Goal: Task Accomplishment & Management: Manage account settings

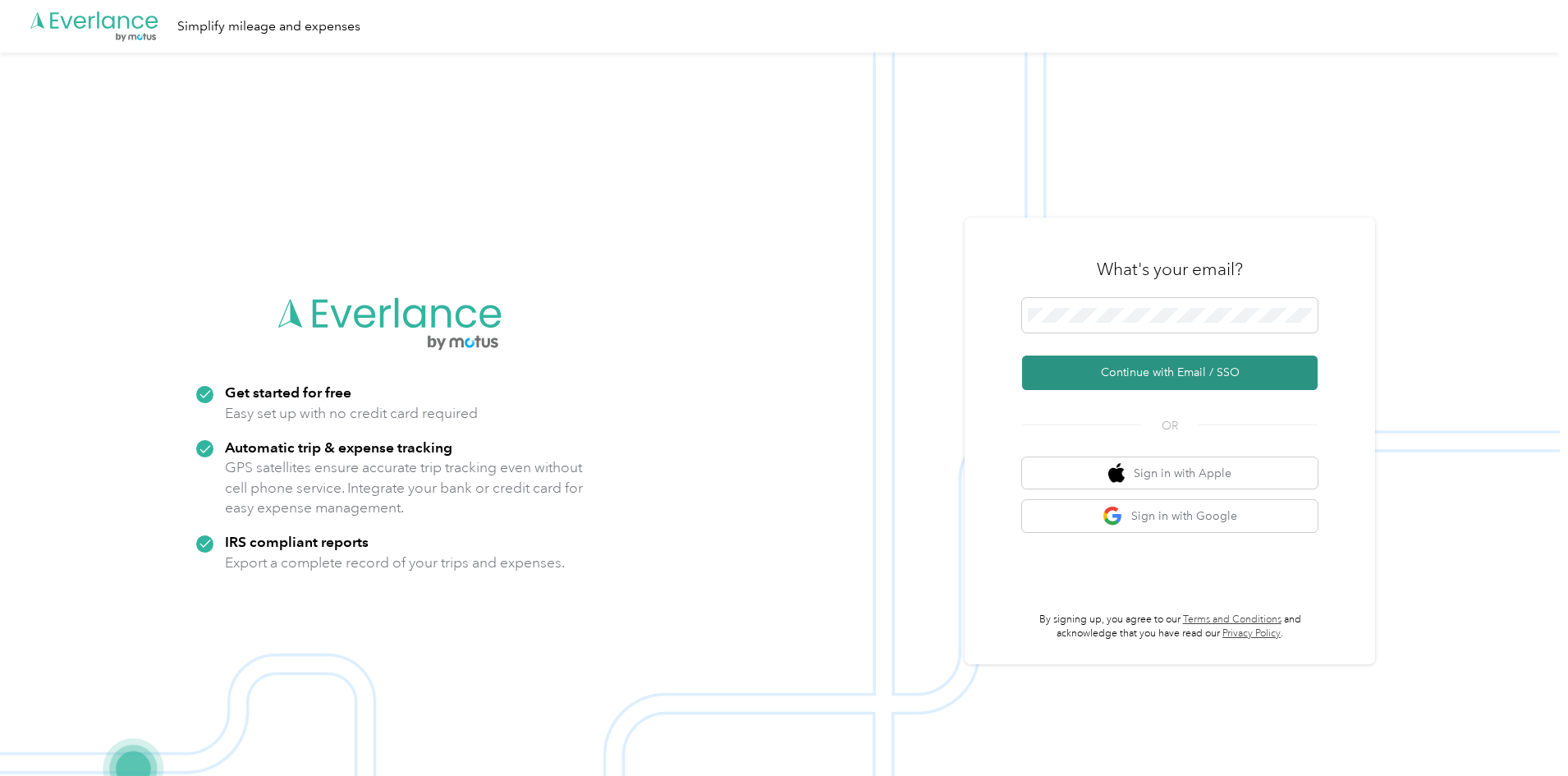
click at [1171, 357] on button "Continue with Email / SSO" at bounding box center [1169, 372] width 295 height 35
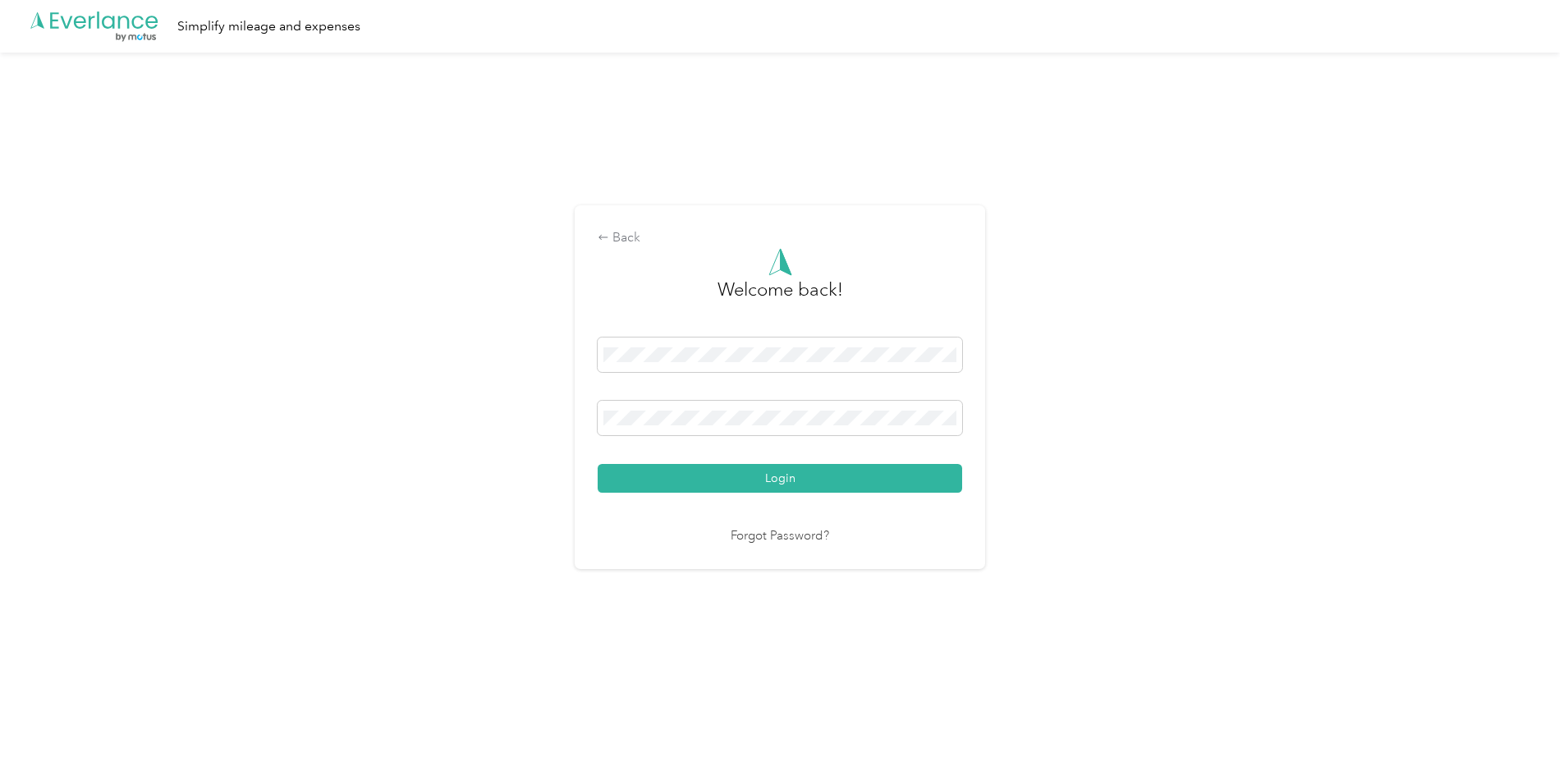
drag, startPoint x: 658, startPoint y: 404, endPoint x: 666, endPoint y: 440, distance: 36.9
click at [660, 407] on span at bounding box center [779, 418] width 364 height 35
click at [666, 436] on div at bounding box center [779, 421] width 364 height 40
click at [663, 427] on span at bounding box center [779, 418] width 364 height 35
click at [597, 464] on button "Login" at bounding box center [779, 478] width 364 height 28
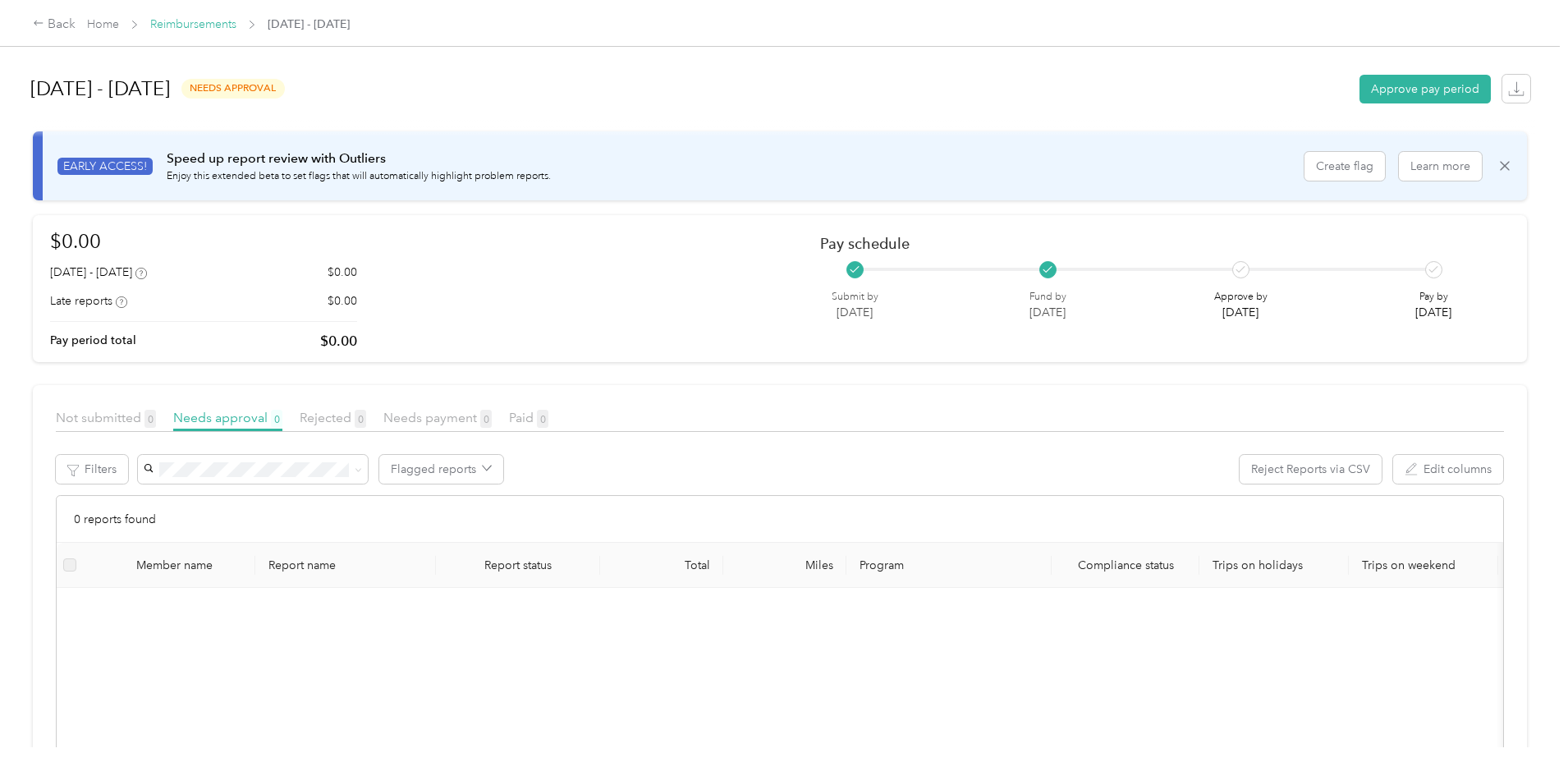
click at [236, 30] on link "Reimbursements" at bounding box center [193, 24] width 86 height 14
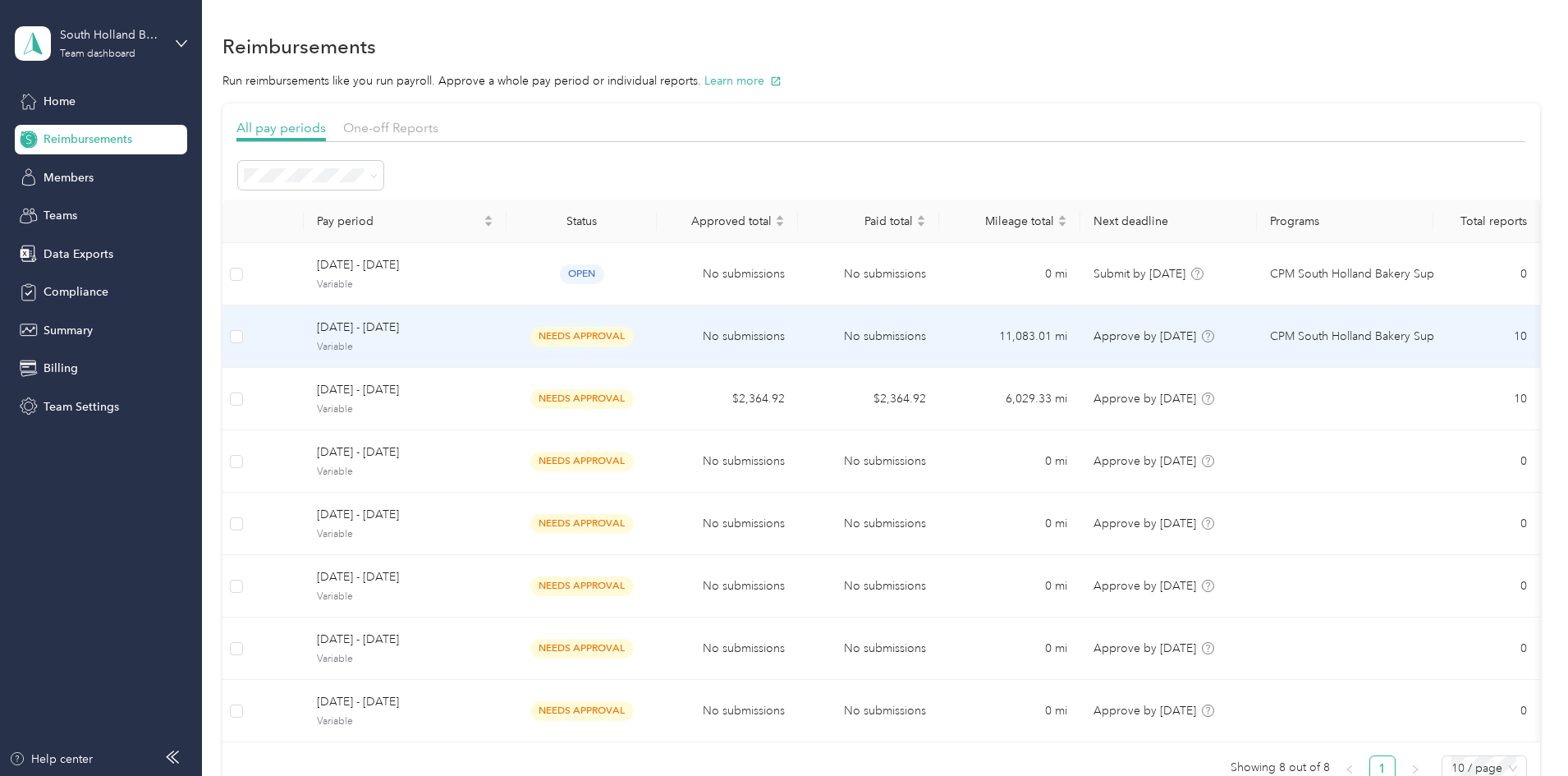
click at [493, 321] on span "[DATE] - [DATE]" at bounding box center [404, 328] width 177 height 18
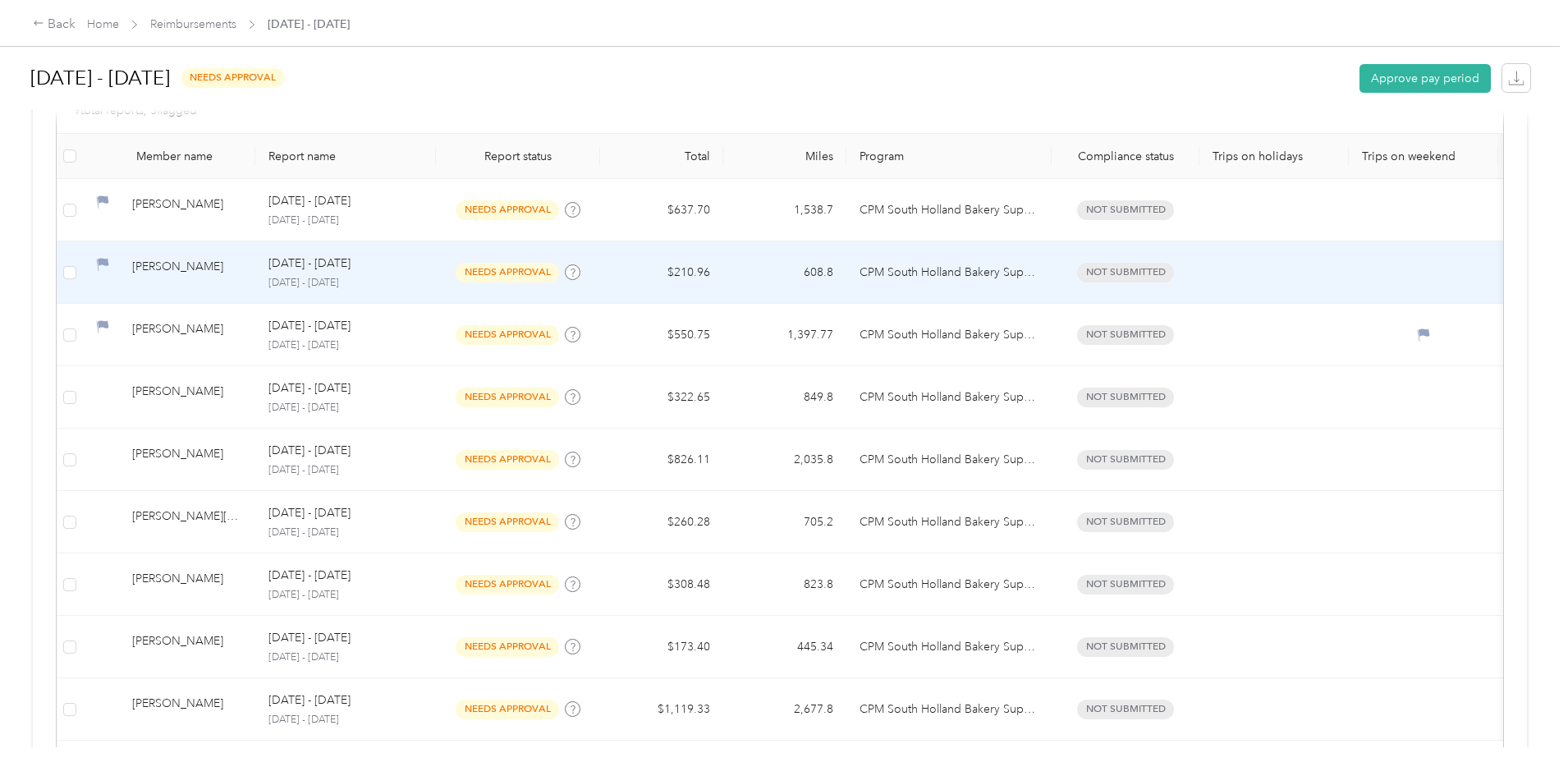
scroll to position [492, 0]
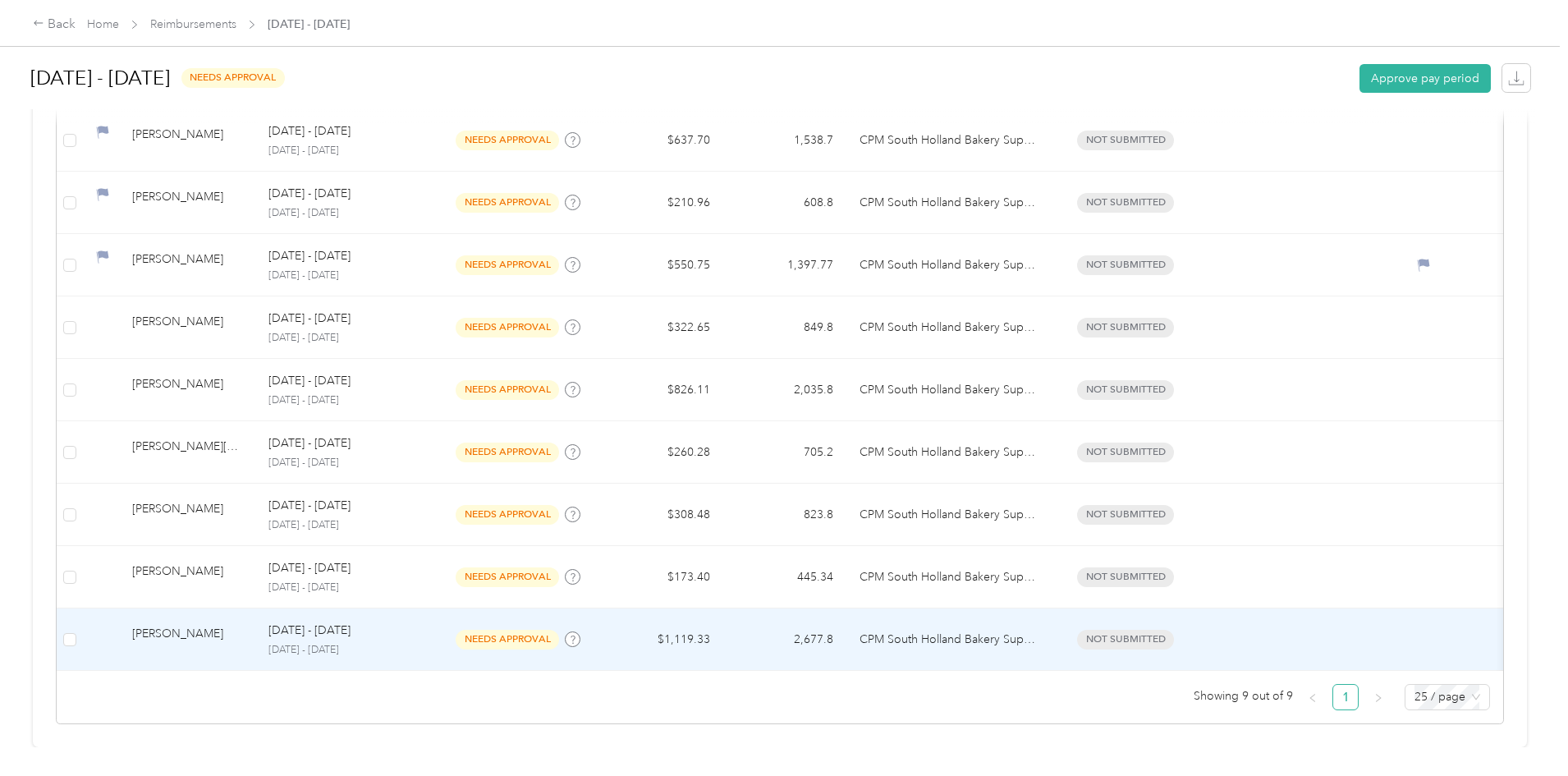
click at [242, 625] on div "[PERSON_NAME]" at bounding box center [187, 639] width 110 height 28
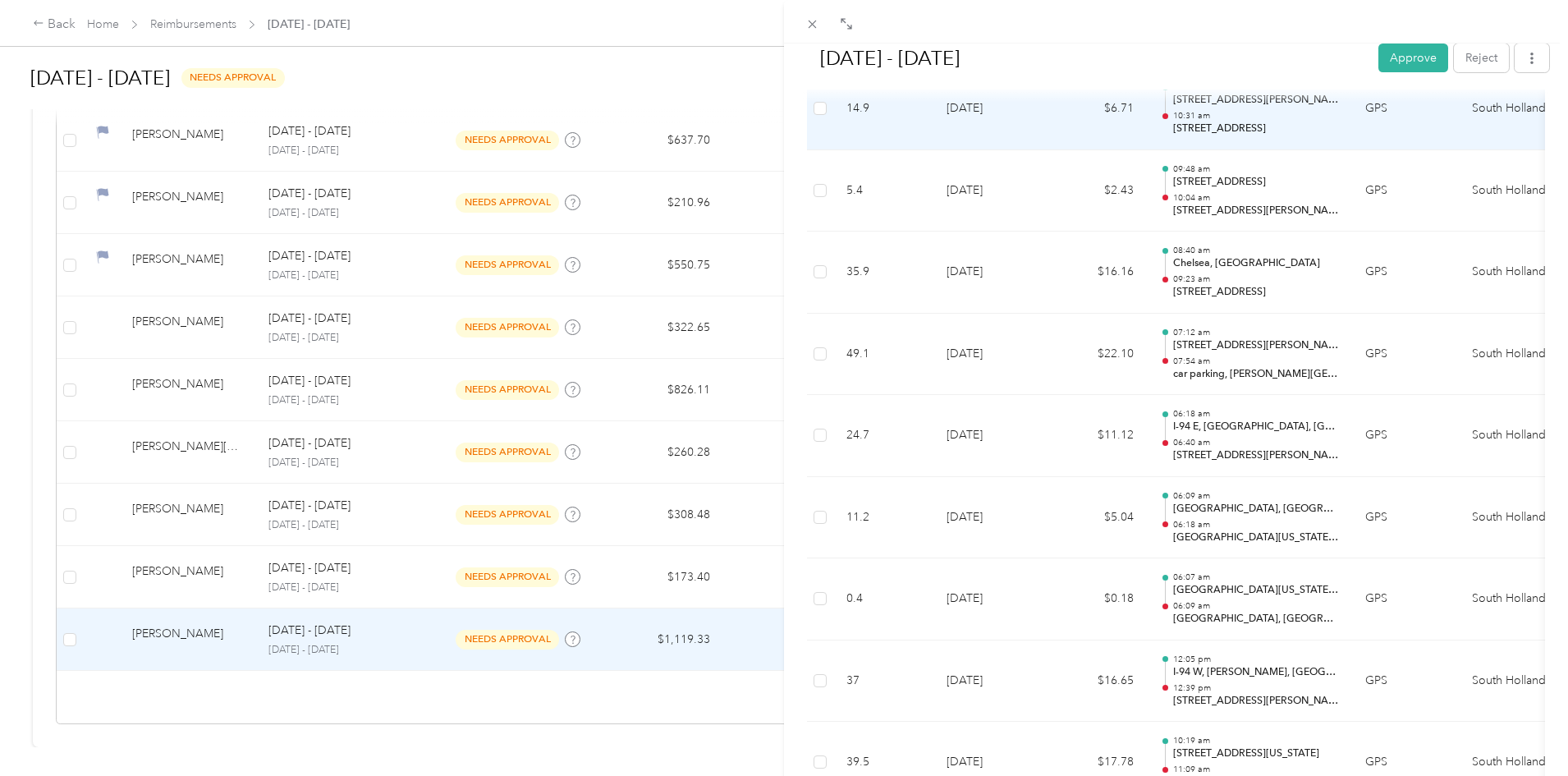
scroll to position [4351, 0]
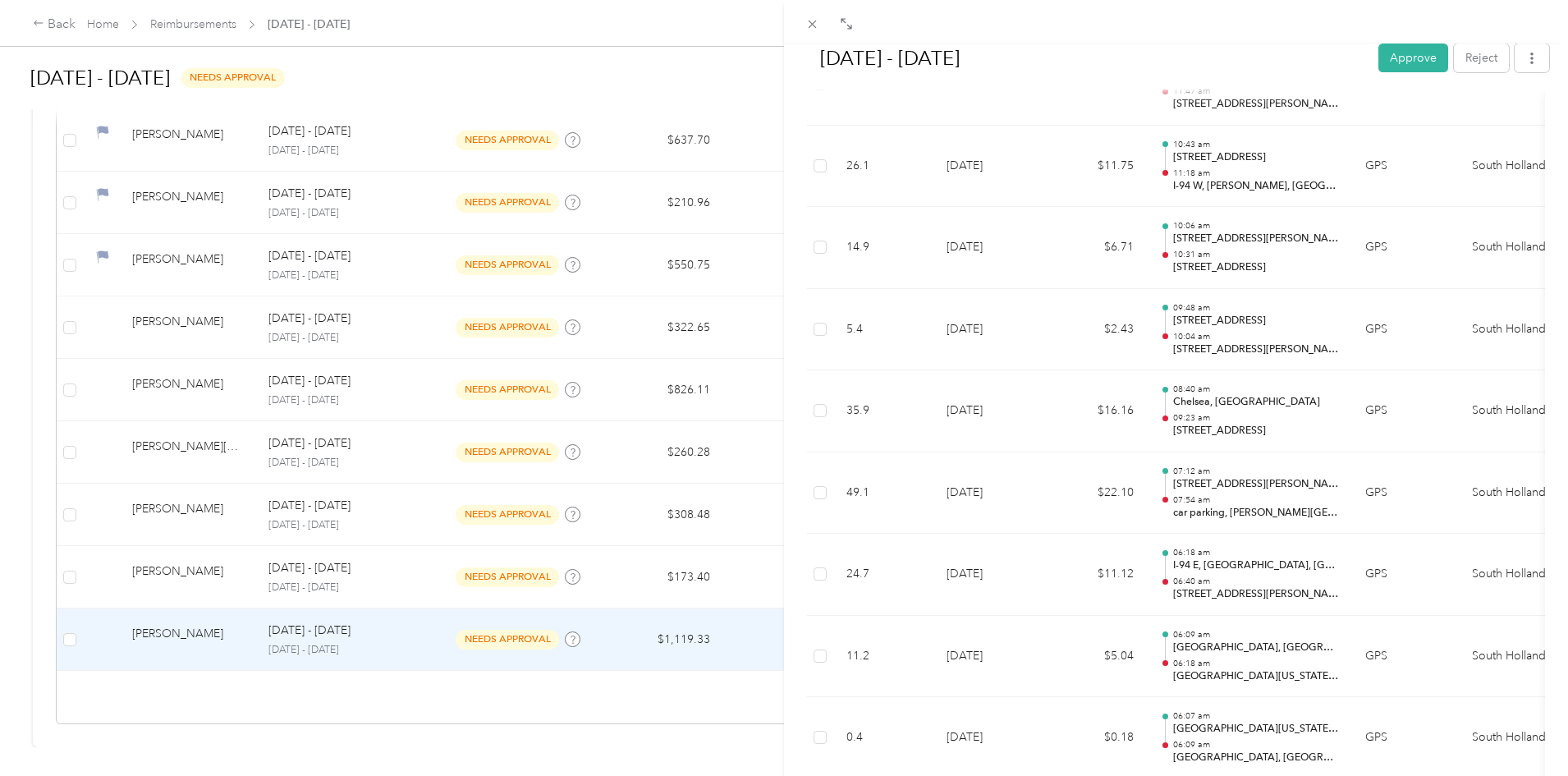
click at [1378, 70] on button "Approve" at bounding box center [1412, 58] width 70 height 28
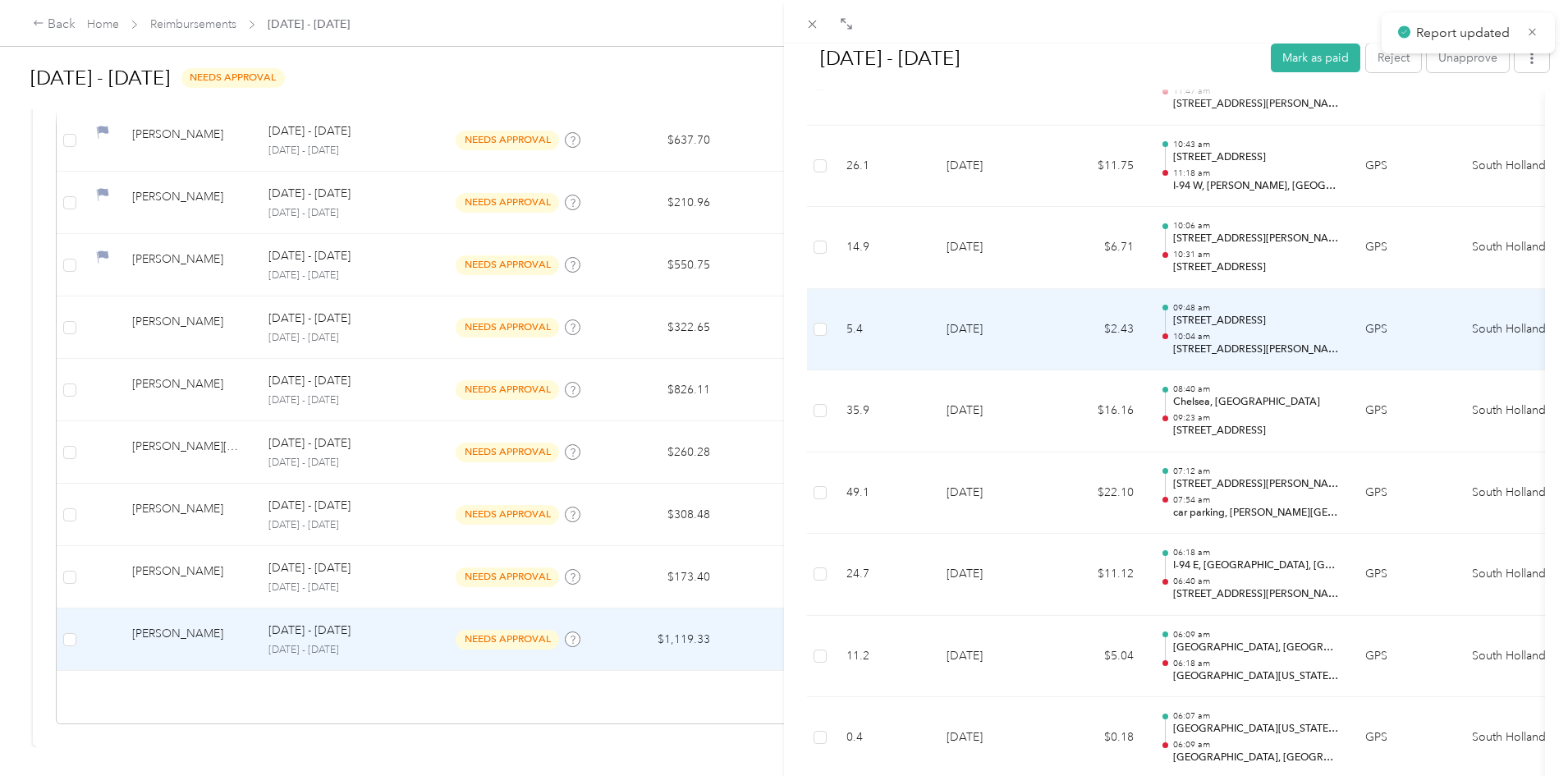
scroll to position [441, 0]
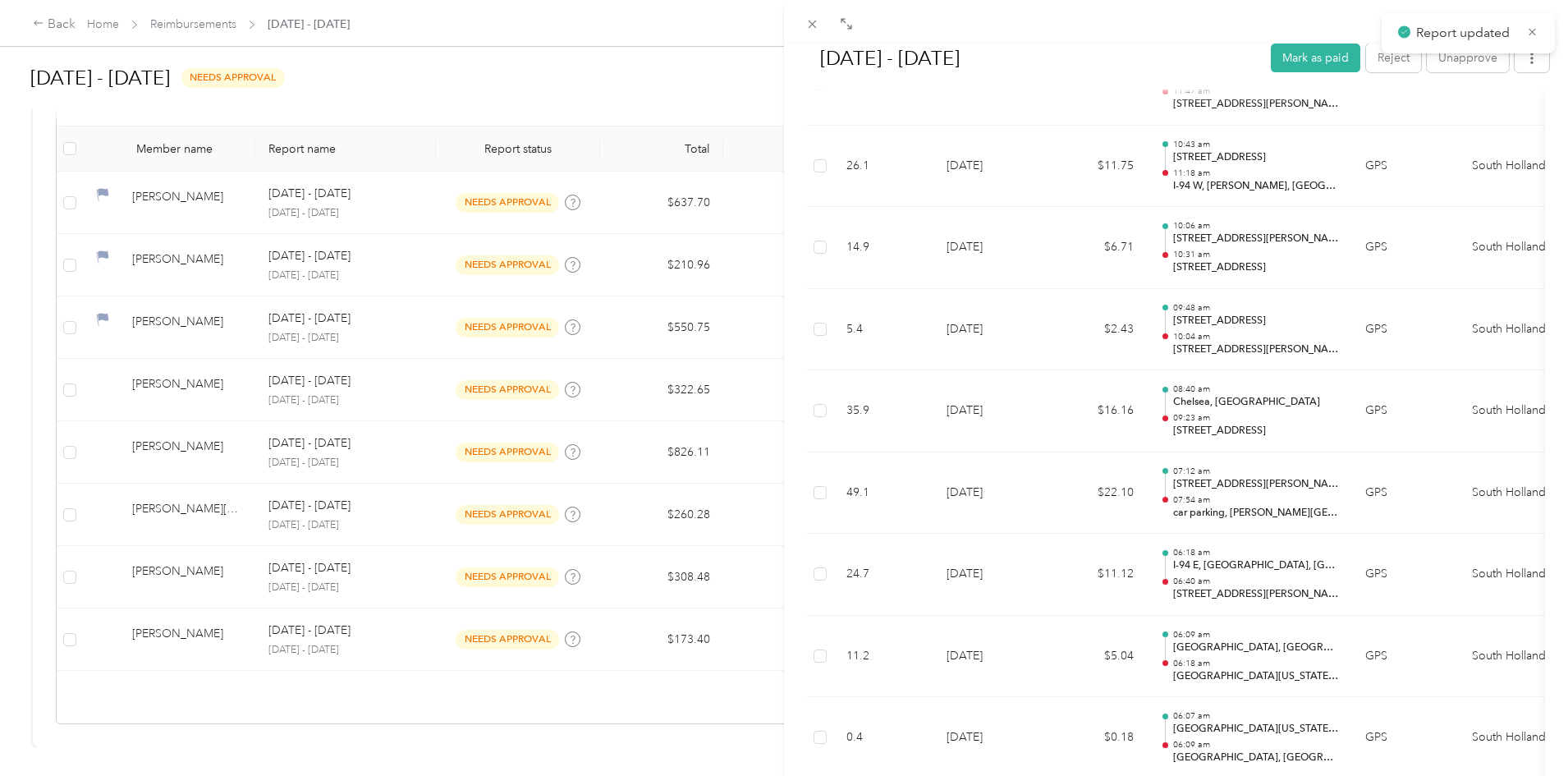
click at [431, 638] on div "[DATE] - [DATE] Mark as paid Reject Unapprove Needs Payment Needs payment from …" at bounding box center [784, 388] width 1568 height 776
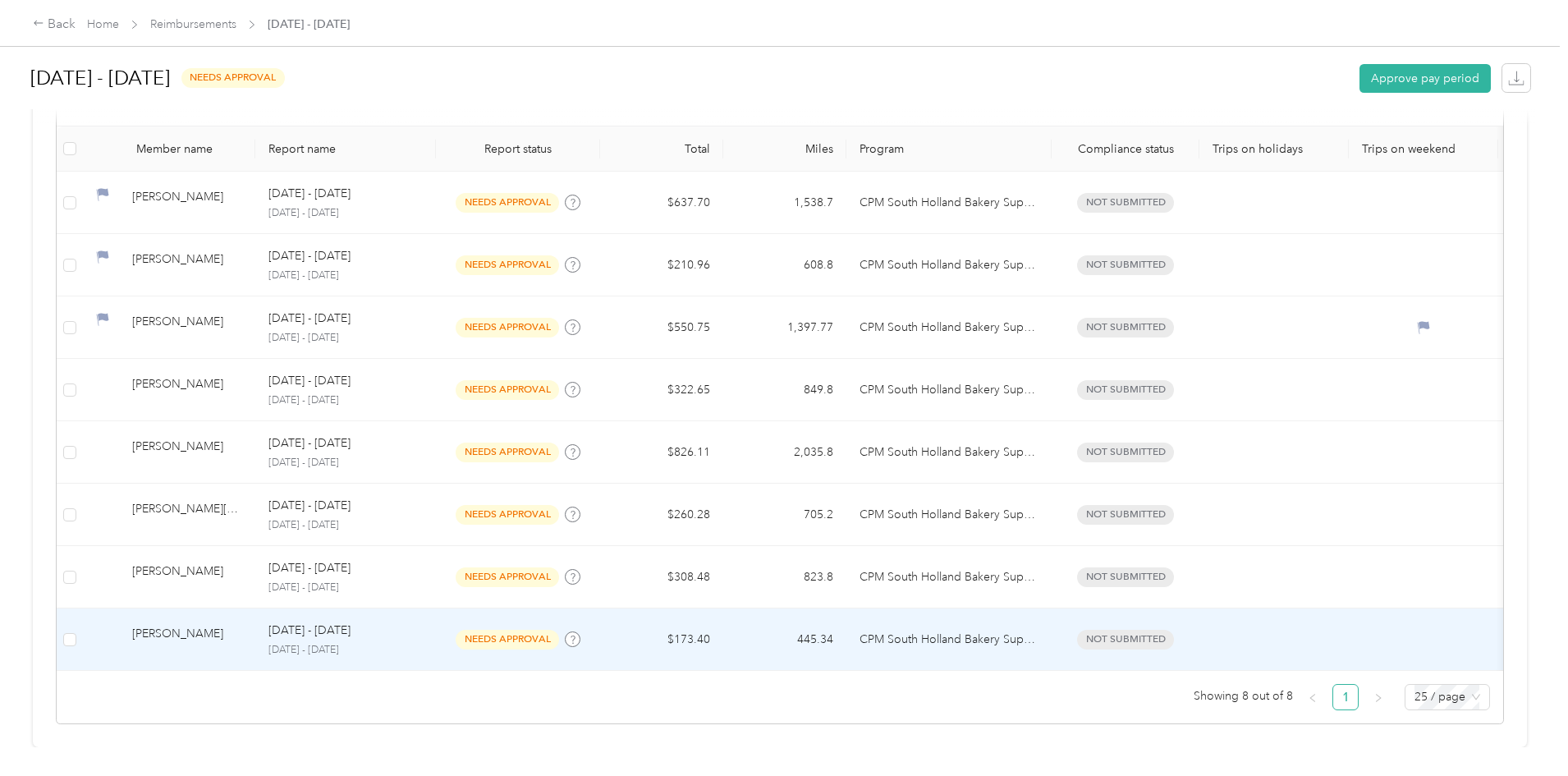
click at [350, 621] on p "[DATE] - [DATE]" at bounding box center [309, 630] width 82 height 18
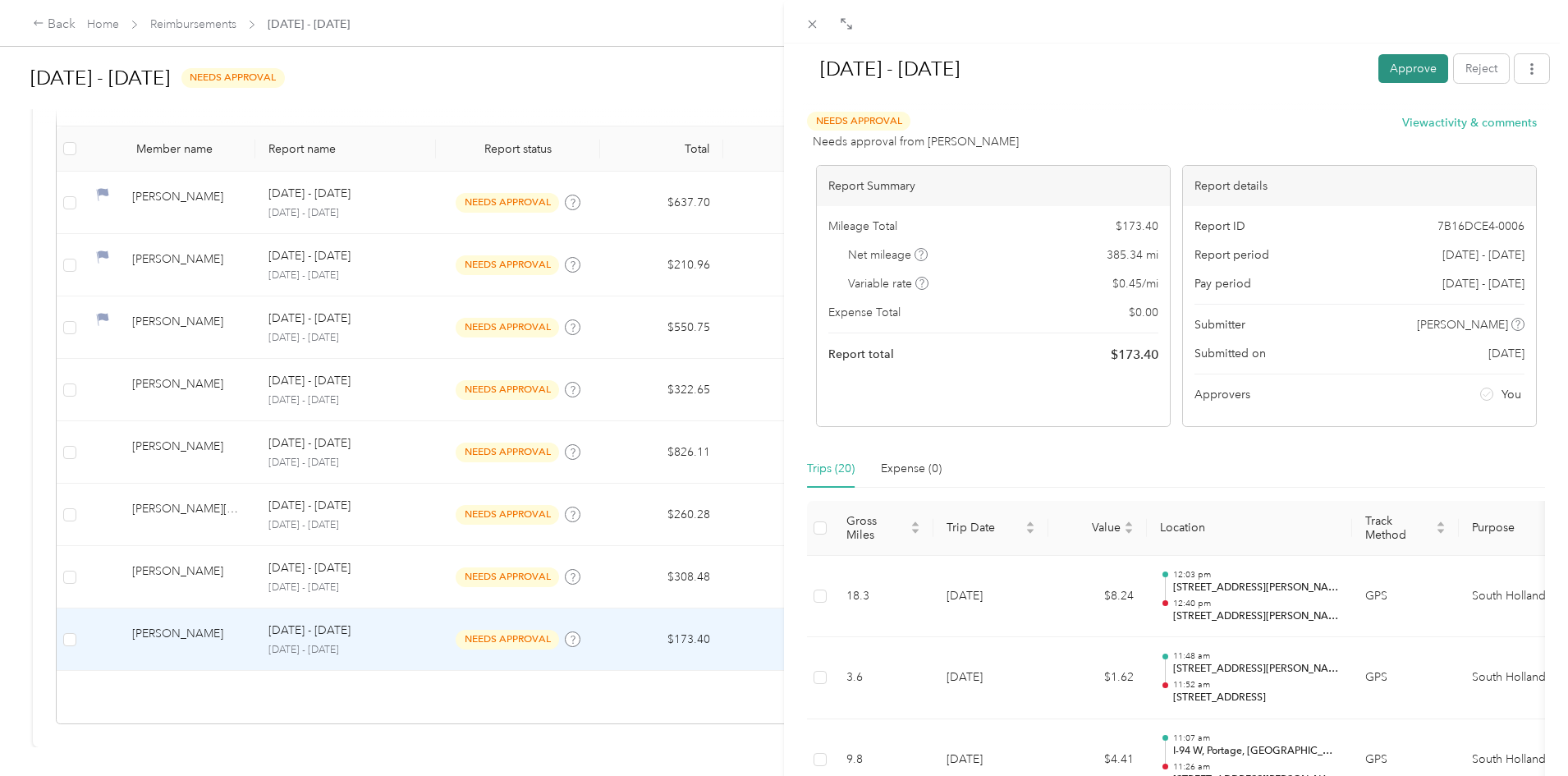
click at [1417, 62] on button "Approve" at bounding box center [1412, 68] width 70 height 28
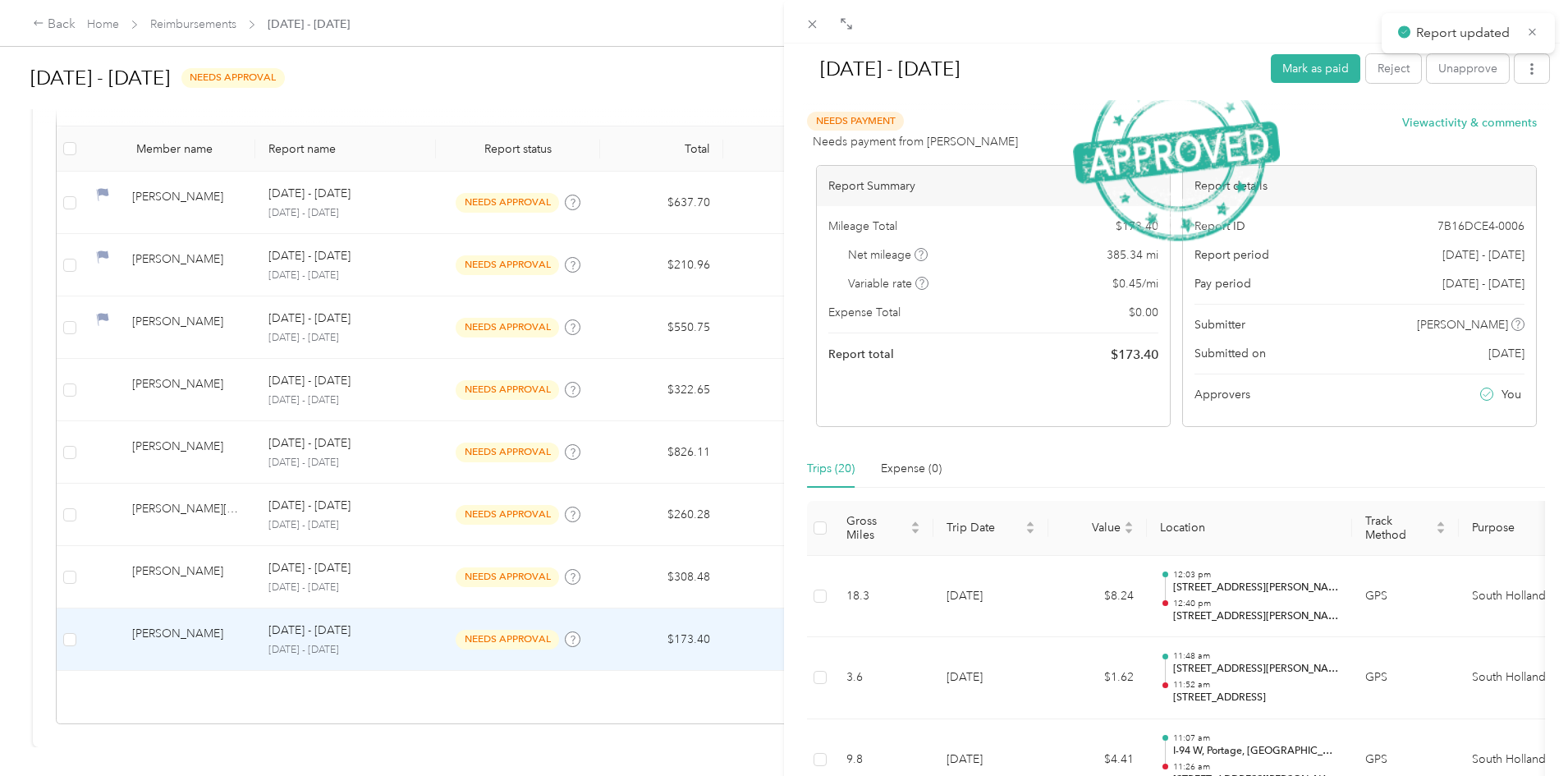
scroll to position [379, 0]
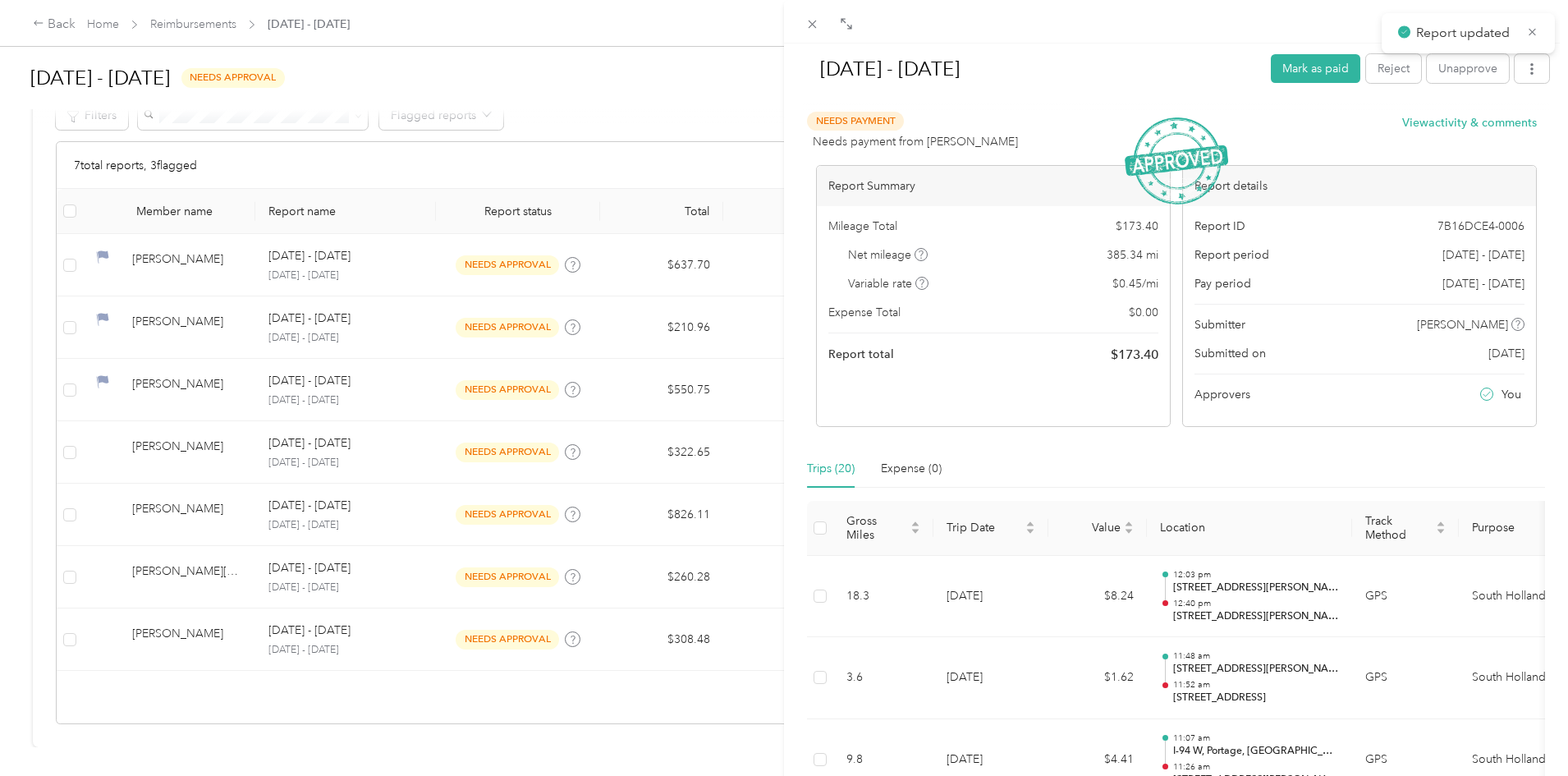
click at [646, 350] on div "[DATE] - [DATE] Mark as paid Reject Unapprove Needs Payment Needs payment from …" at bounding box center [784, 388] width 1568 height 776
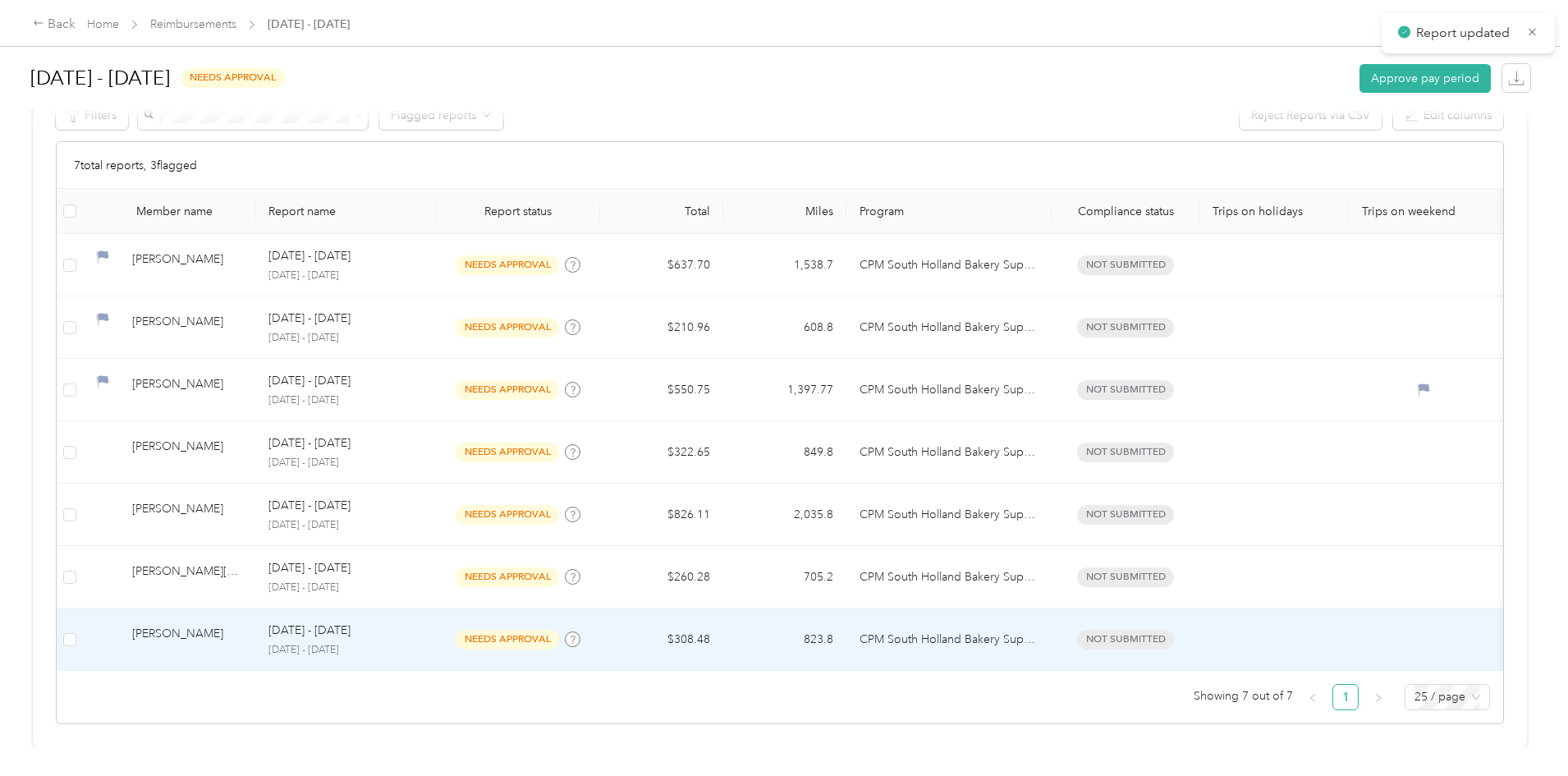
click at [350, 621] on p "[DATE] - [DATE]" at bounding box center [309, 630] width 82 height 18
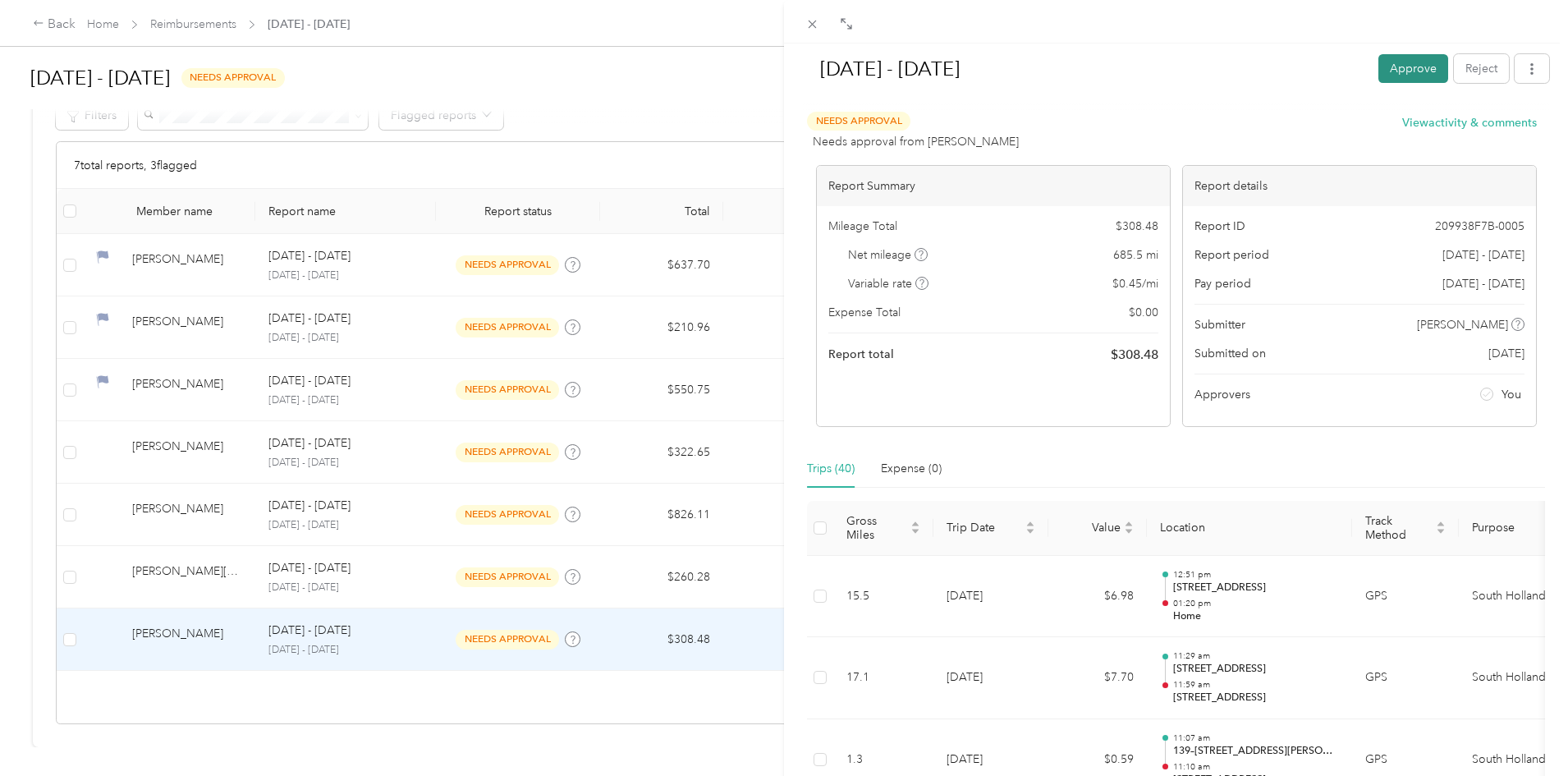
click at [1390, 72] on button "Approve" at bounding box center [1412, 68] width 70 height 28
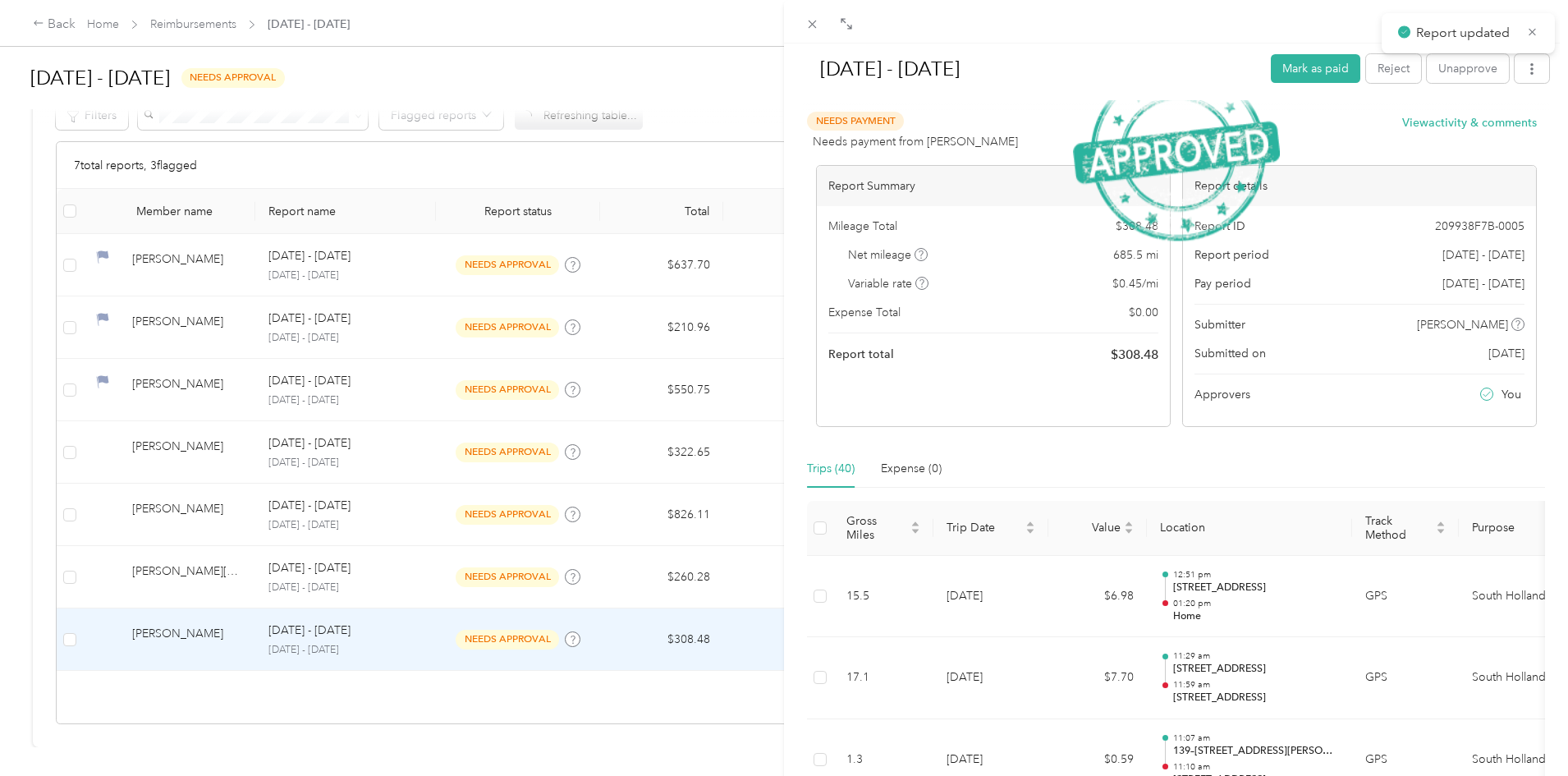
scroll to position [316, 0]
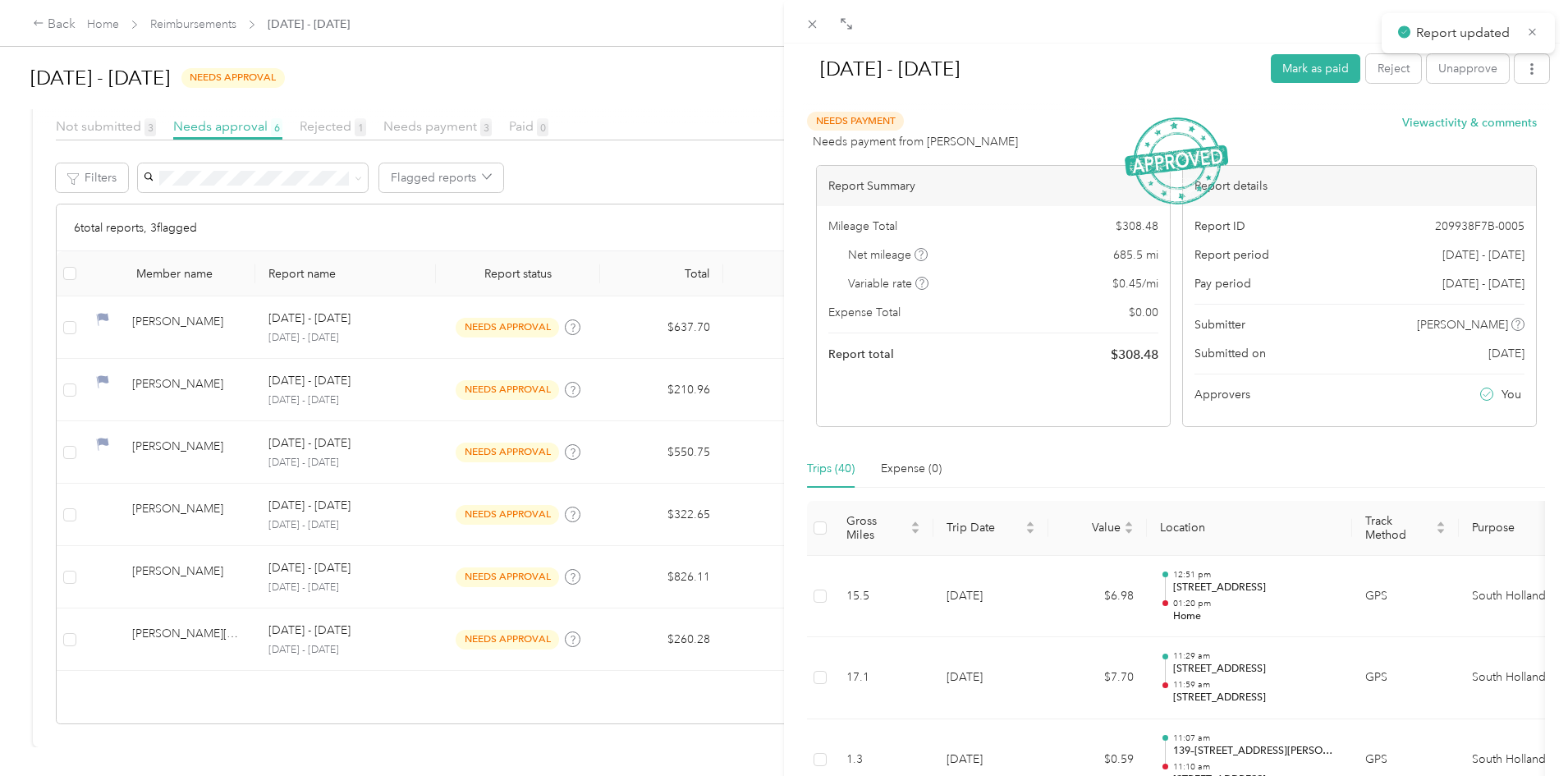
click at [531, 620] on div "[DATE] - [DATE] Mark as paid Reject Unapprove Needs Payment Needs payment from …" at bounding box center [784, 388] width 1568 height 776
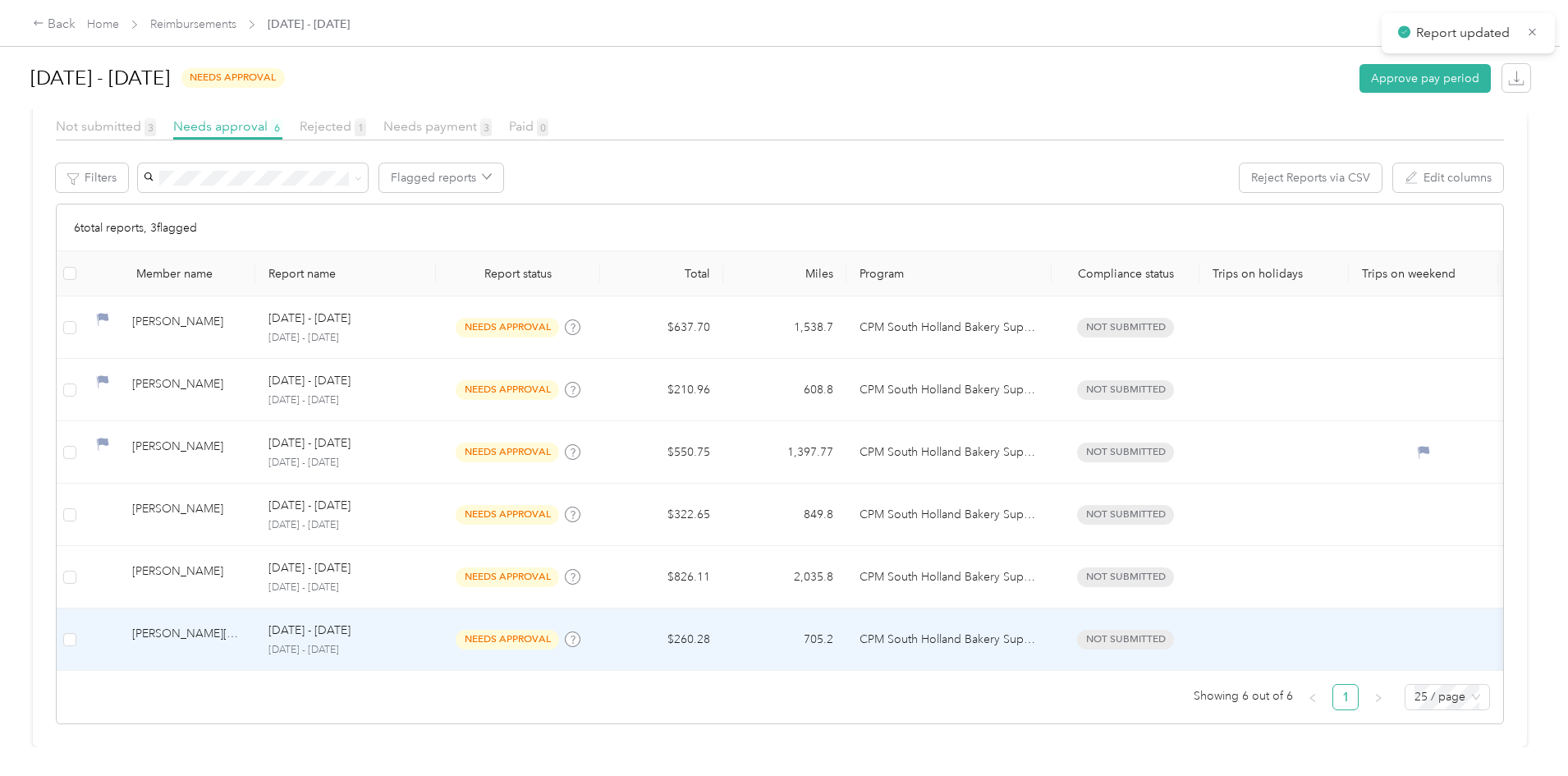
click at [423, 621] on div "[DATE] - [DATE] [DATE] - [DATE]" at bounding box center [345, 639] width 155 height 36
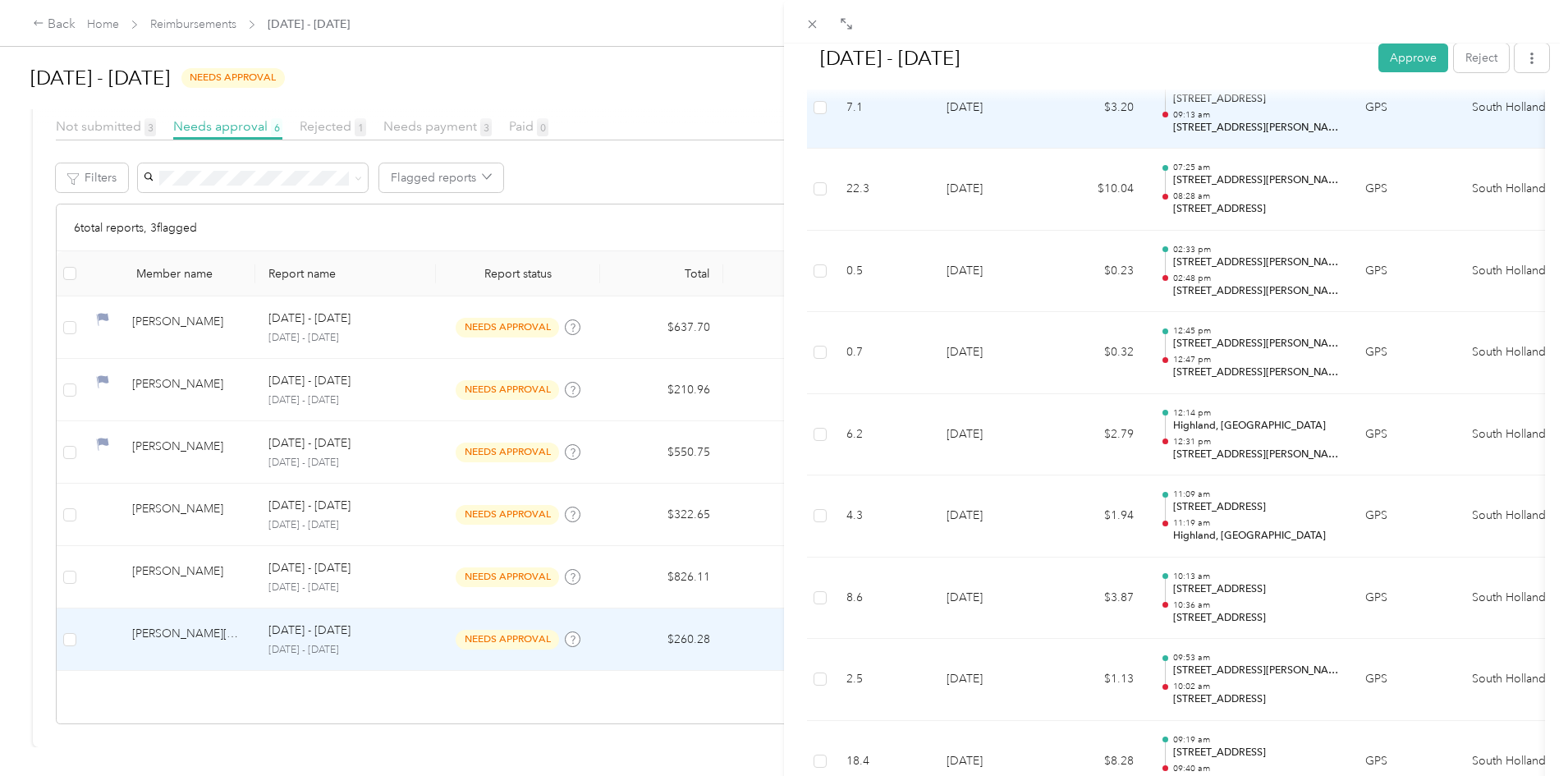
scroll to position [3448, 0]
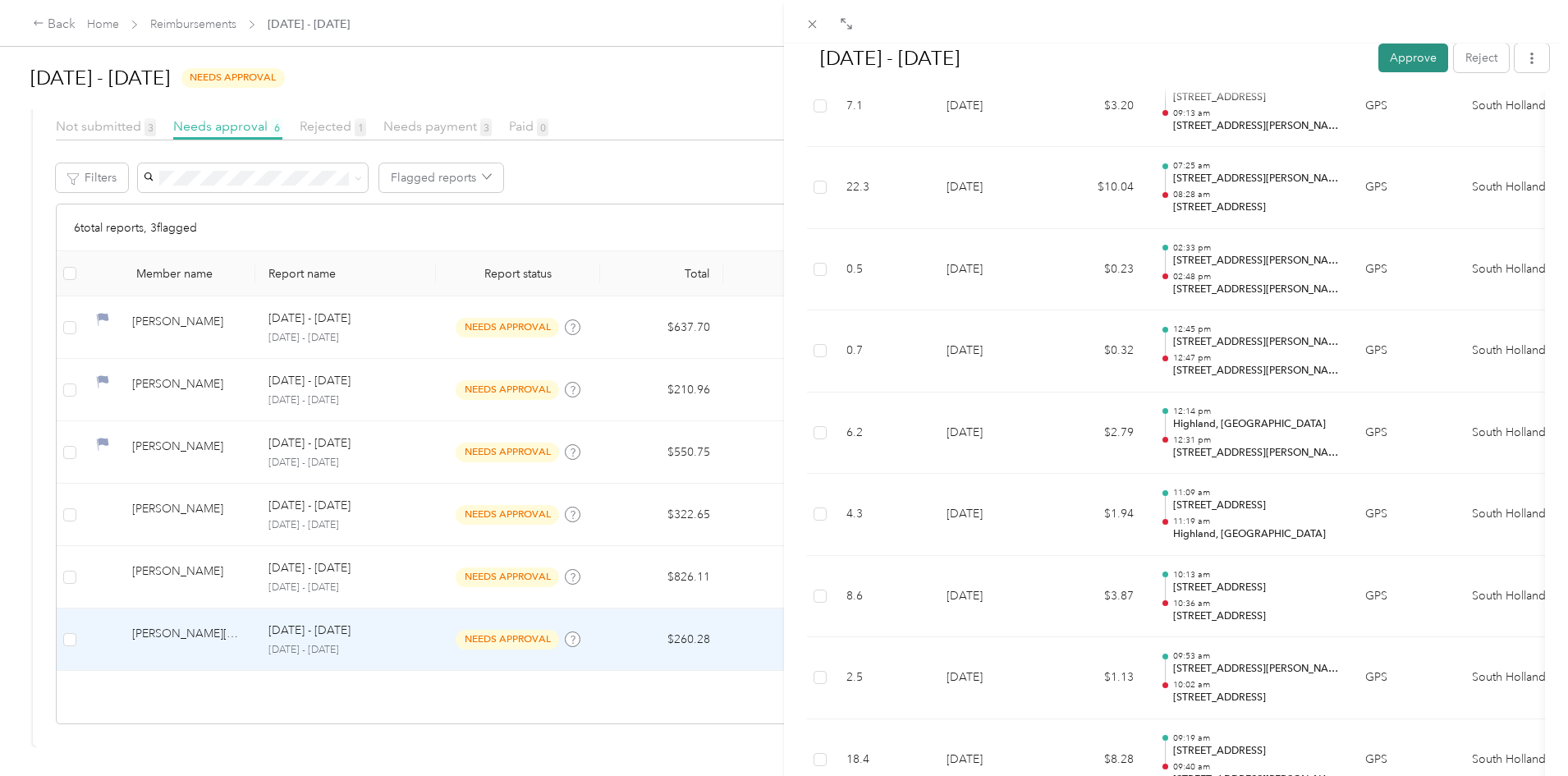
click at [1380, 64] on button "Approve" at bounding box center [1412, 58] width 70 height 28
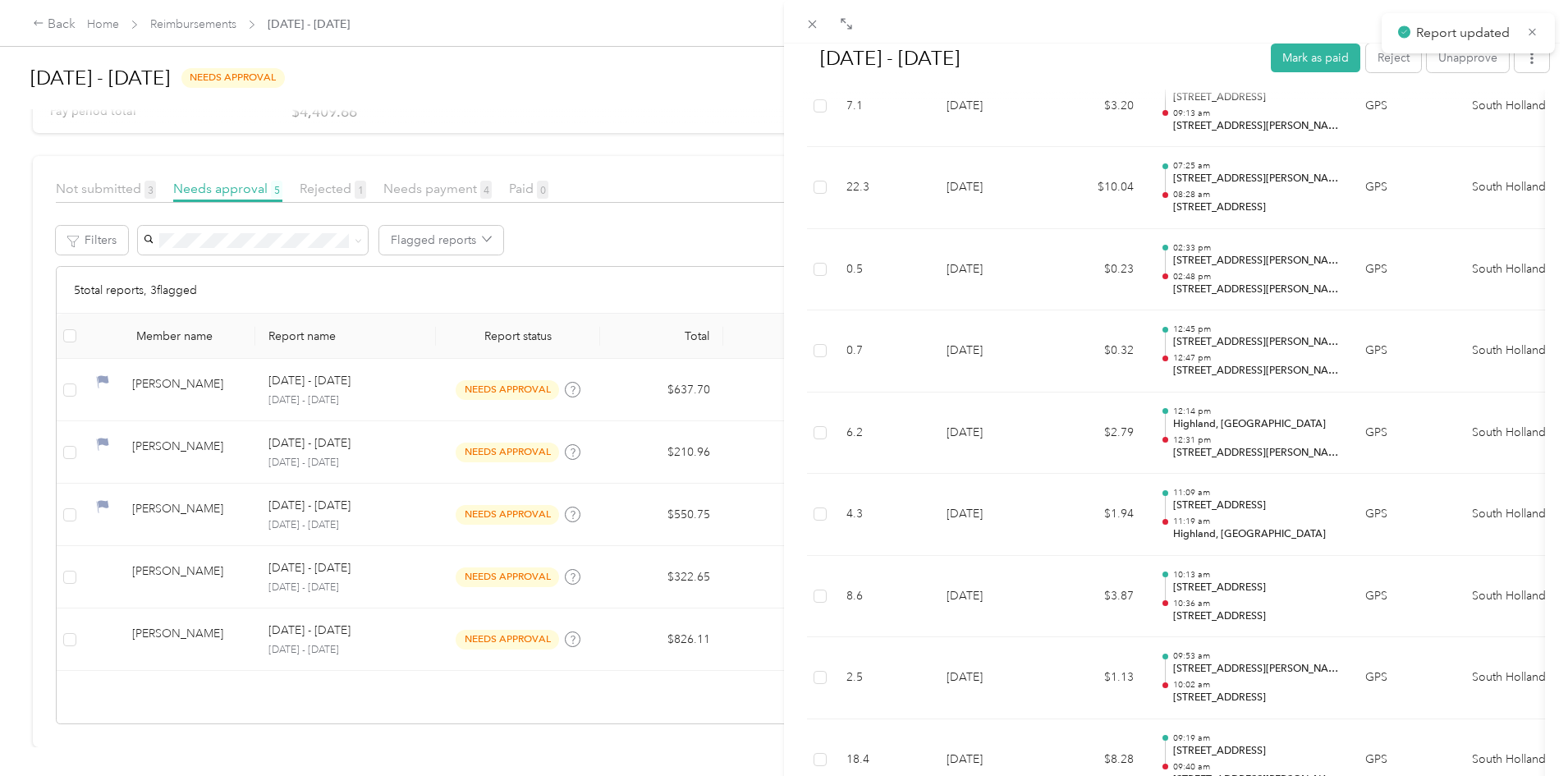
click at [453, 600] on div "[DATE] - [DATE] Mark as paid Reject Unapprove Needs Payment Needs payment from …" at bounding box center [784, 388] width 1568 height 776
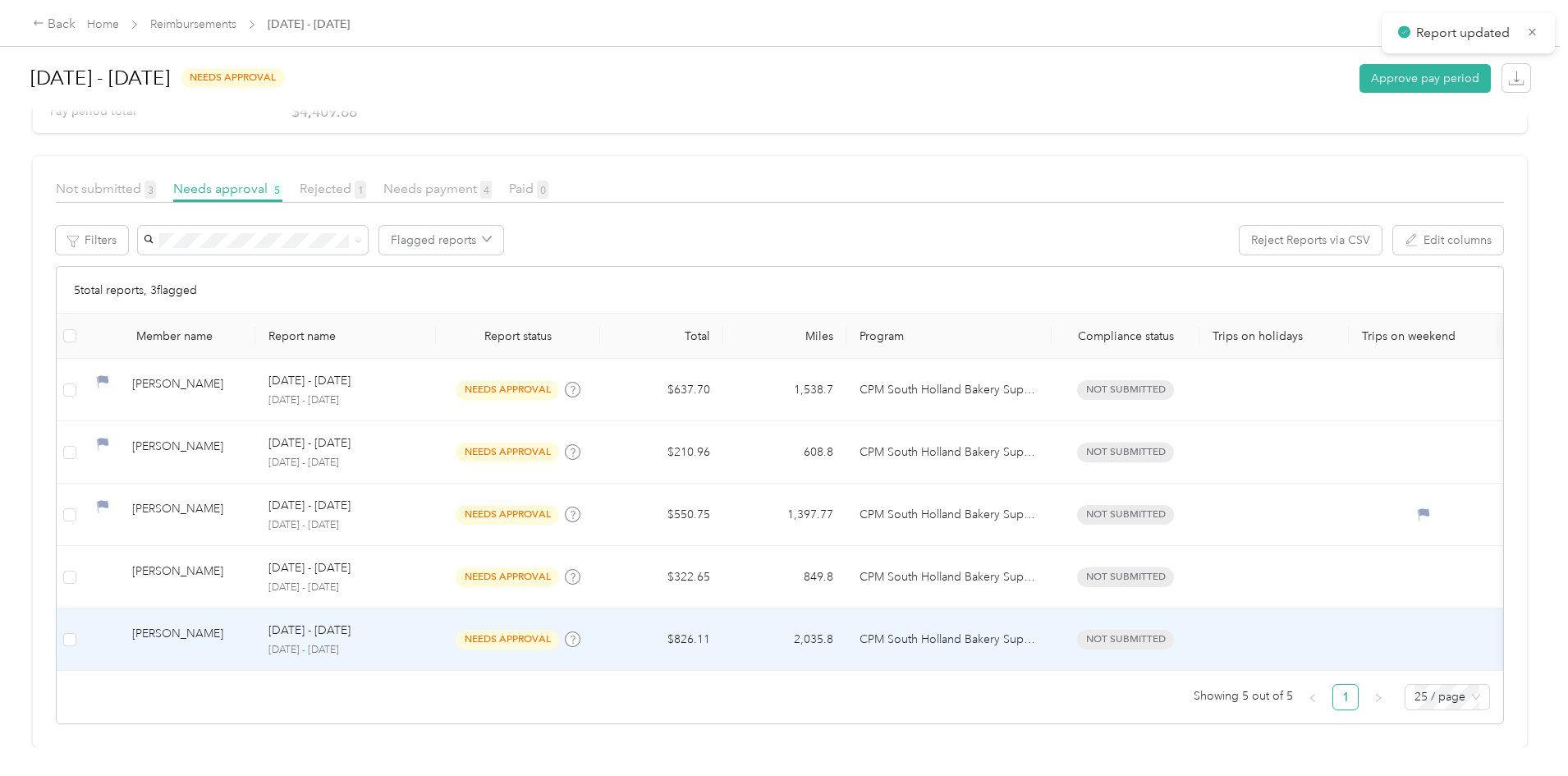
click at [350, 621] on p "[DATE] - [DATE]" at bounding box center [309, 630] width 82 height 18
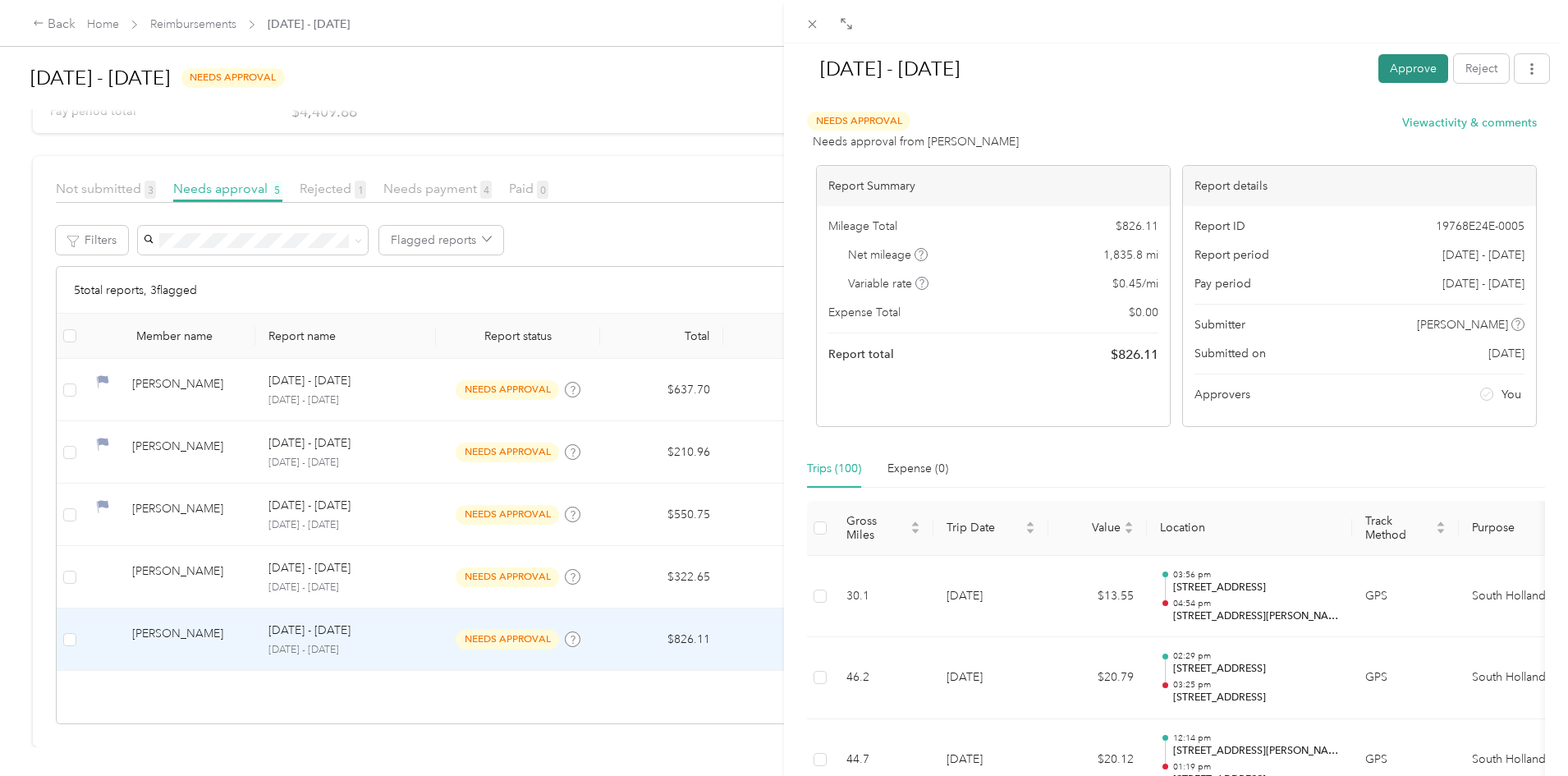
click at [1378, 61] on button "Approve" at bounding box center [1412, 68] width 70 height 28
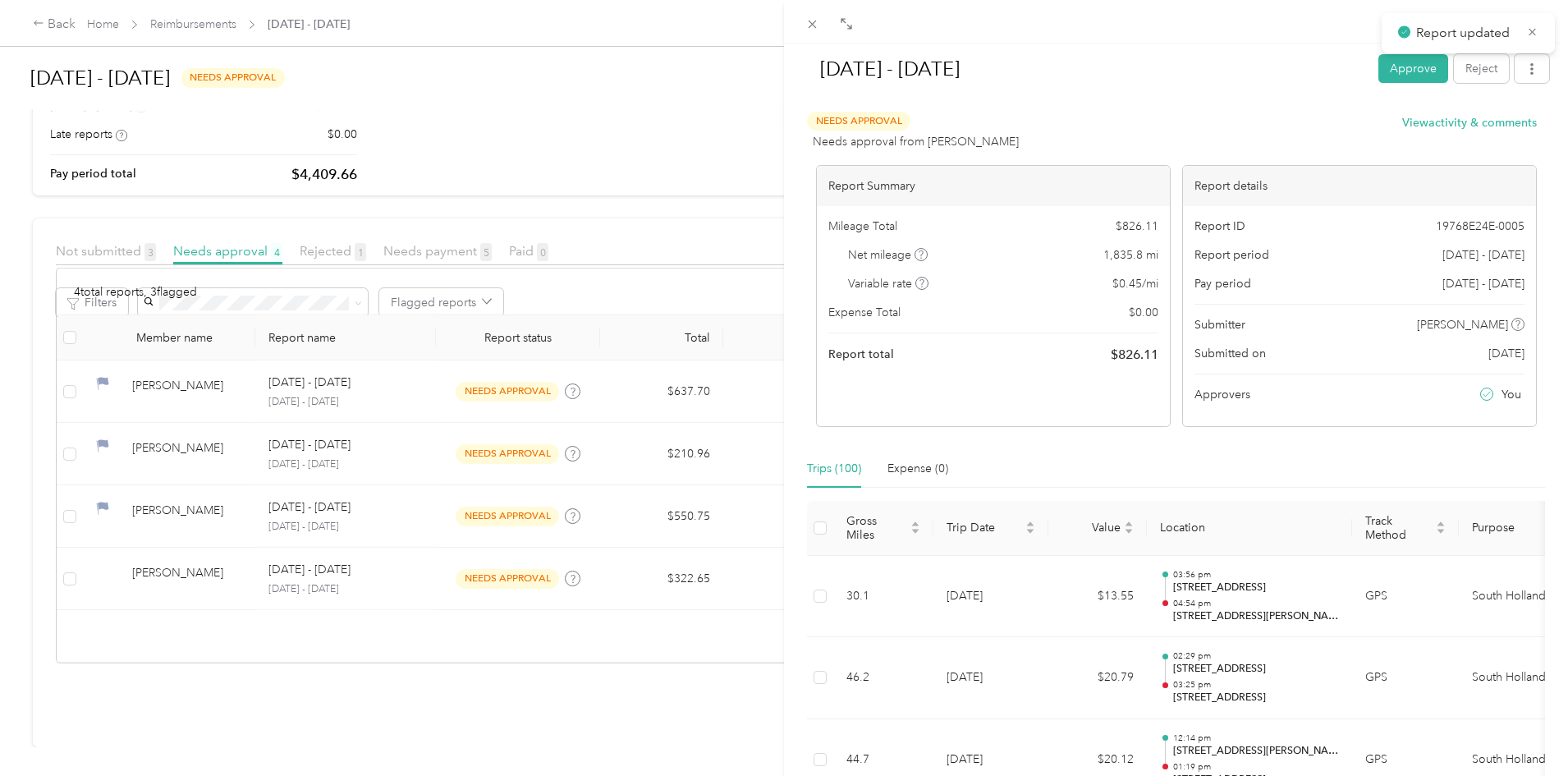
scroll to position [191, 0]
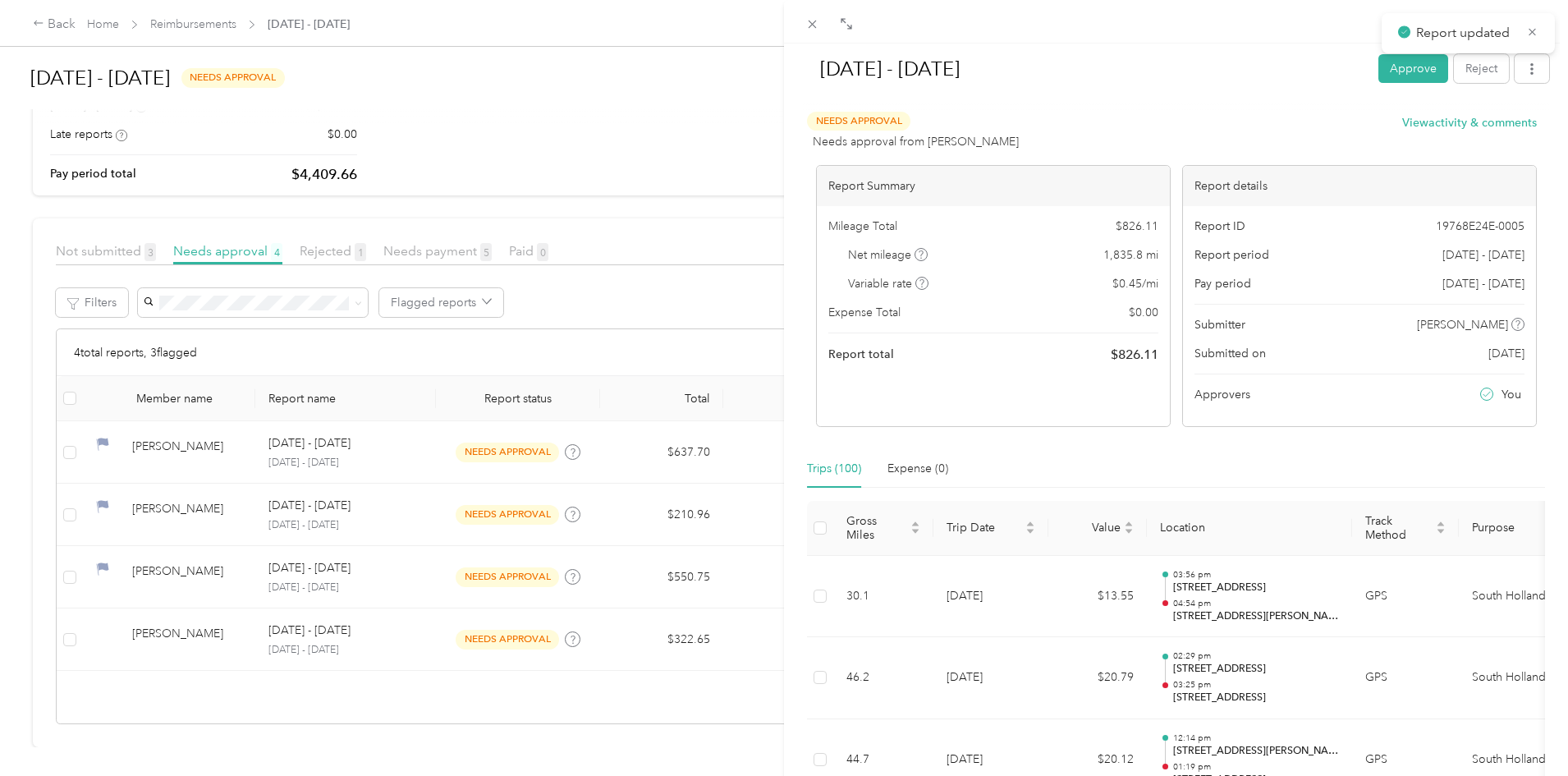
click at [557, 458] on div "[DATE] - [DATE] Approve Reject Needs Approval Needs approval from [PERSON_NAME]…" at bounding box center [784, 388] width 1568 height 776
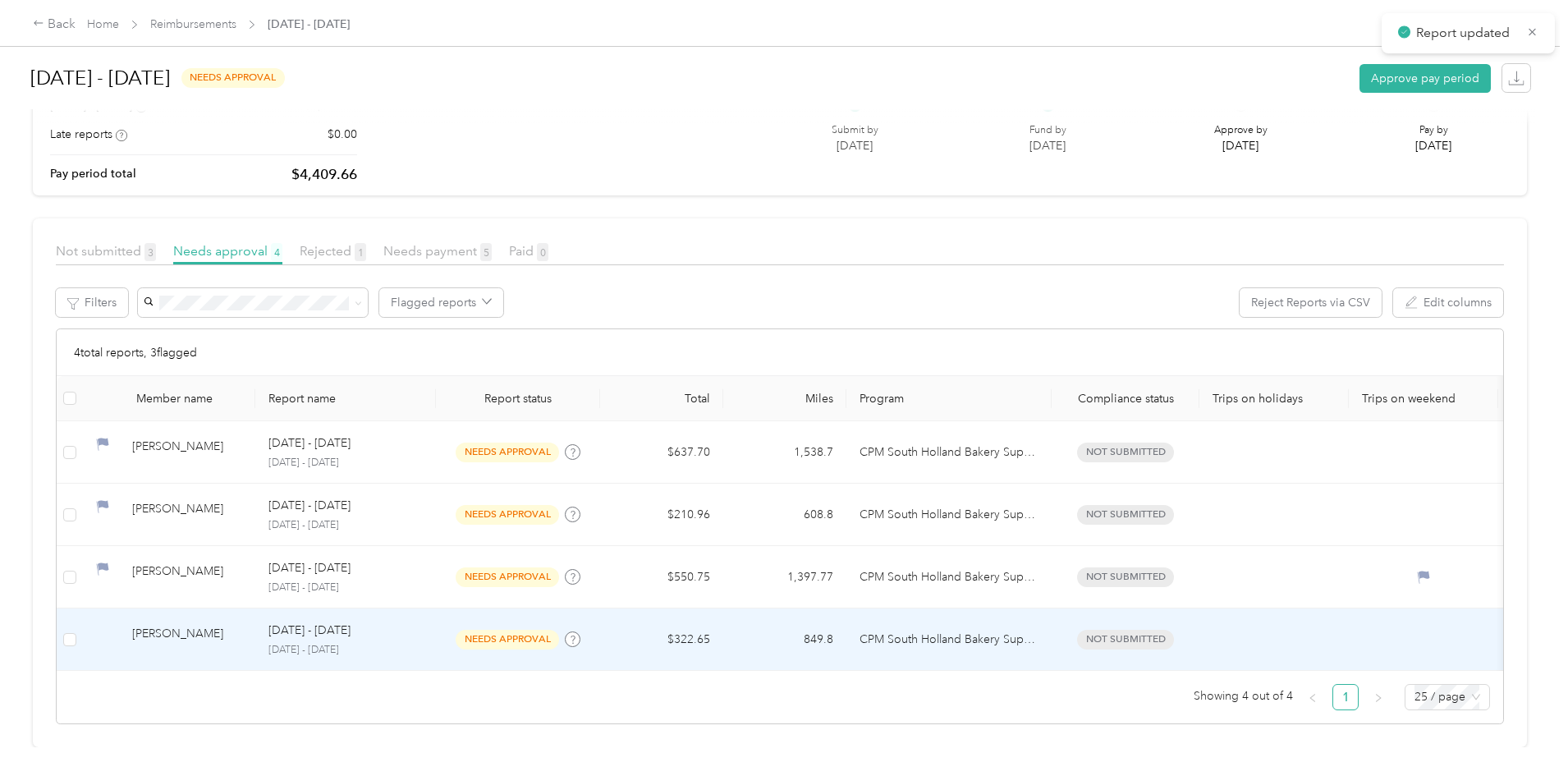
click at [350, 621] on p "[DATE] - [DATE]" at bounding box center [309, 630] width 82 height 18
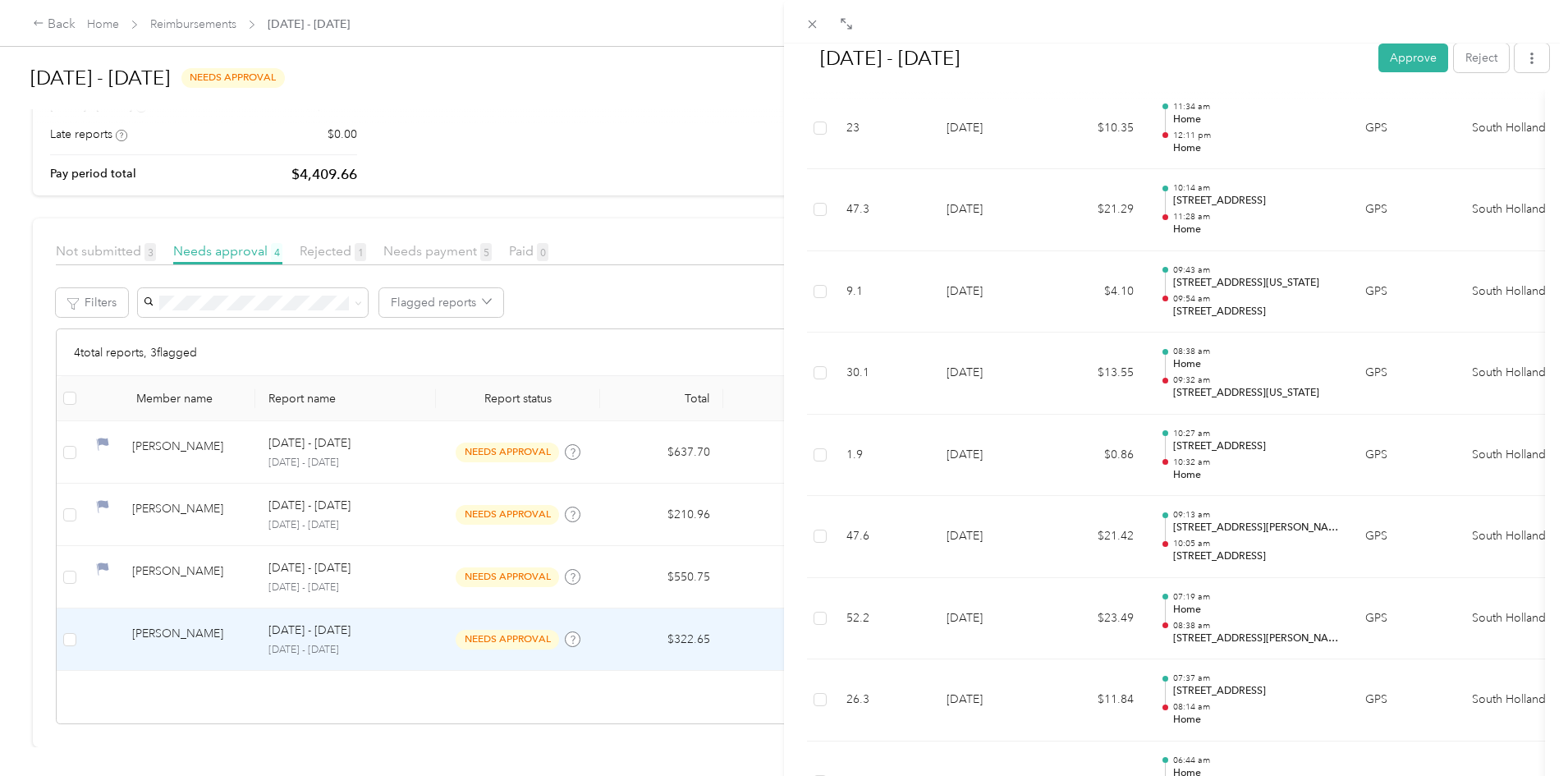
scroll to position [2053, 0]
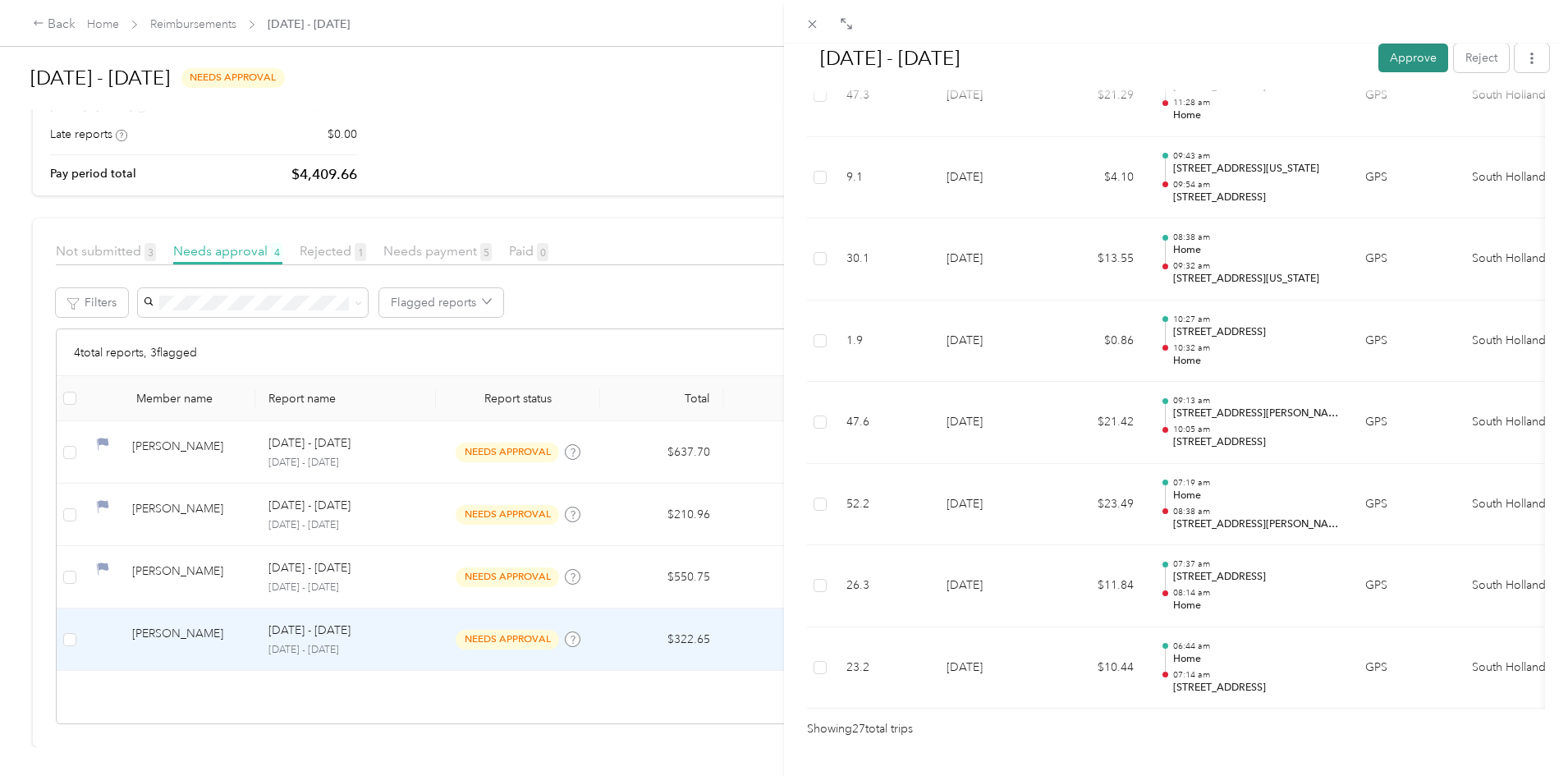
click at [1390, 52] on button "Approve" at bounding box center [1412, 58] width 70 height 28
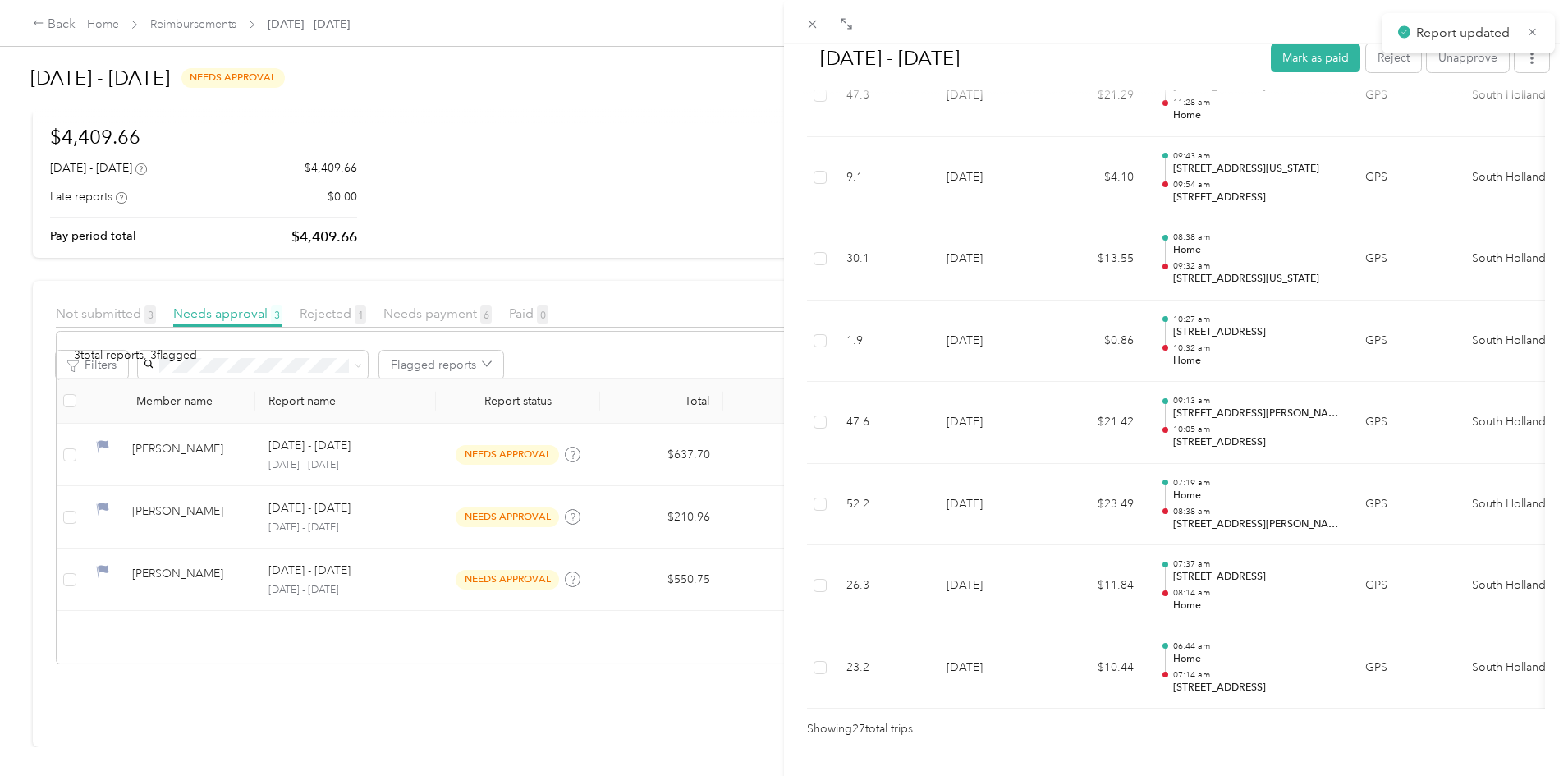
scroll to position [129, 0]
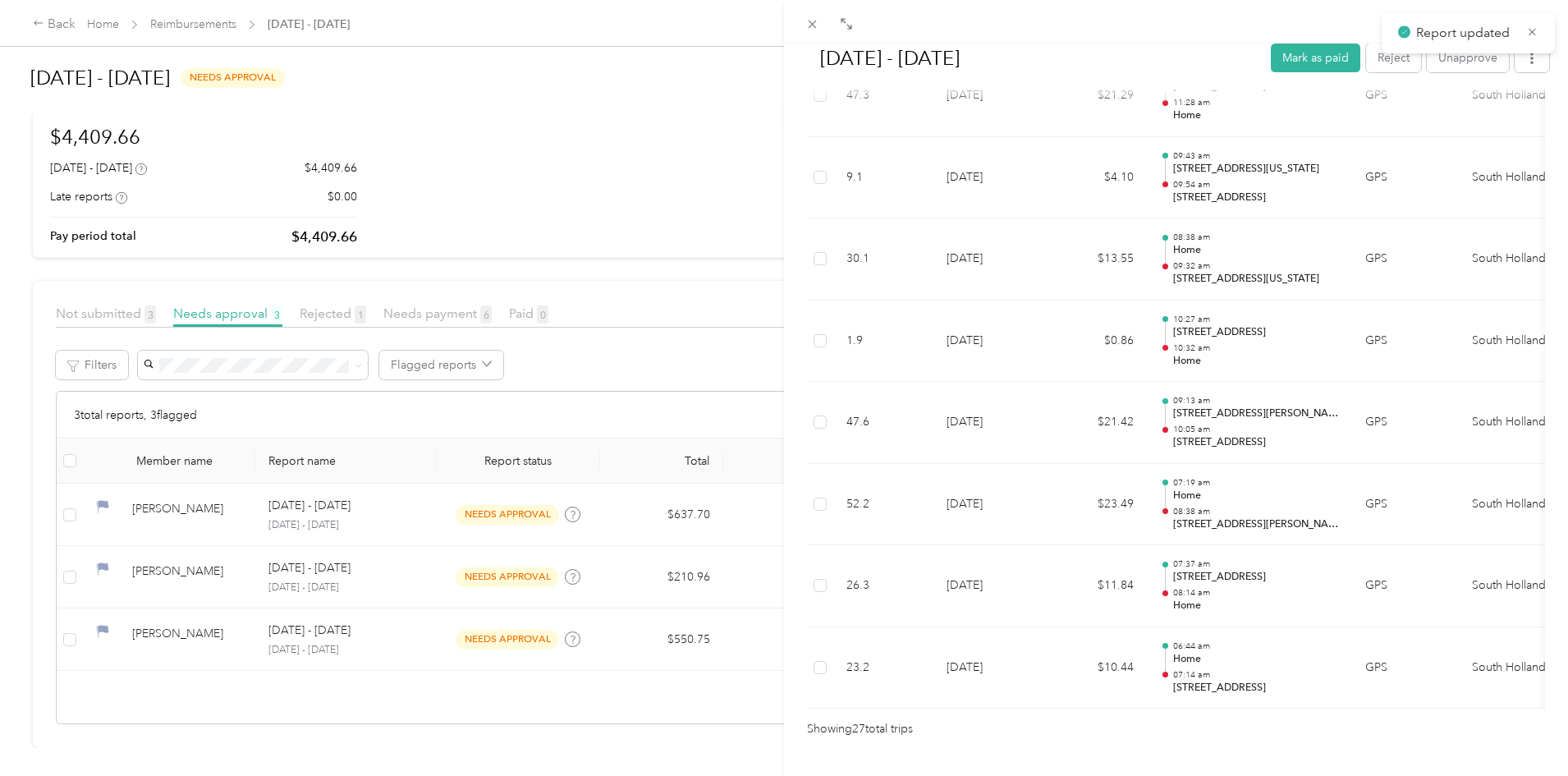
click at [494, 611] on div "[DATE] - [DATE] Mark as paid Reject Unapprove Needs Payment Needs payment from …" at bounding box center [784, 388] width 1568 height 776
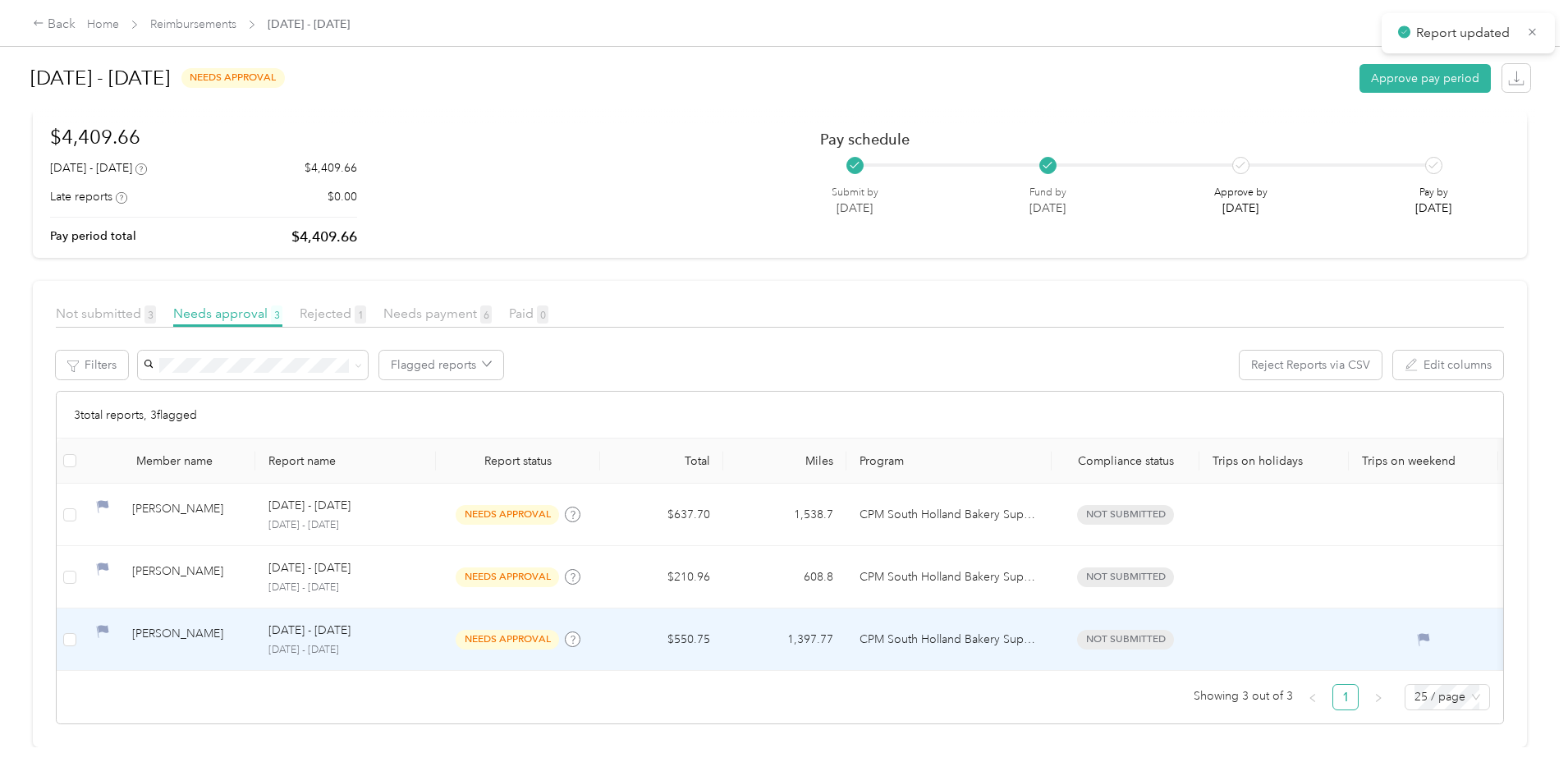
click at [350, 621] on p "[DATE] - [DATE]" at bounding box center [309, 630] width 82 height 18
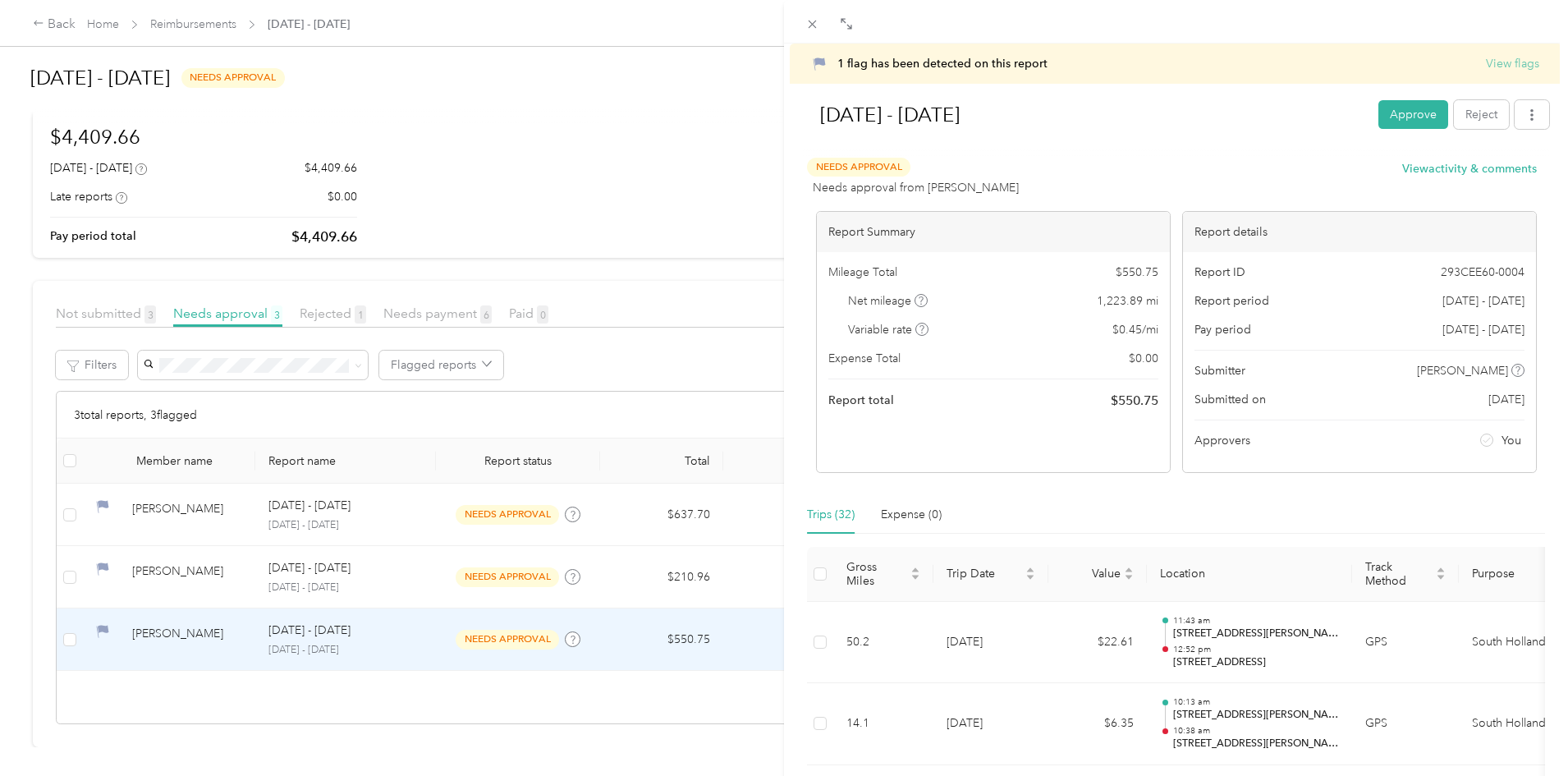
click at [1504, 60] on button "View flags" at bounding box center [1512, 63] width 53 height 17
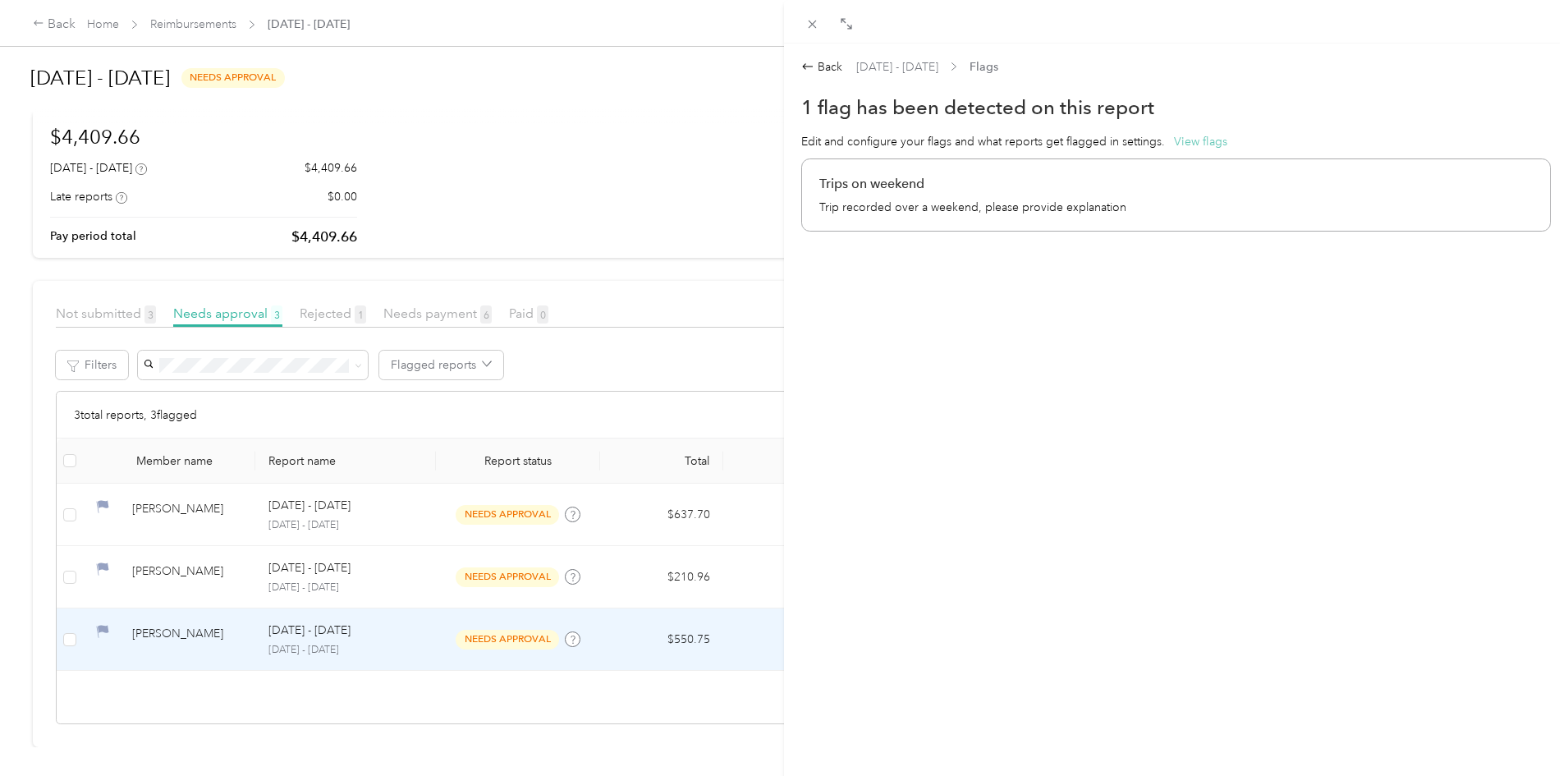
click at [1174, 139] on button "View flags" at bounding box center [1200, 141] width 53 height 17
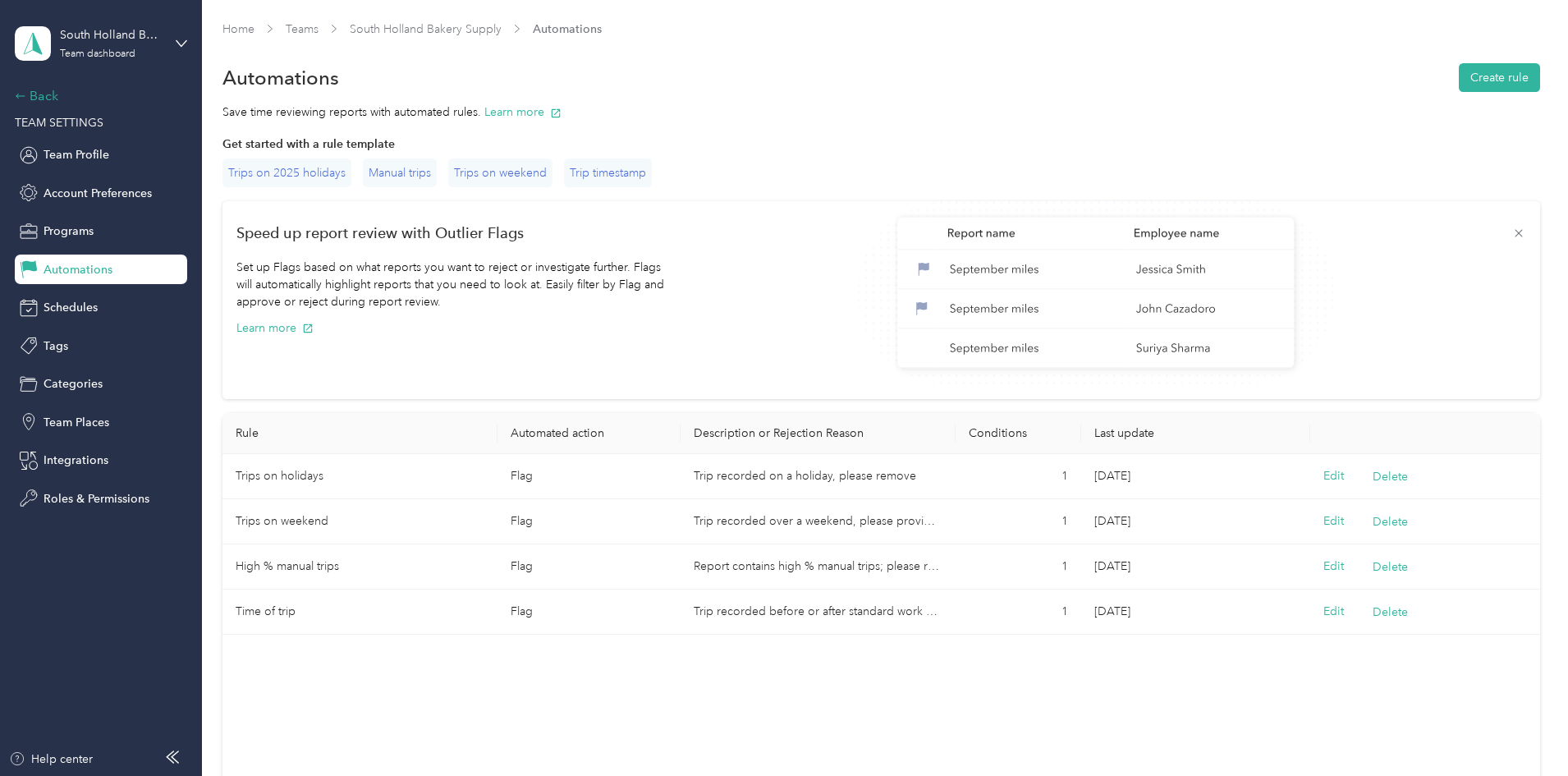
click at [48, 93] on div "Back" at bounding box center [96, 96] width 164 height 20
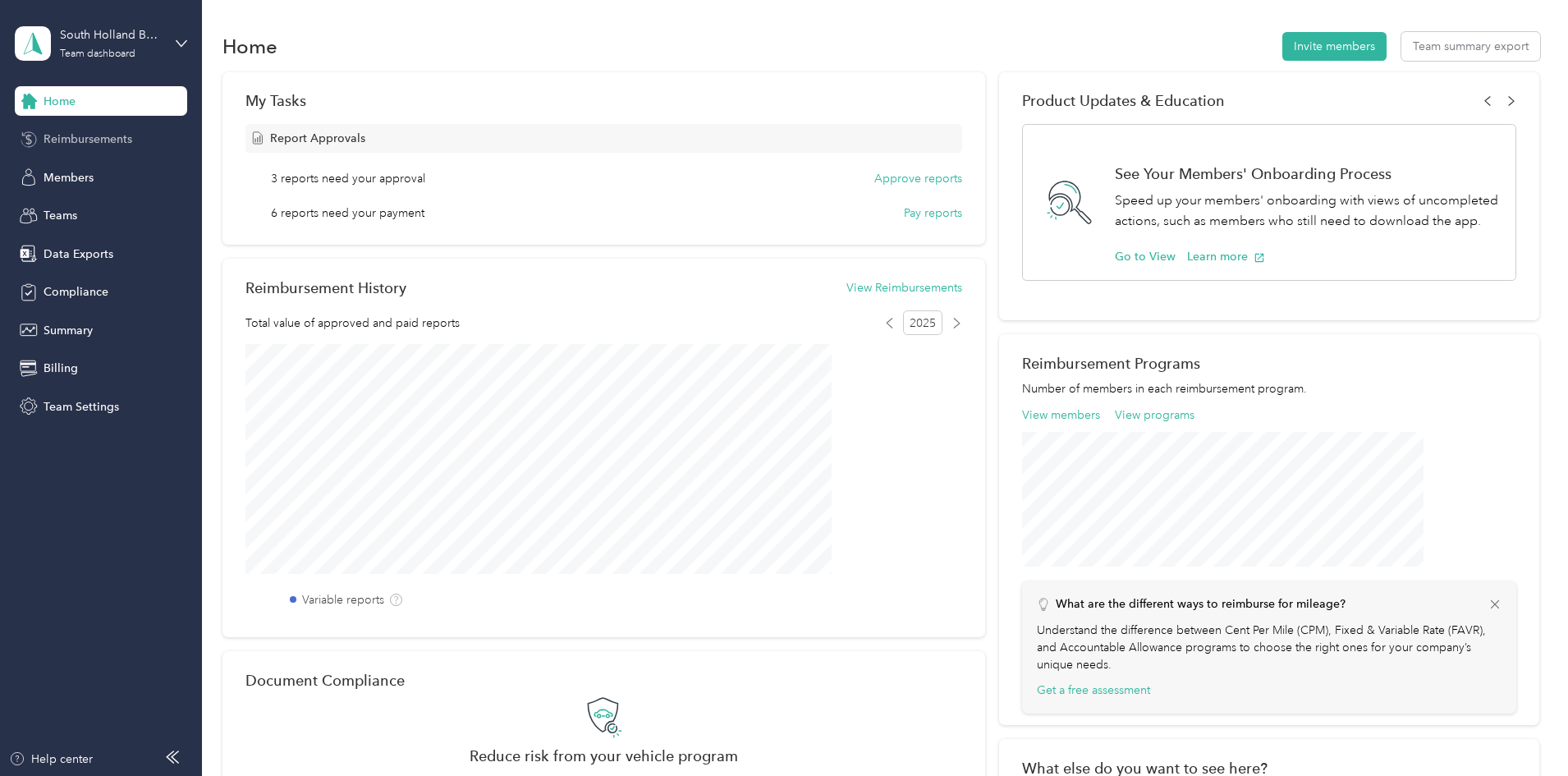
click at [86, 135] on span "Reimbursements" at bounding box center [88, 139] width 89 height 17
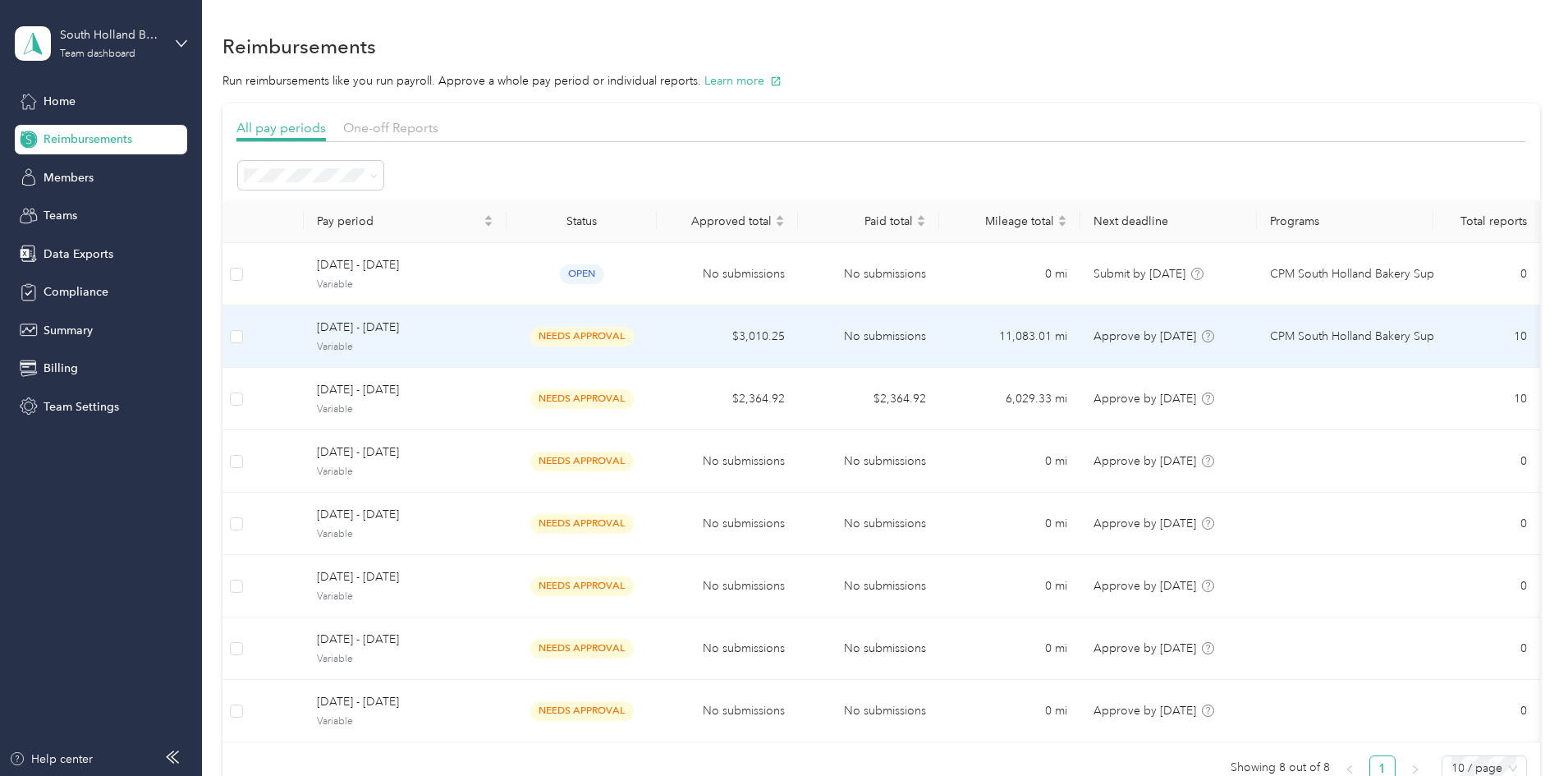
click at [484, 347] on span "Variable" at bounding box center [404, 347] width 177 height 15
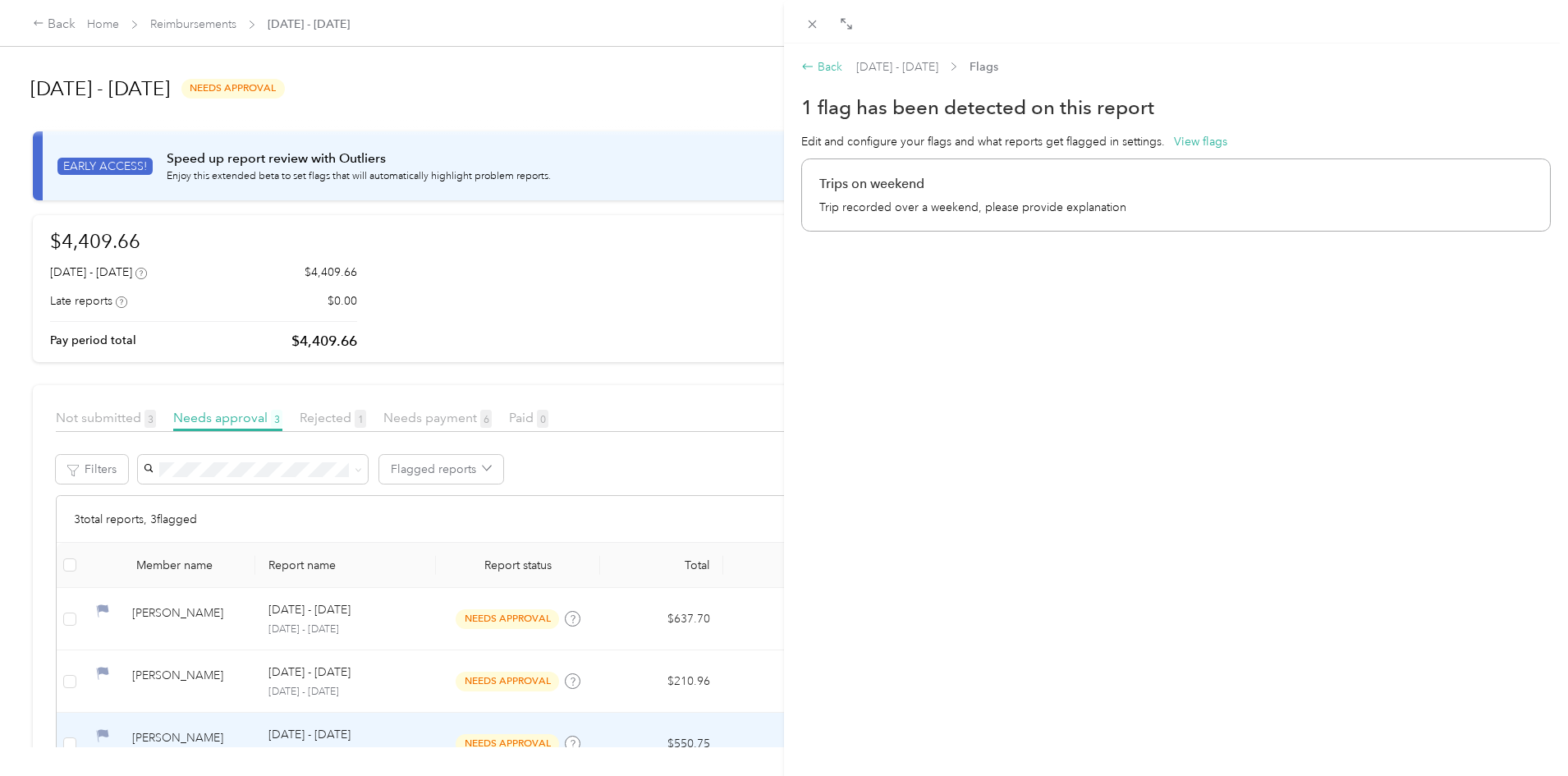
click at [825, 63] on div "Back" at bounding box center [822, 67] width 41 height 17
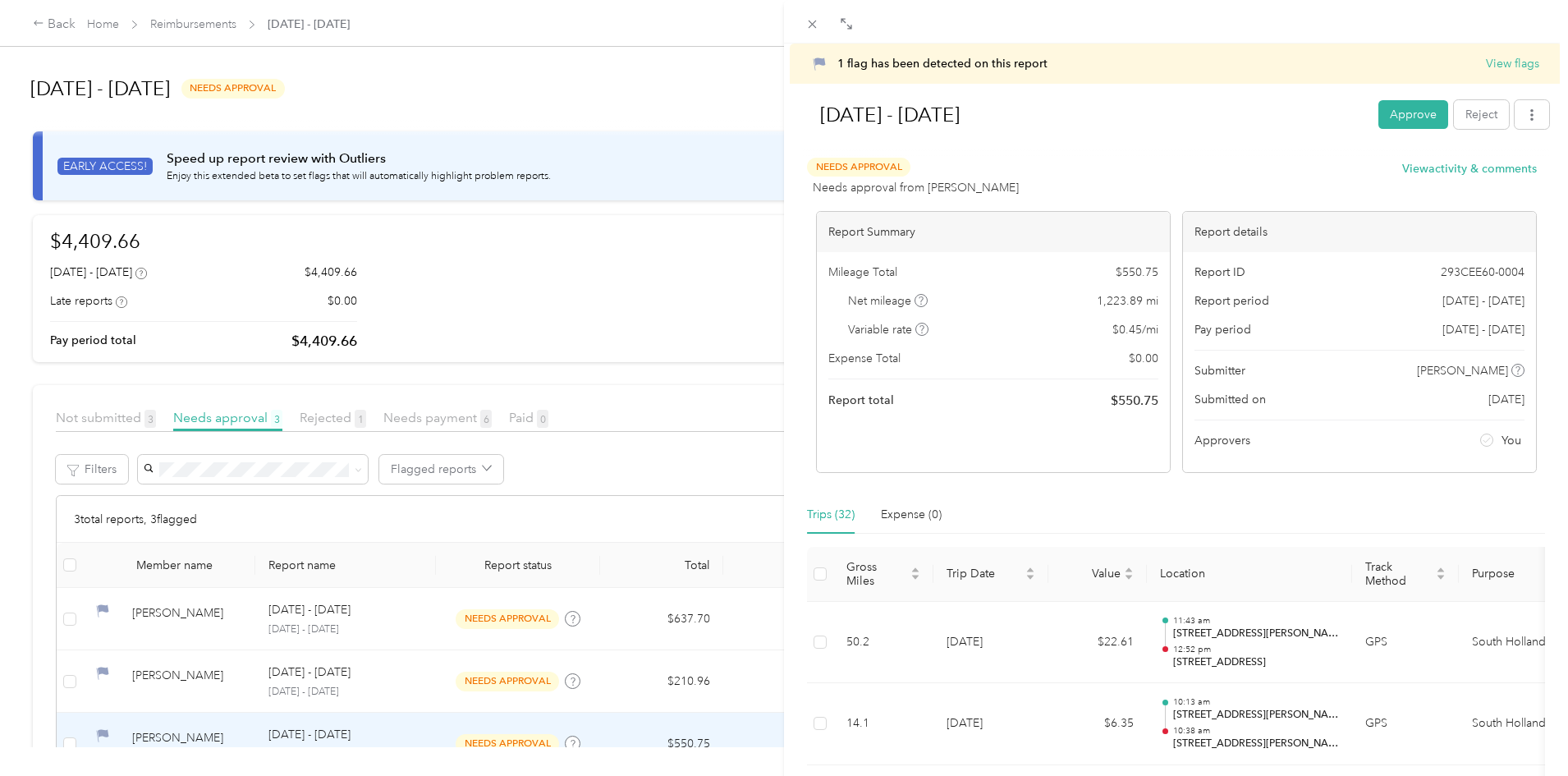
click at [1501, 58] on button "View flags" at bounding box center [1512, 63] width 53 height 17
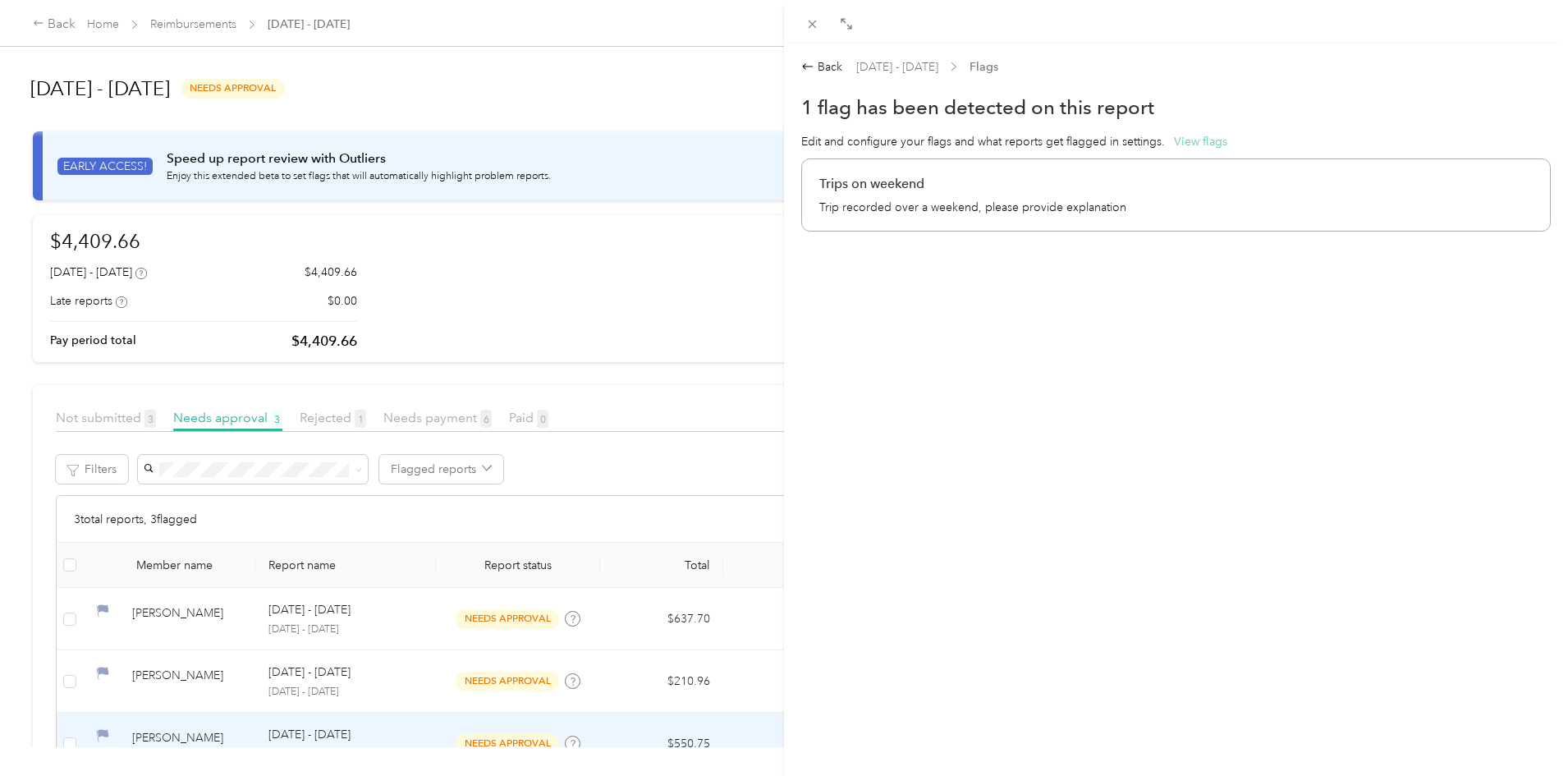
click at [1207, 136] on button "View flags" at bounding box center [1200, 141] width 53 height 17
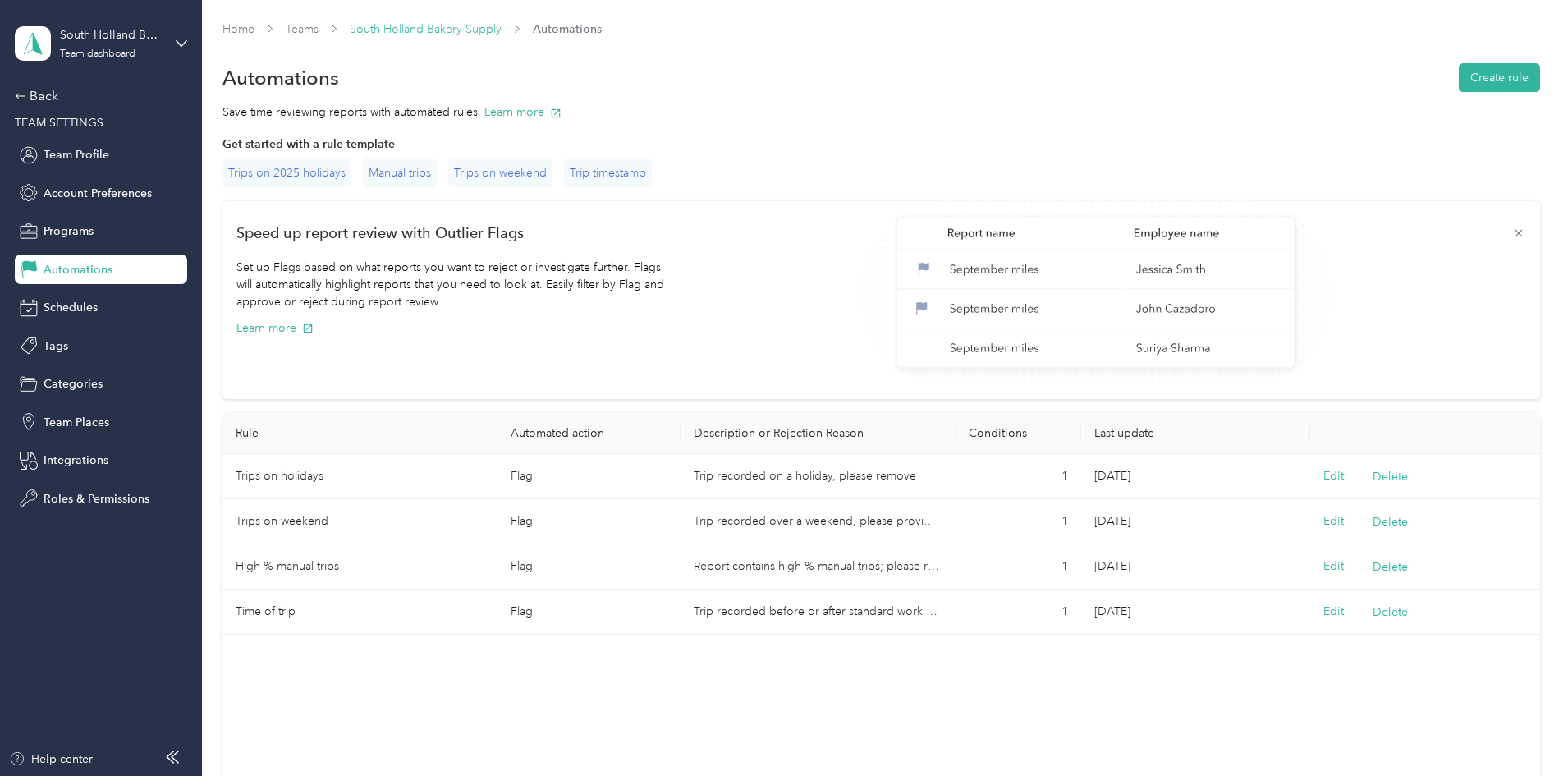
click at [465, 31] on link "South Holland Bakery Supply" at bounding box center [425, 28] width 152 height 14
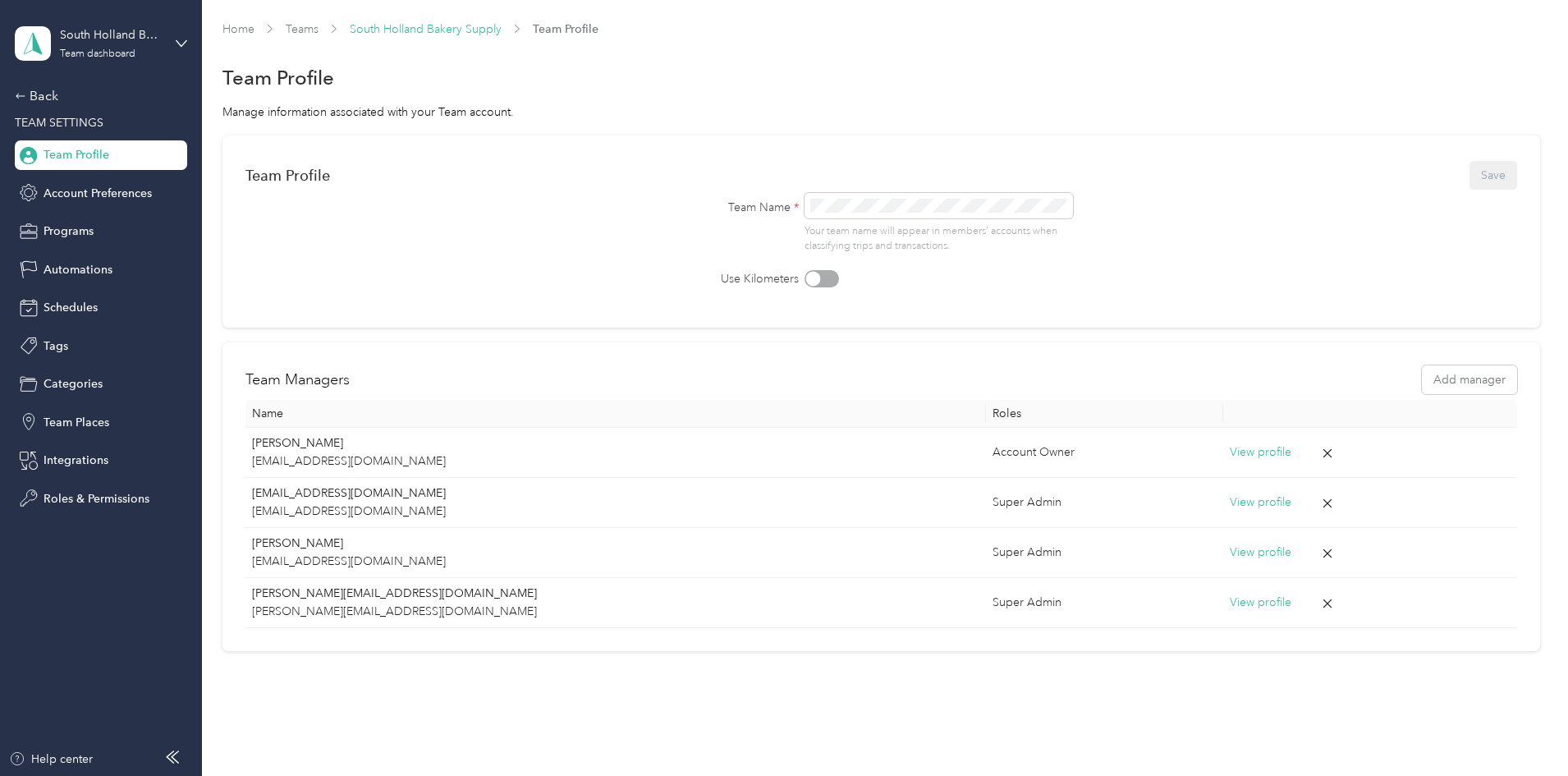
click at [501, 24] on link "South Holland Bakery Supply" at bounding box center [425, 28] width 152 height 14
click at [501, 31] on link "South Holland Bakery Supply" at bounding box center [425, 28] width 152 height 14
click at [32, 95] on div "Back" at bounding box center [96, 96] width 164 height 20
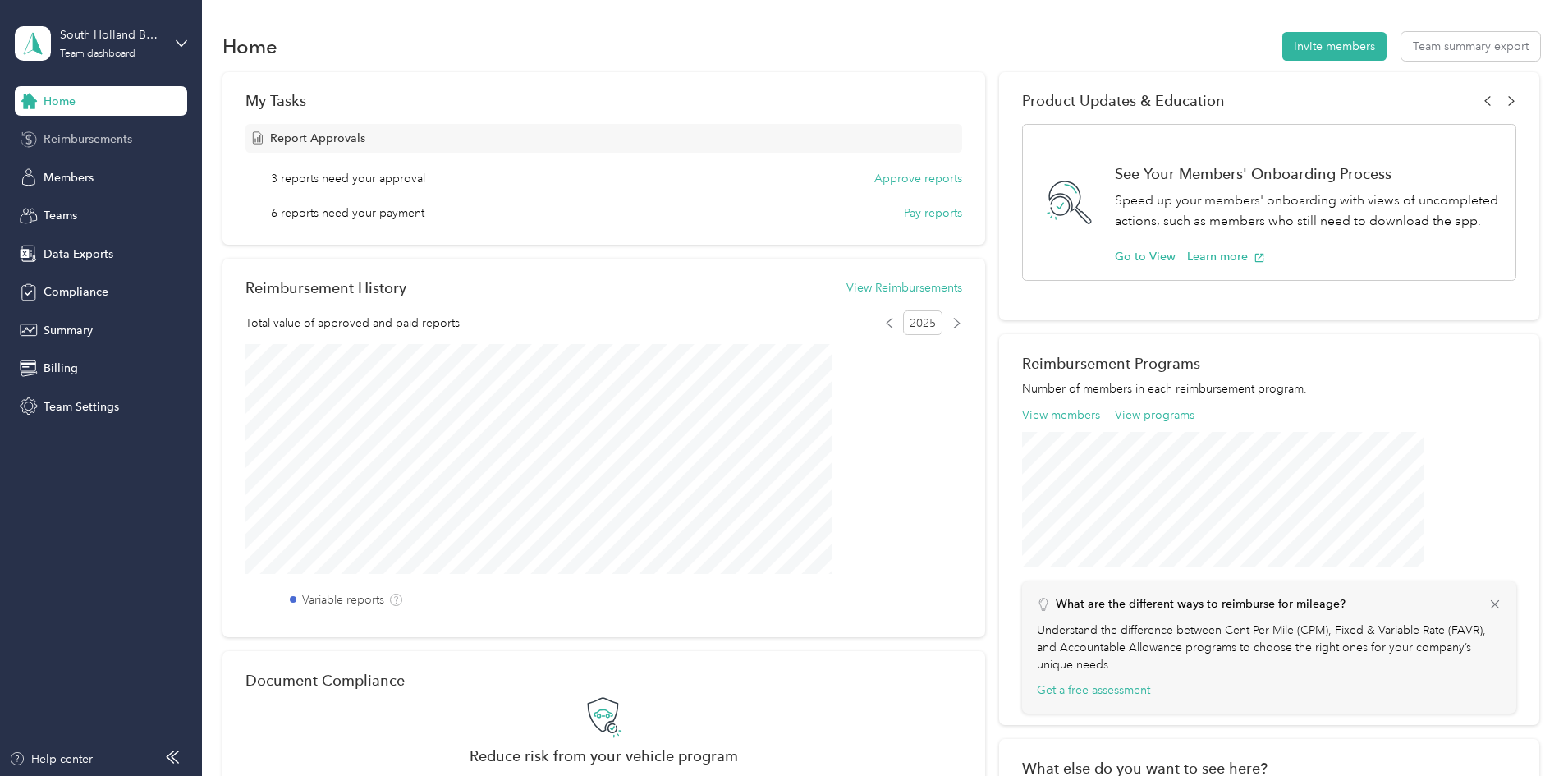
click at [132, 138] on span "Reimbursements" at bounding box center [88, 139] width 89 height 17
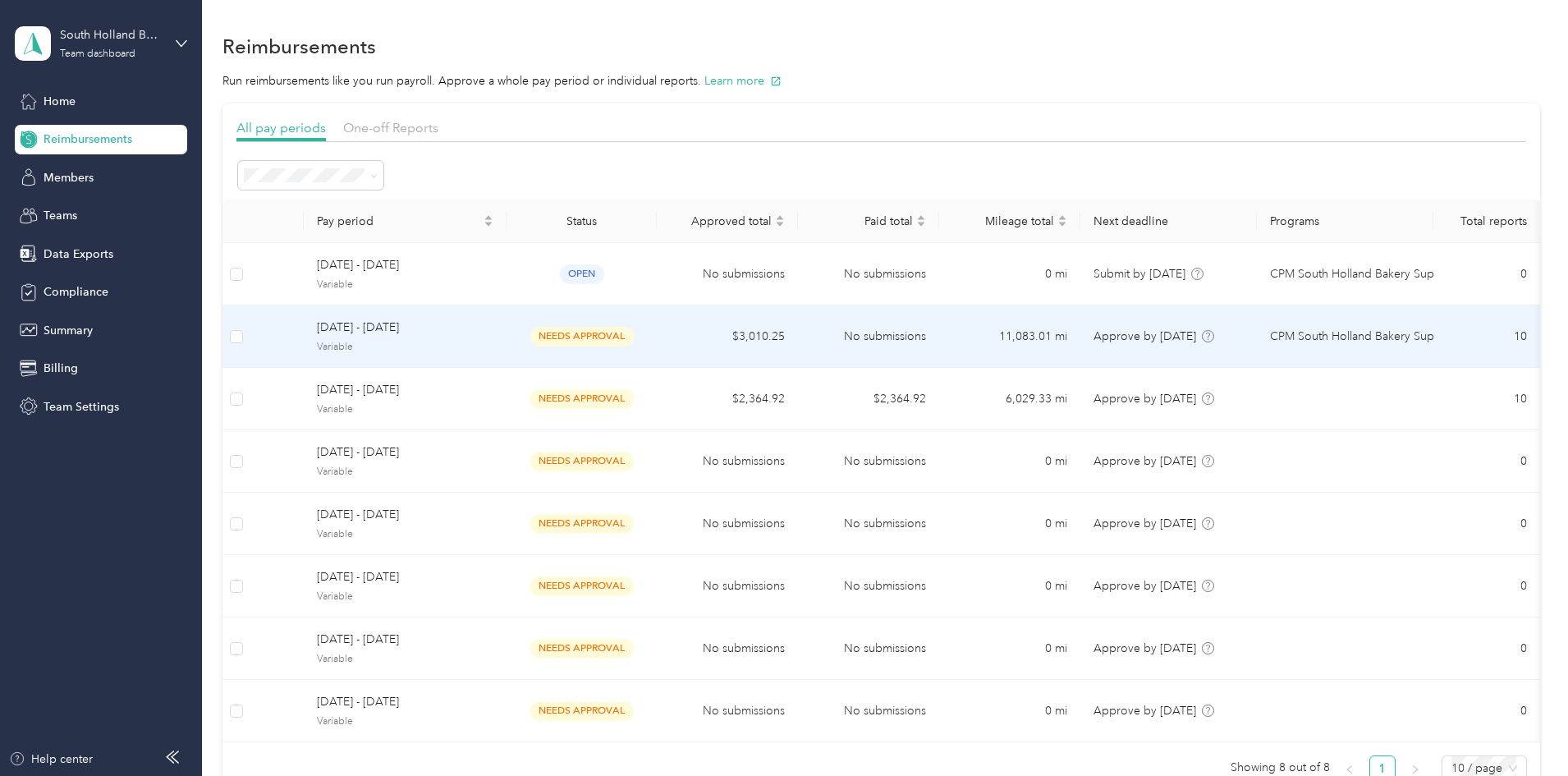
click at [493, 330] on span "[DATE] - [DATE]" at bounding box center [404, 328] width 177 height 18
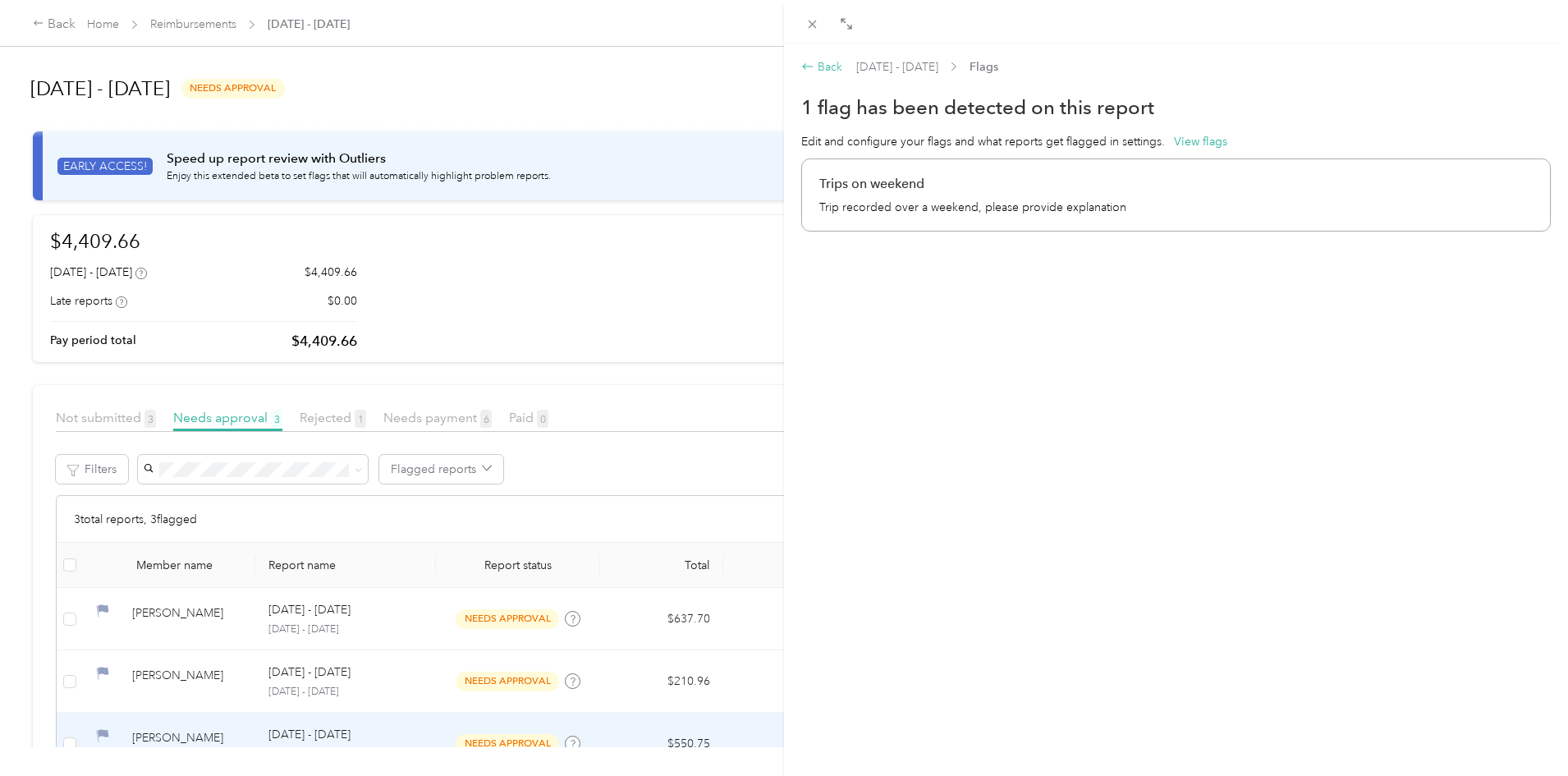
click at [814, 64] on div "Back" at bounding box center [822, 67] width 41 height 17
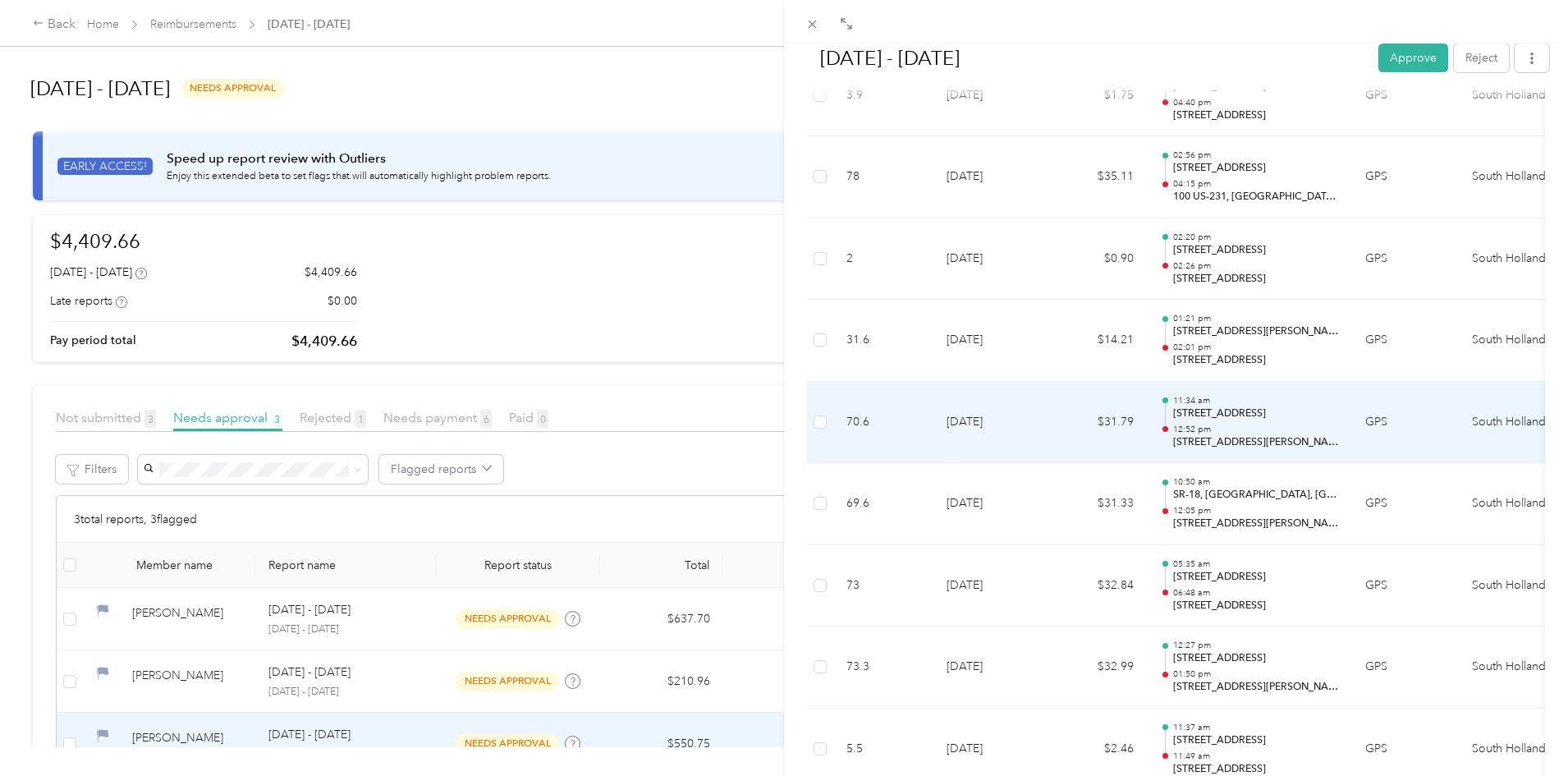
scroll to position [1909, 0]
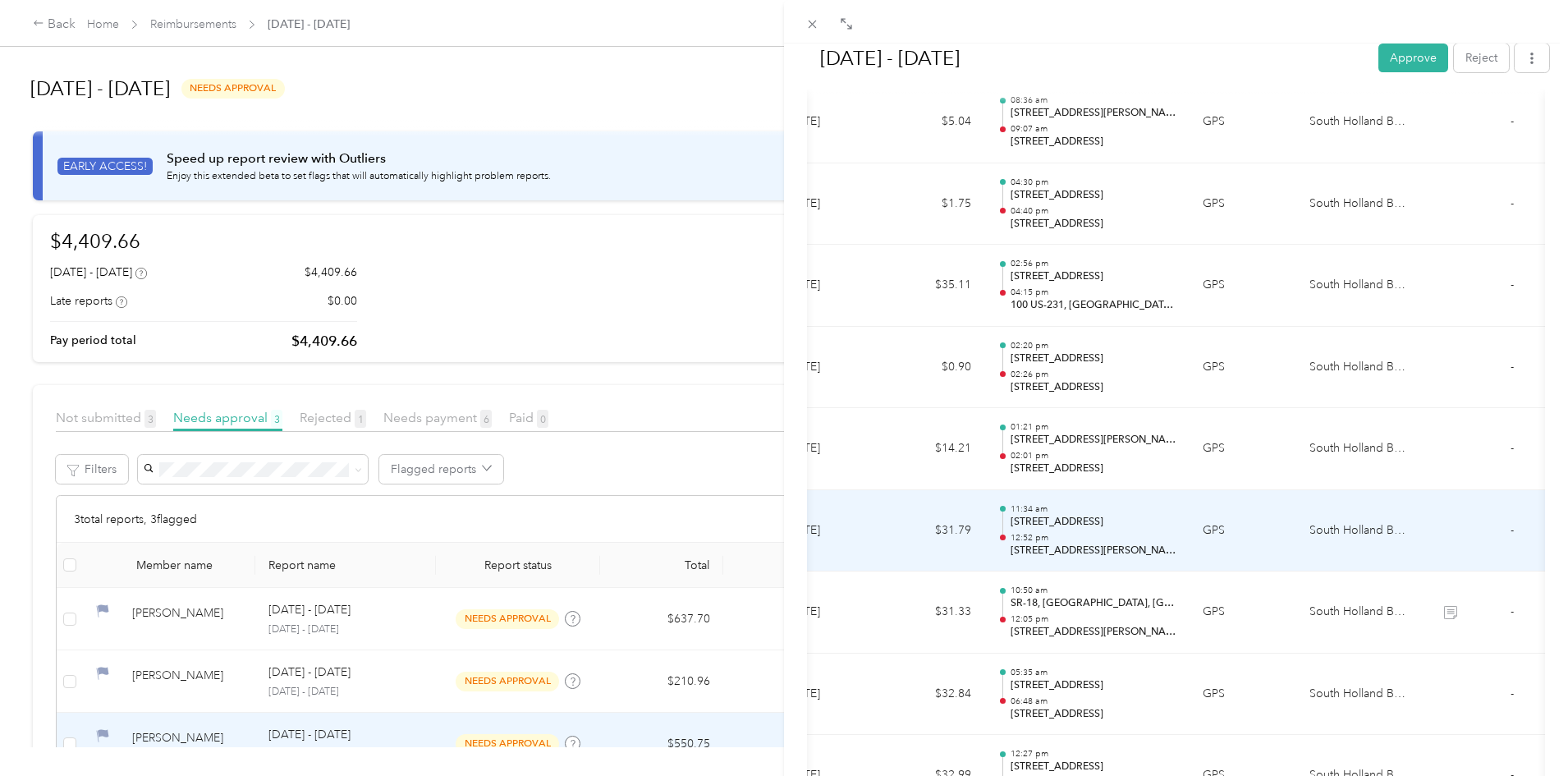
drag, startPoint x: 1104, startPoint y: 496, endPoint x: 1212, endPoint y: 500, distance: 108.1
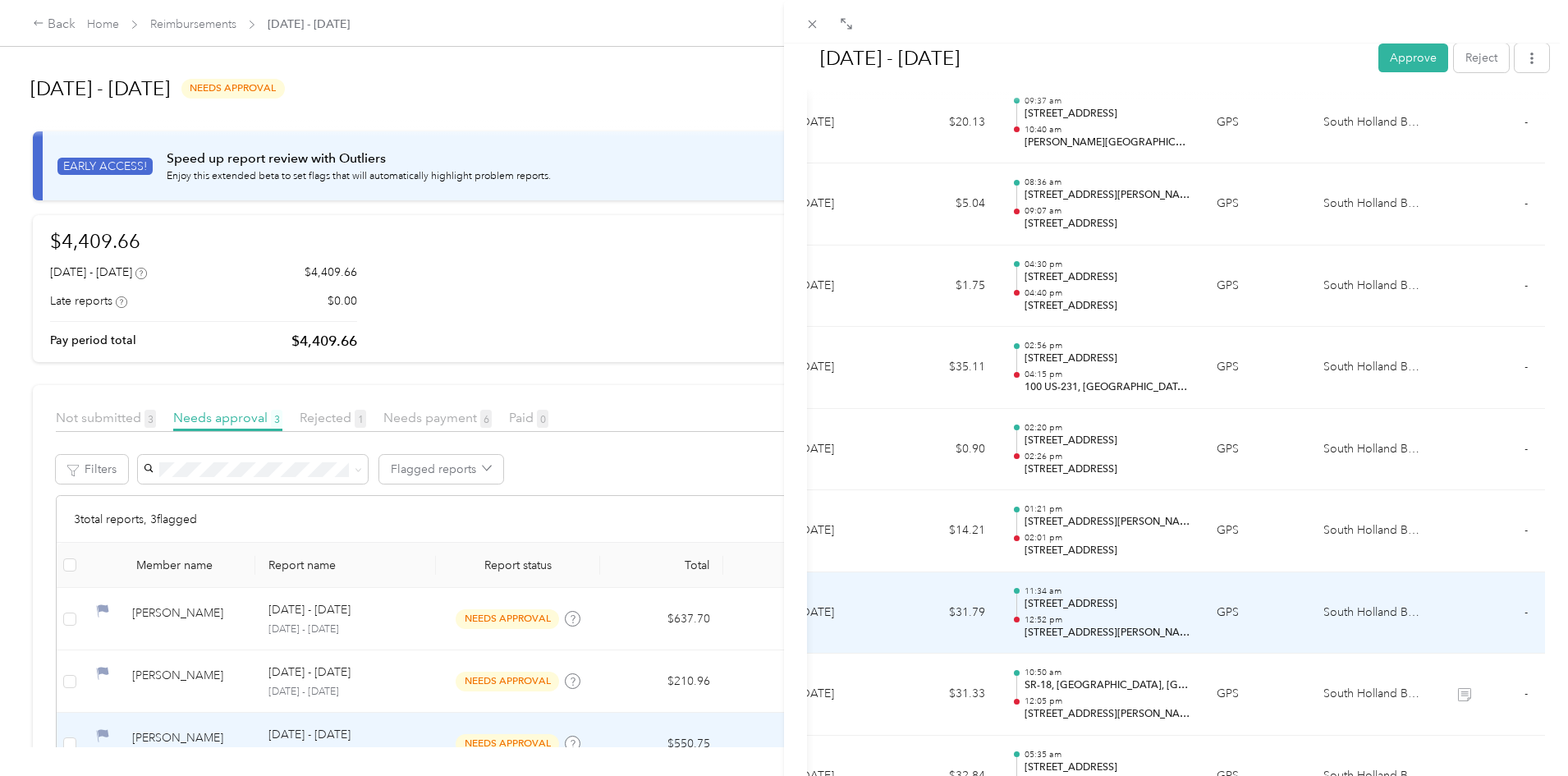
scroll to position [0, 0]
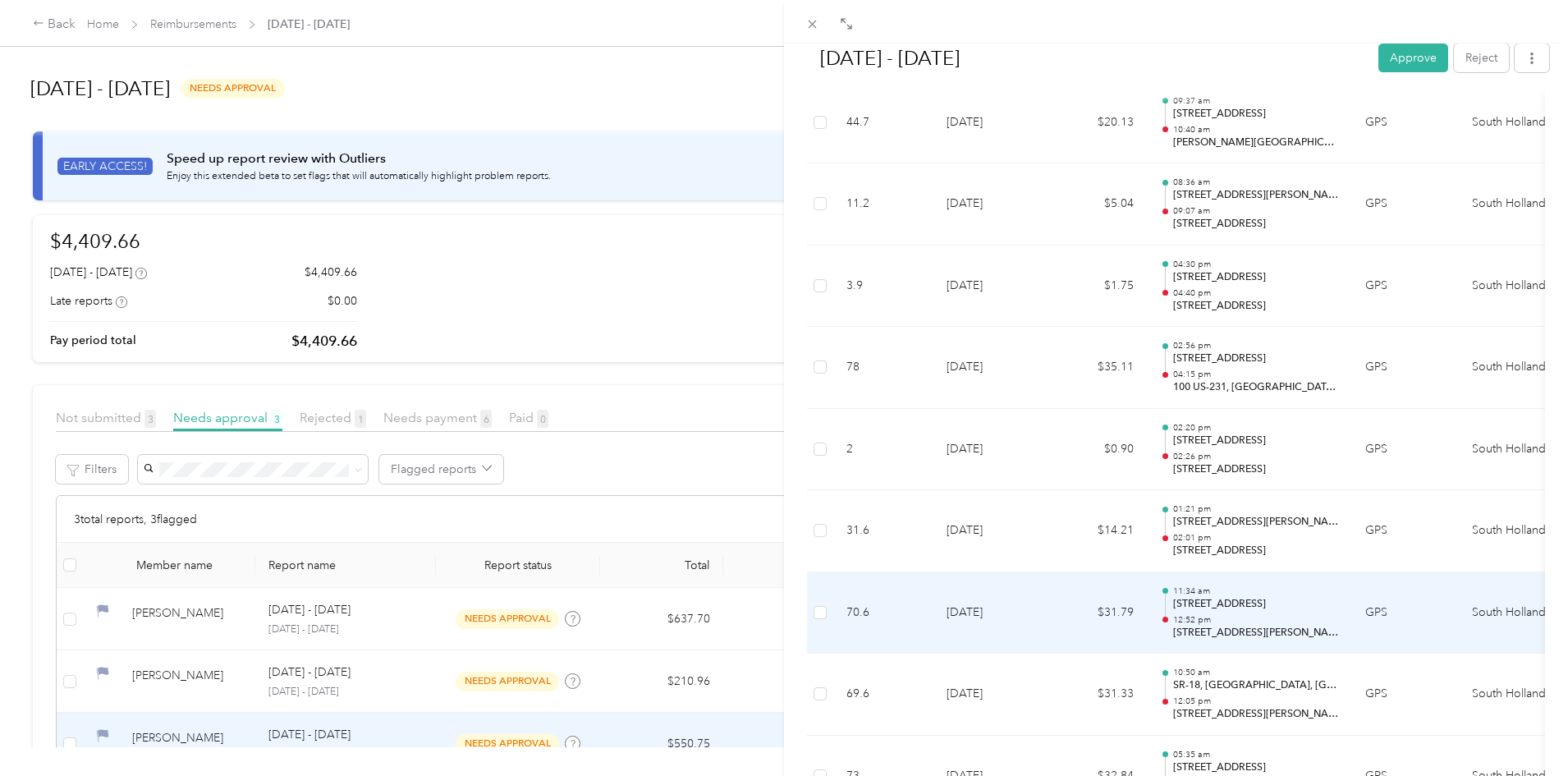
drag, startPoint x: 1125, startPoint y: 583, endPoint x: 983, endPoint y: 639, distance: 152.6
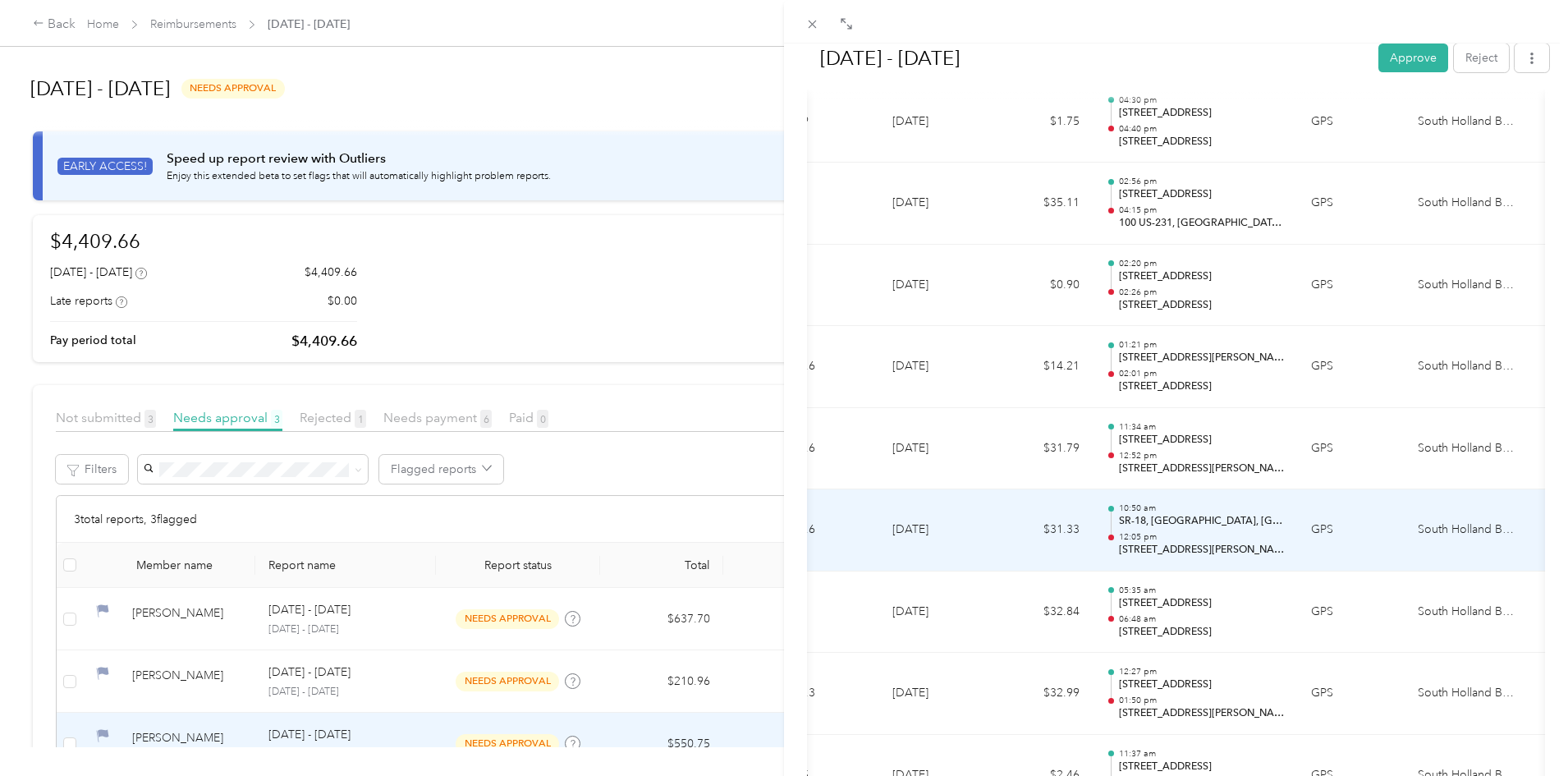
scroll to position [0, 234]
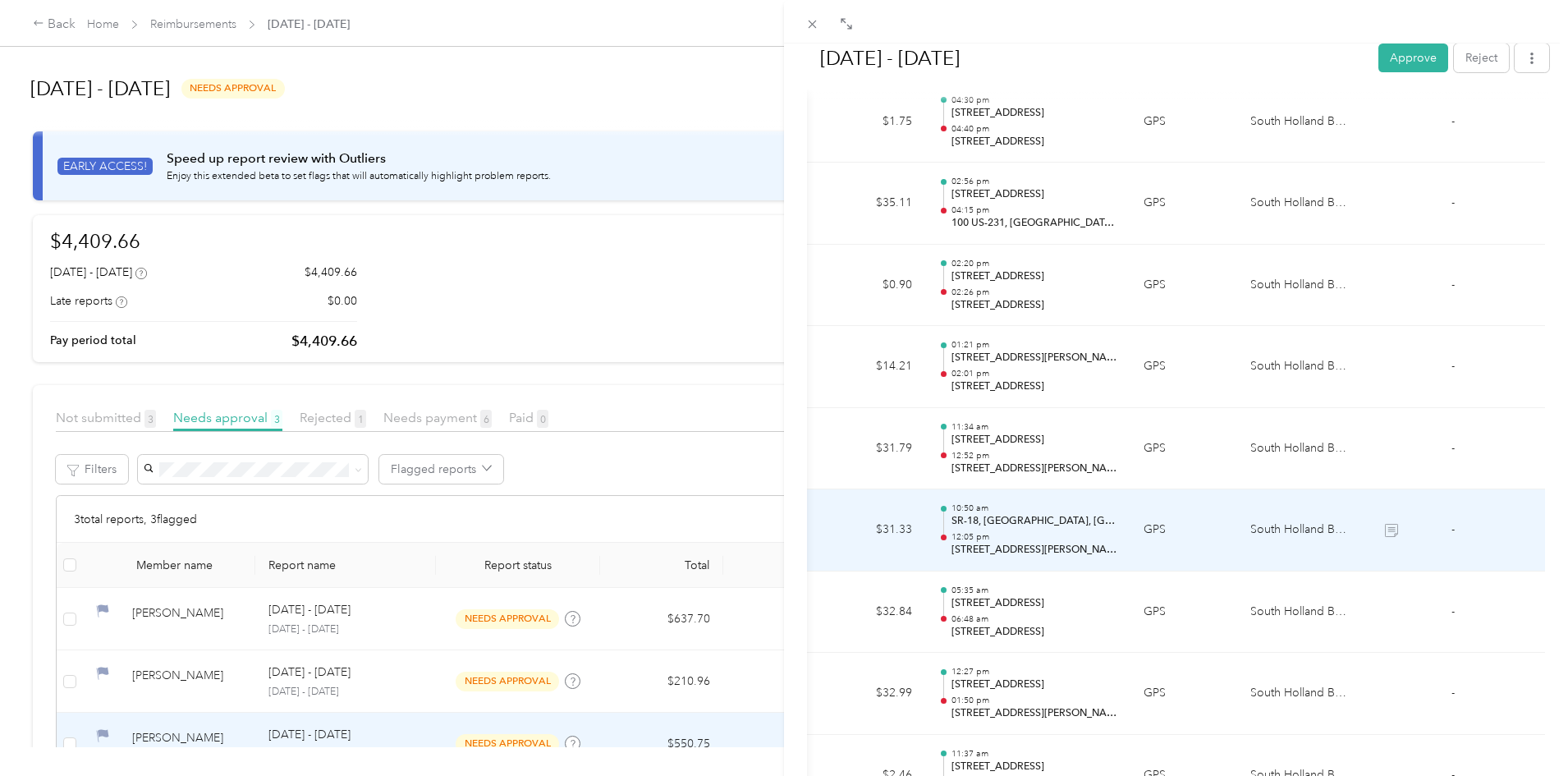
drag, startPoint x: 1084, startPoint y: 534, endPoint x: 1301, endPoint y: 539, distance: 217.1
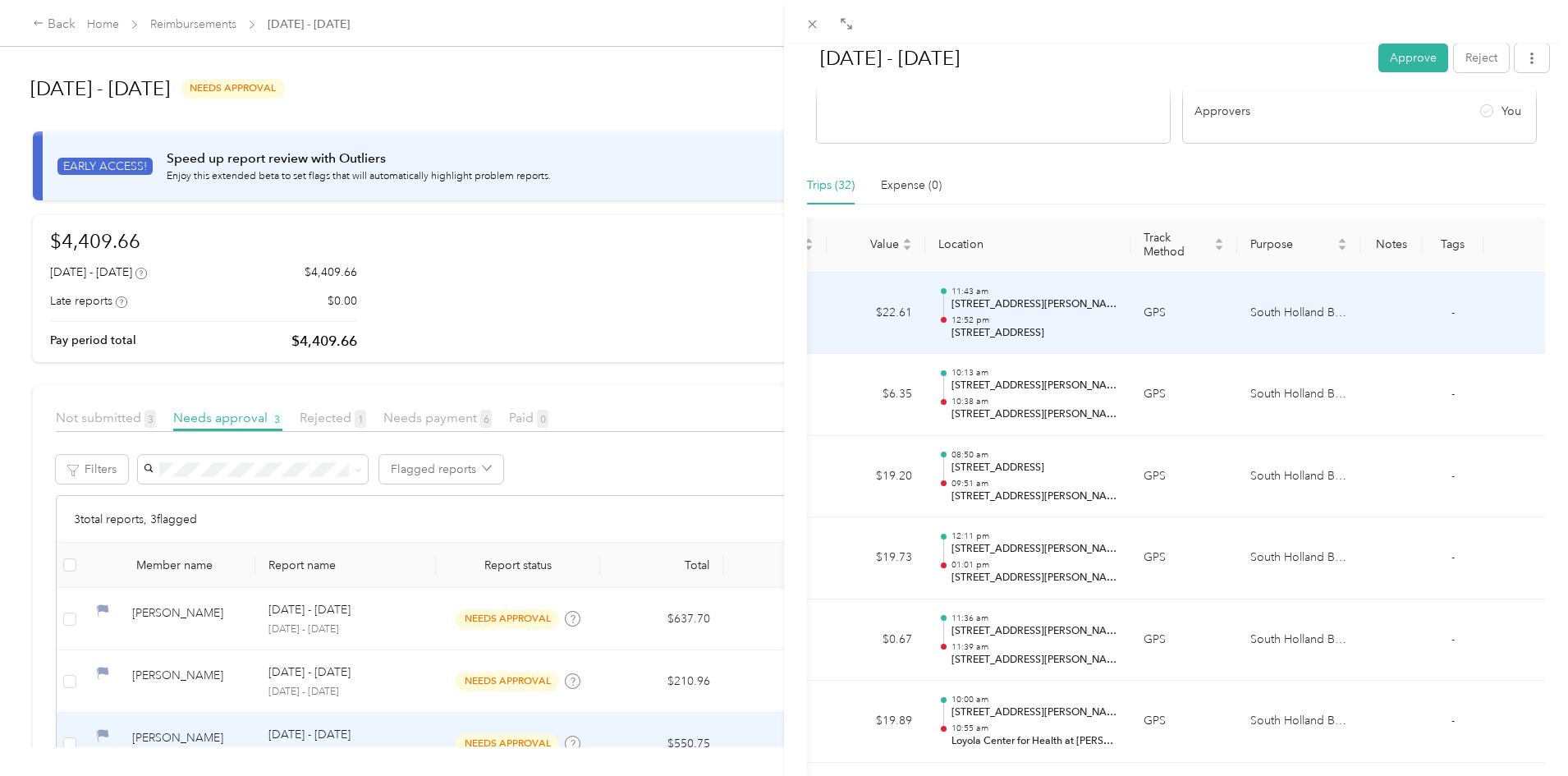
scroll to position [0, 0]
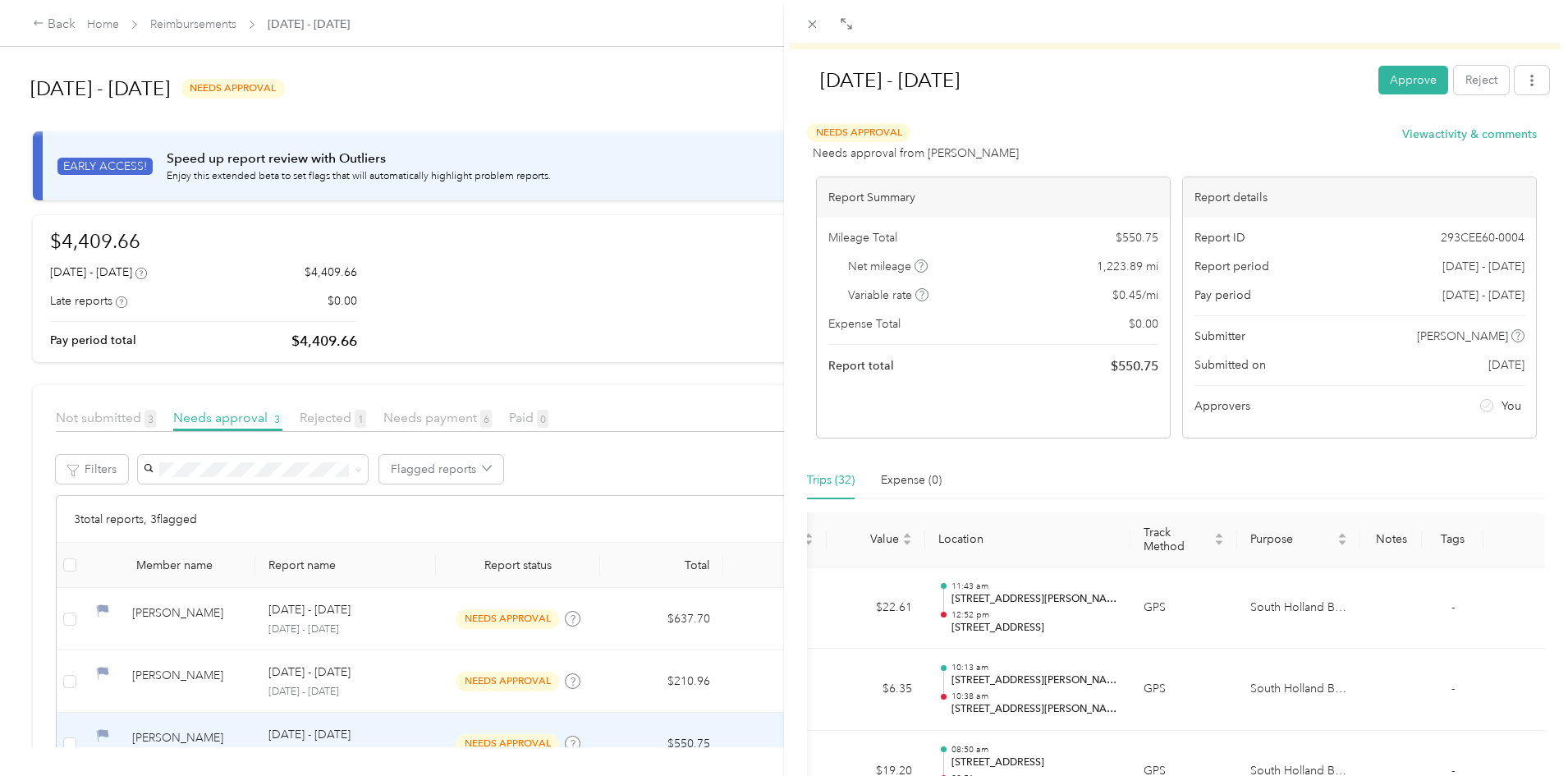
drag, startPoint x: 1296, startPoint y: 485, endPoint x: 931, endPoint y: 534, distance: 368.3
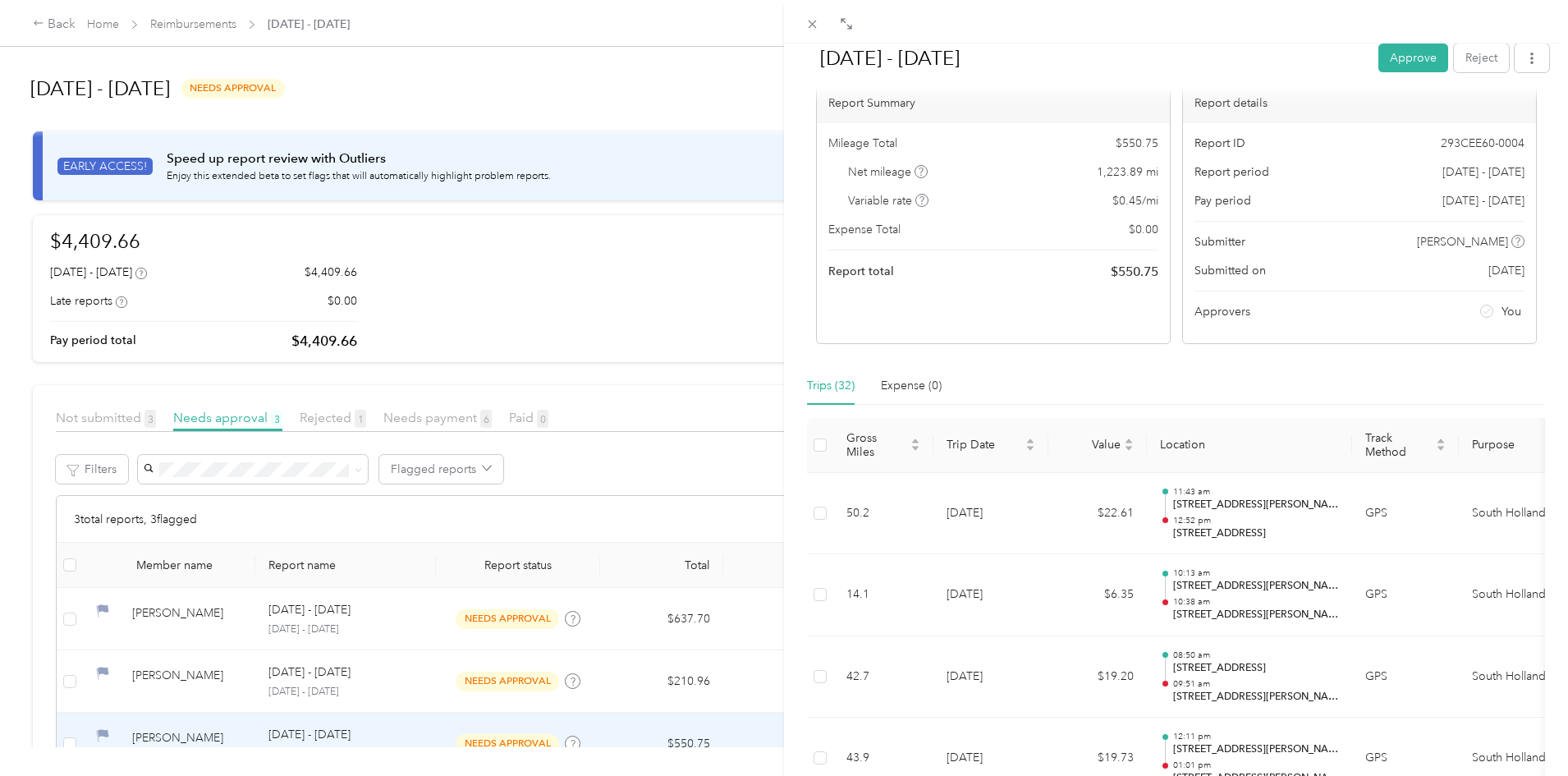
drag, startPoint x: 970, startPoint y: 562, endPoint x: 779, endPoint y: 545, distance: 191.8
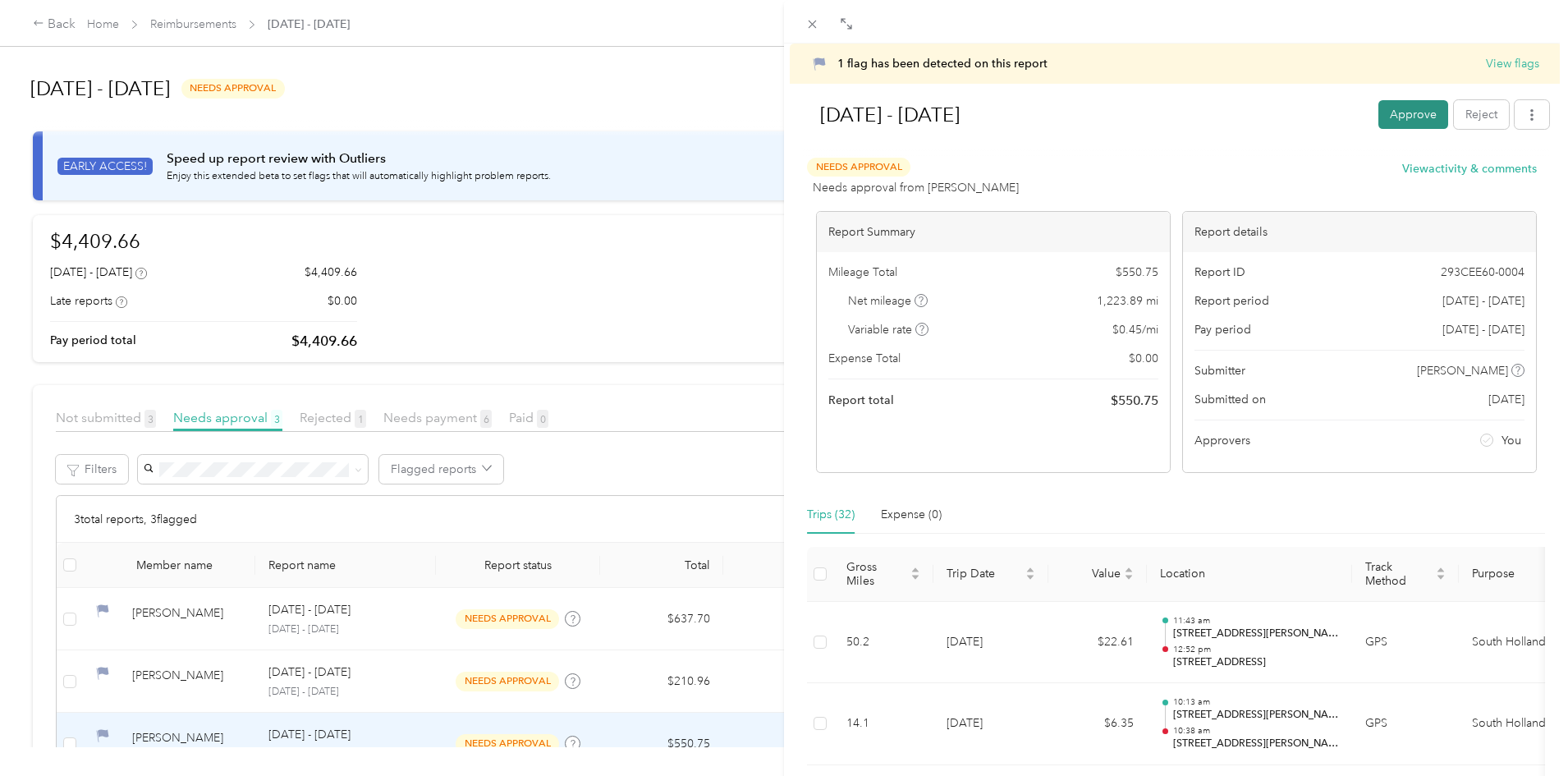
click at [1420, 115] on button "Approve" at bounding box center [1412, 113] width 70 height 28
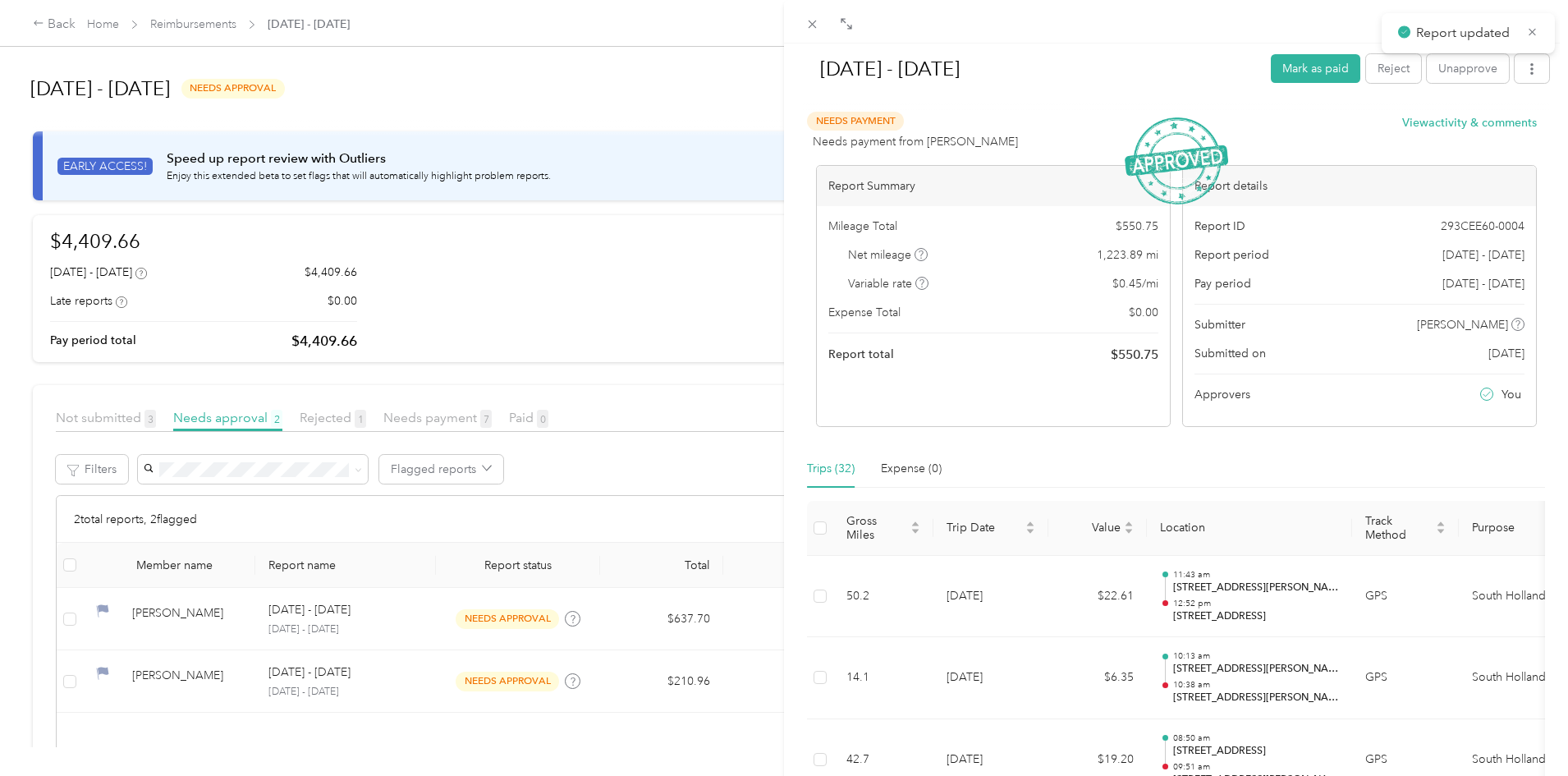
click at [527, 426] on div "[DATE] - [DATE] Mark as paid Reject Unapprove Needs Payment Needs payment from …" at bounding box center [784, 388] width 1568 height 776
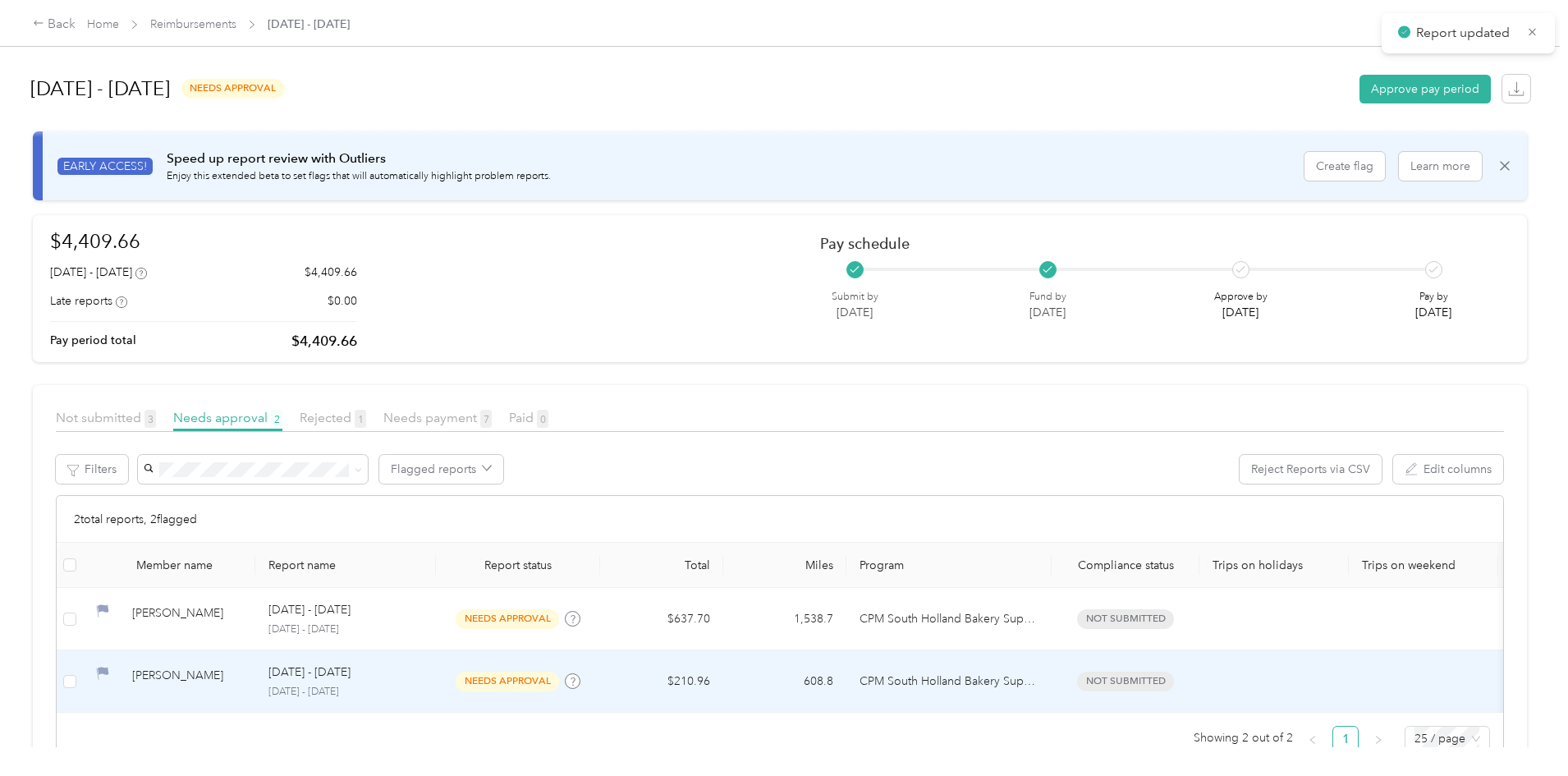
click at [423, 679] on div "[DATE] - [DATE]" at bounding box center [345, 673] width 155 height 18
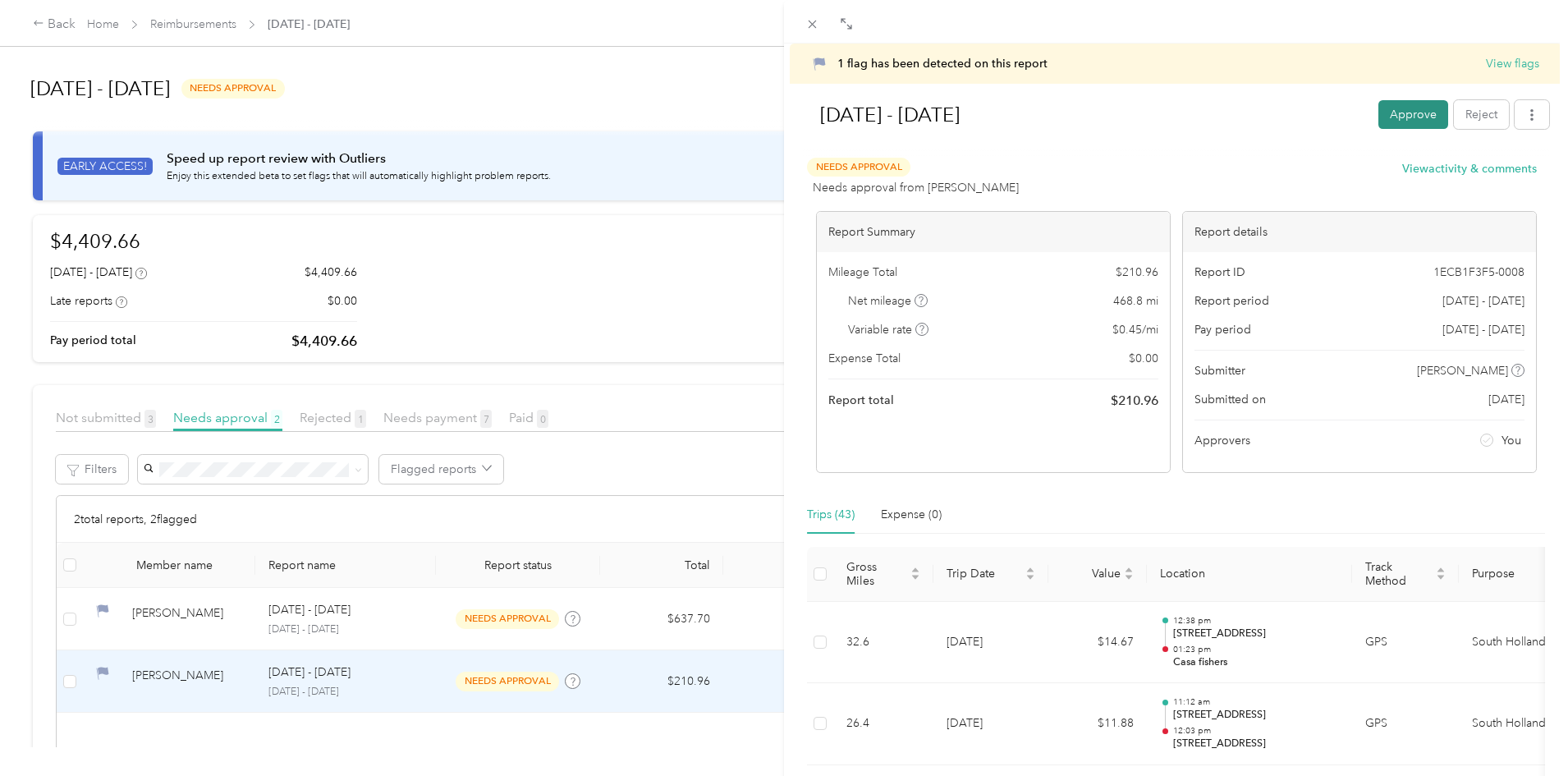
click at [1390, 108] on button "Approve" at bounding box center [1412, 113] width 70 height 28
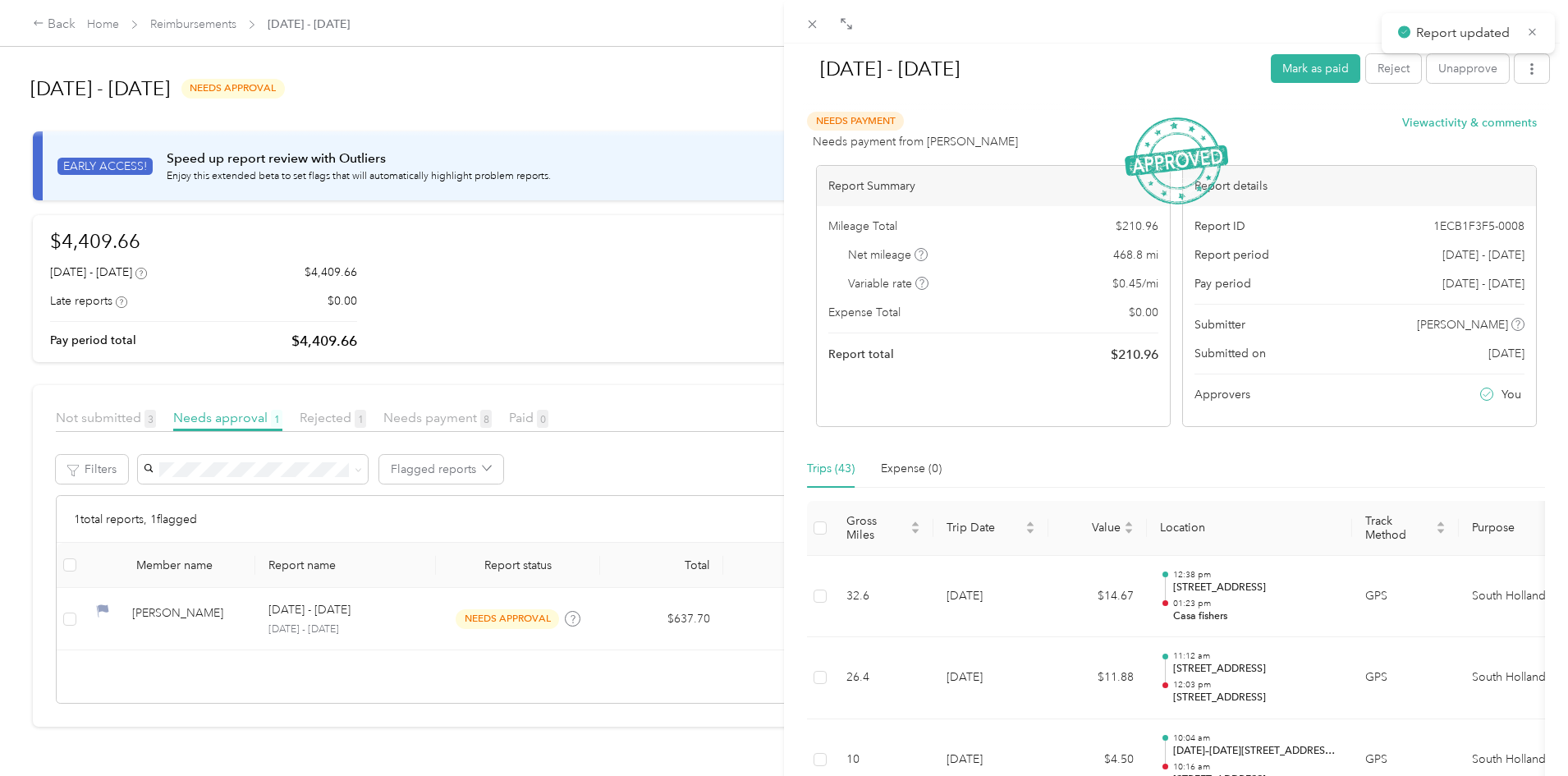
click at [515, 607] on div "[DATE] - [DATE] Mark as paid Reject Unapprove Needs Payment Needs payment from …" at bounding box center [784, 388] width 1568 height 776
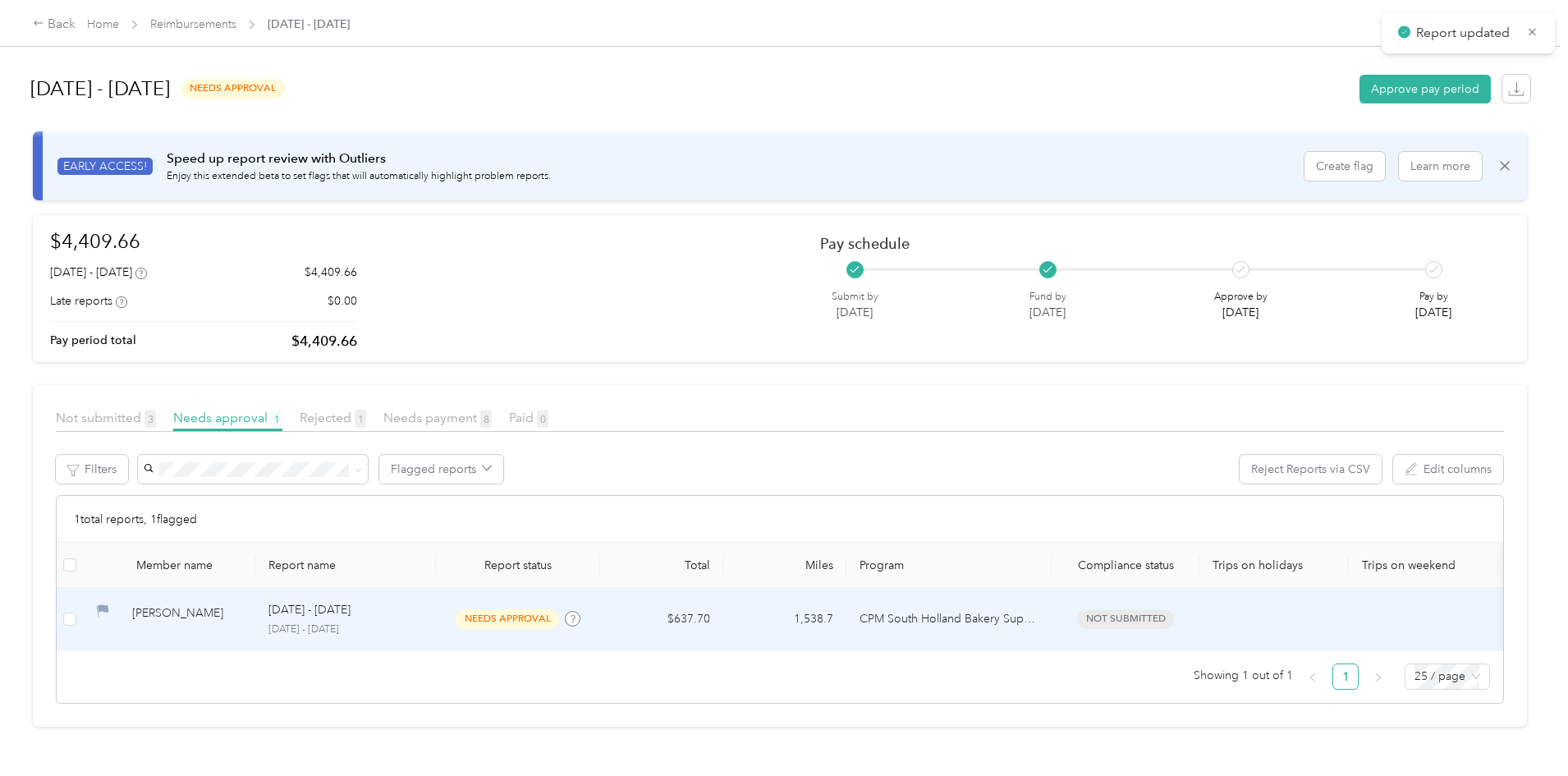
click at [423, 620] on div "[DATE] - [DATE] [DATE] - [DATE]" at bounding box center [345, 619] width 155 height 36
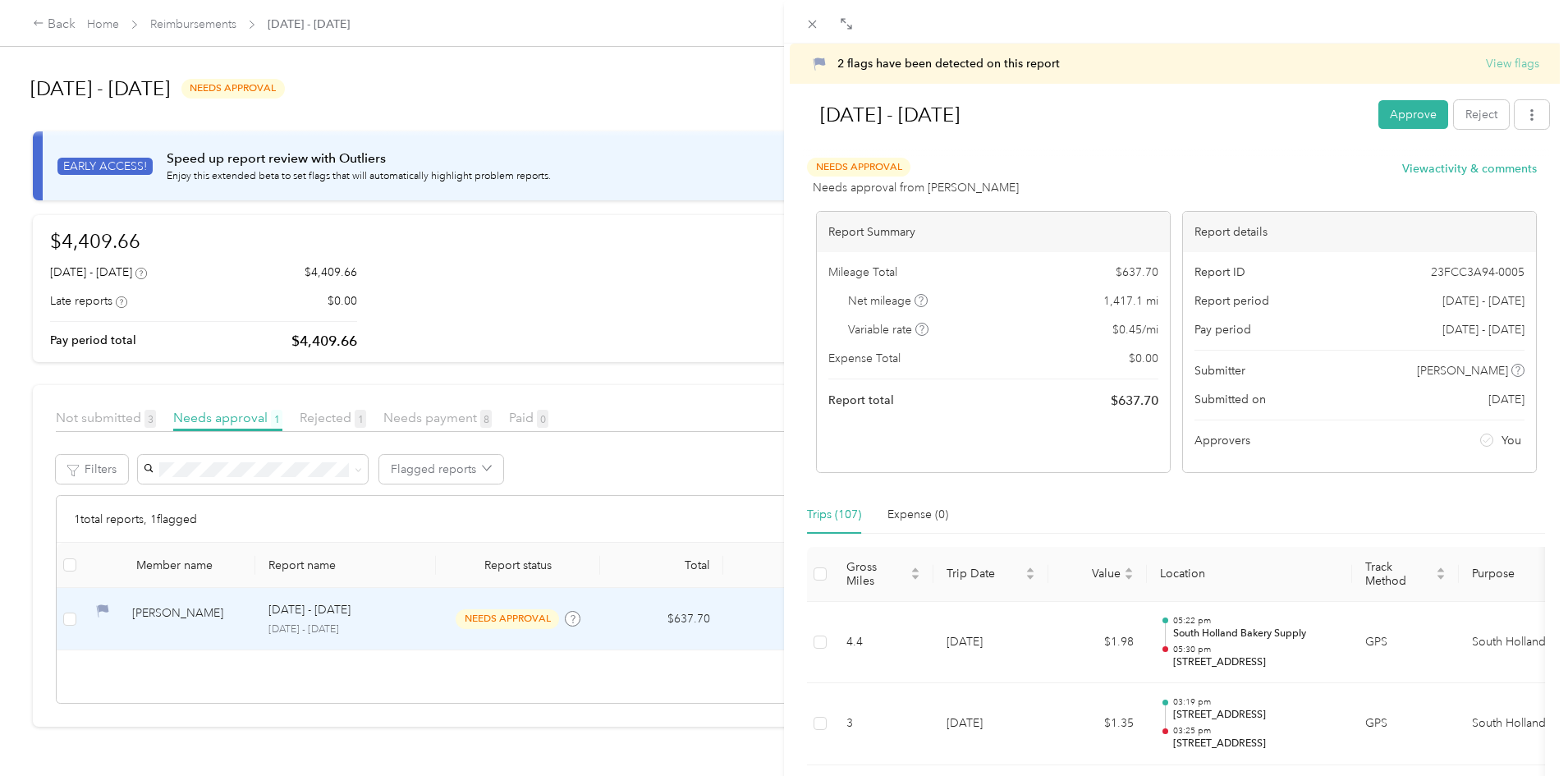
click at [1505, 68] on button "View flags" at bounding box center [1512, 63] width 53 height 17
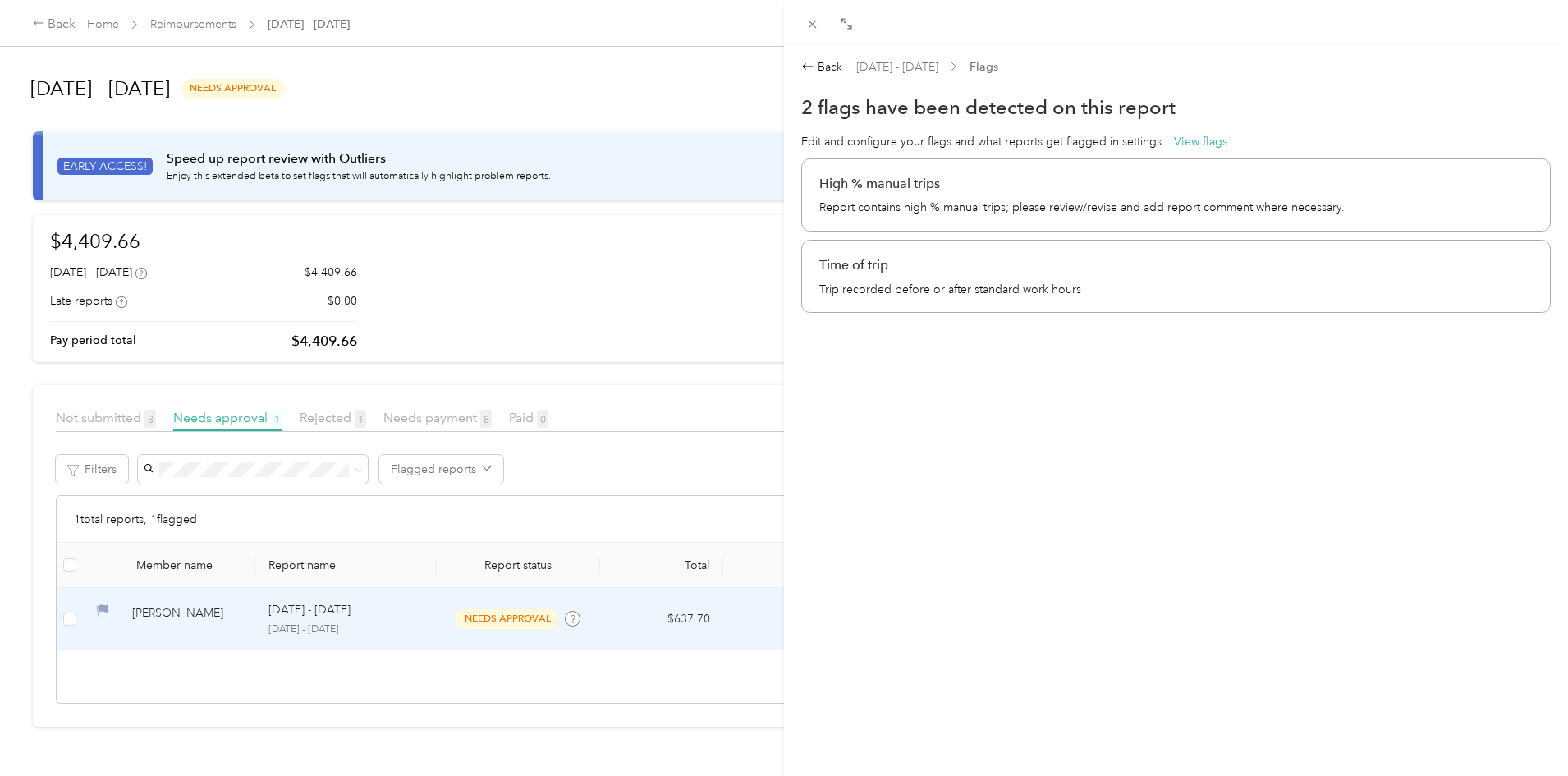
click at [861, 275] on div "Time of trip Trip recorded before or after standard work hours" at bounding box center [1176, 276] width 749 height 73
click at [916, 183] on p "High % manual trips" at bounding box center [1176, 184] width 714 height 20
click at [940, 203] on p "Report contains high % manual trips; please review/revise and add report commen…" at bounding box center [1176, 207] width 714 height 17
click at [841, 68] on div "Back" at bounding box center [822, 67] width 41 height 17
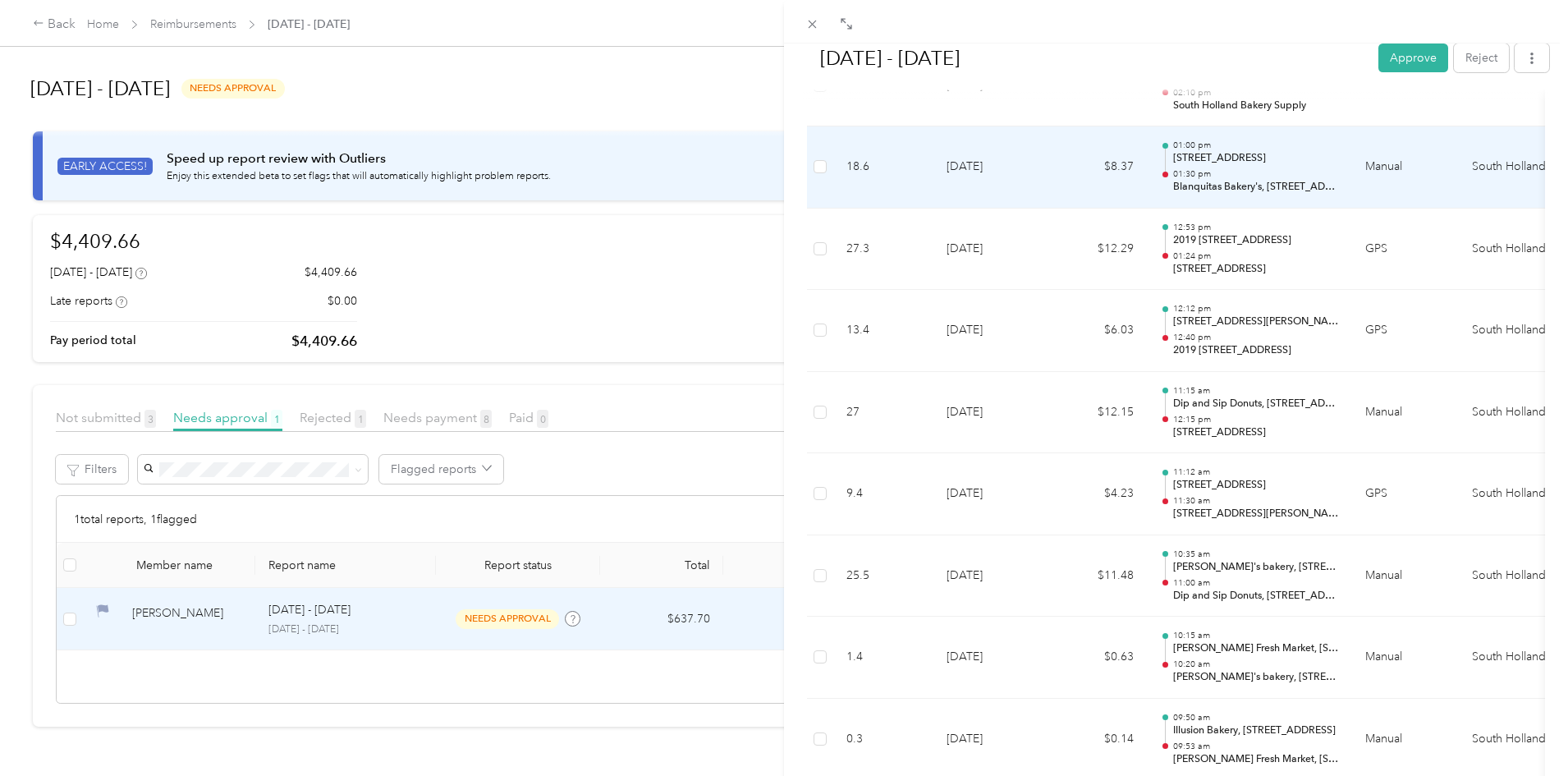
scroll to position [892, 0]
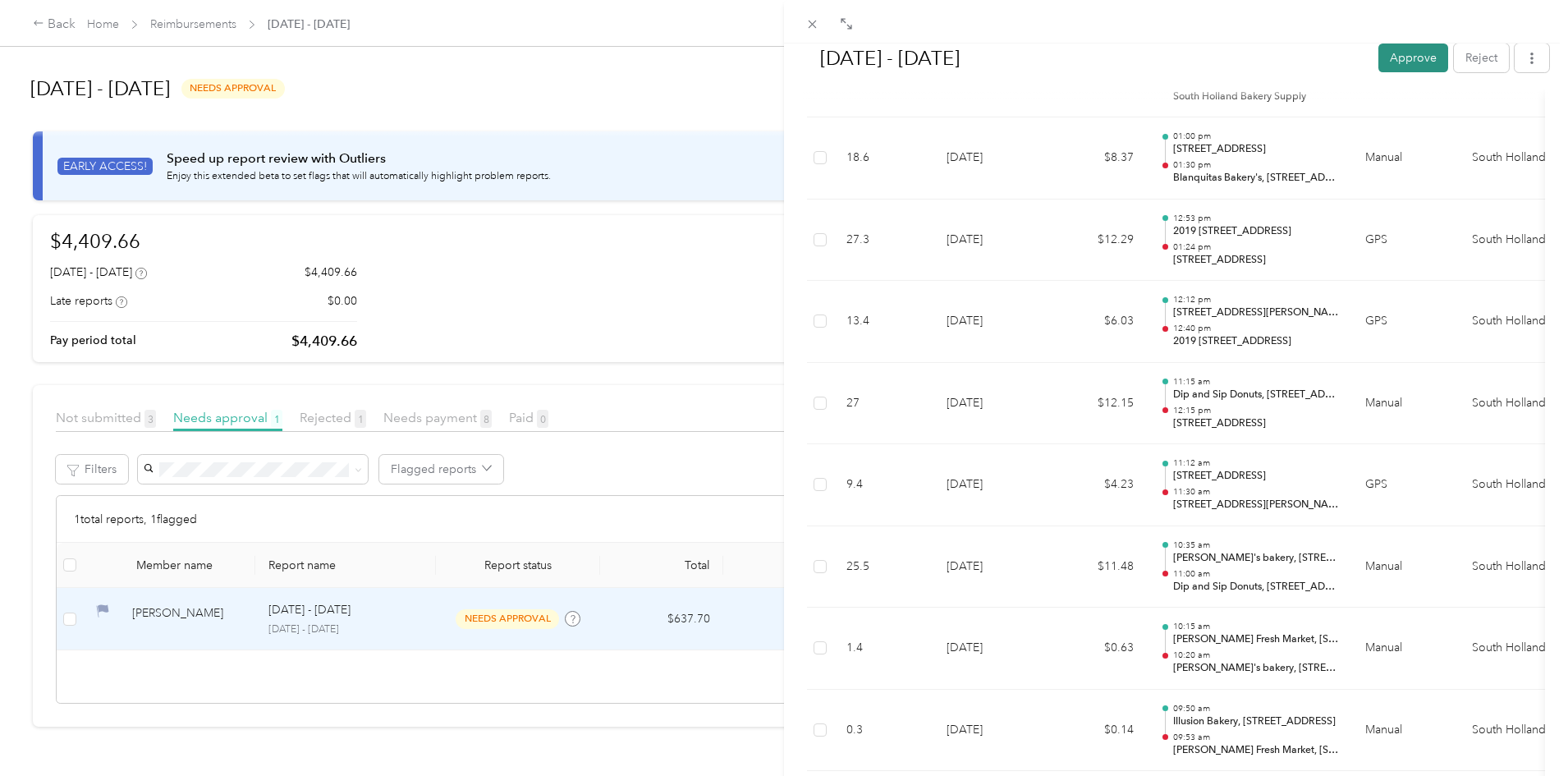
click at [1378, 61] on button "Approve" at bounding box center [1412, 58] width 70 height 28
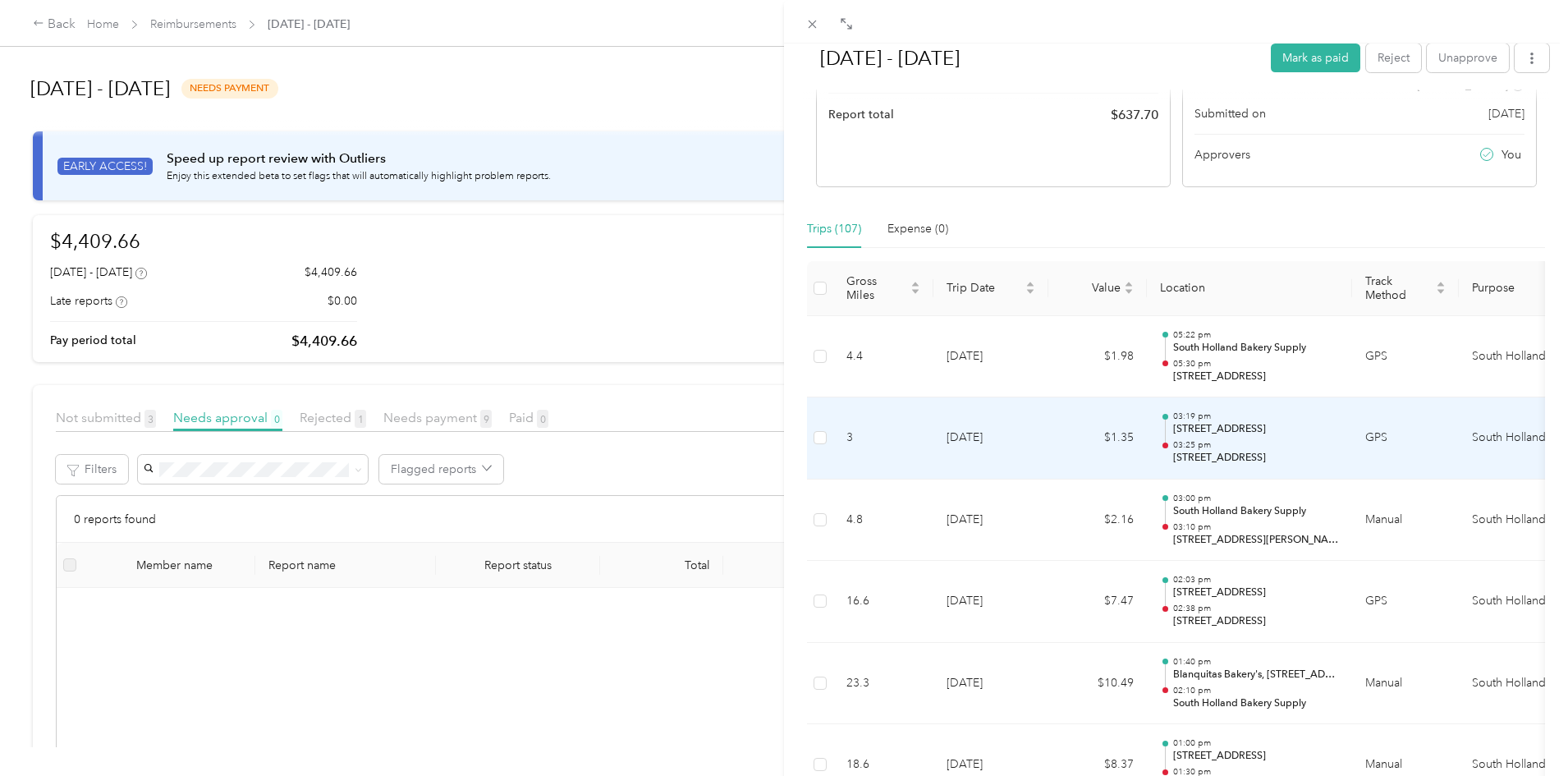
scroll to position [329, 0]
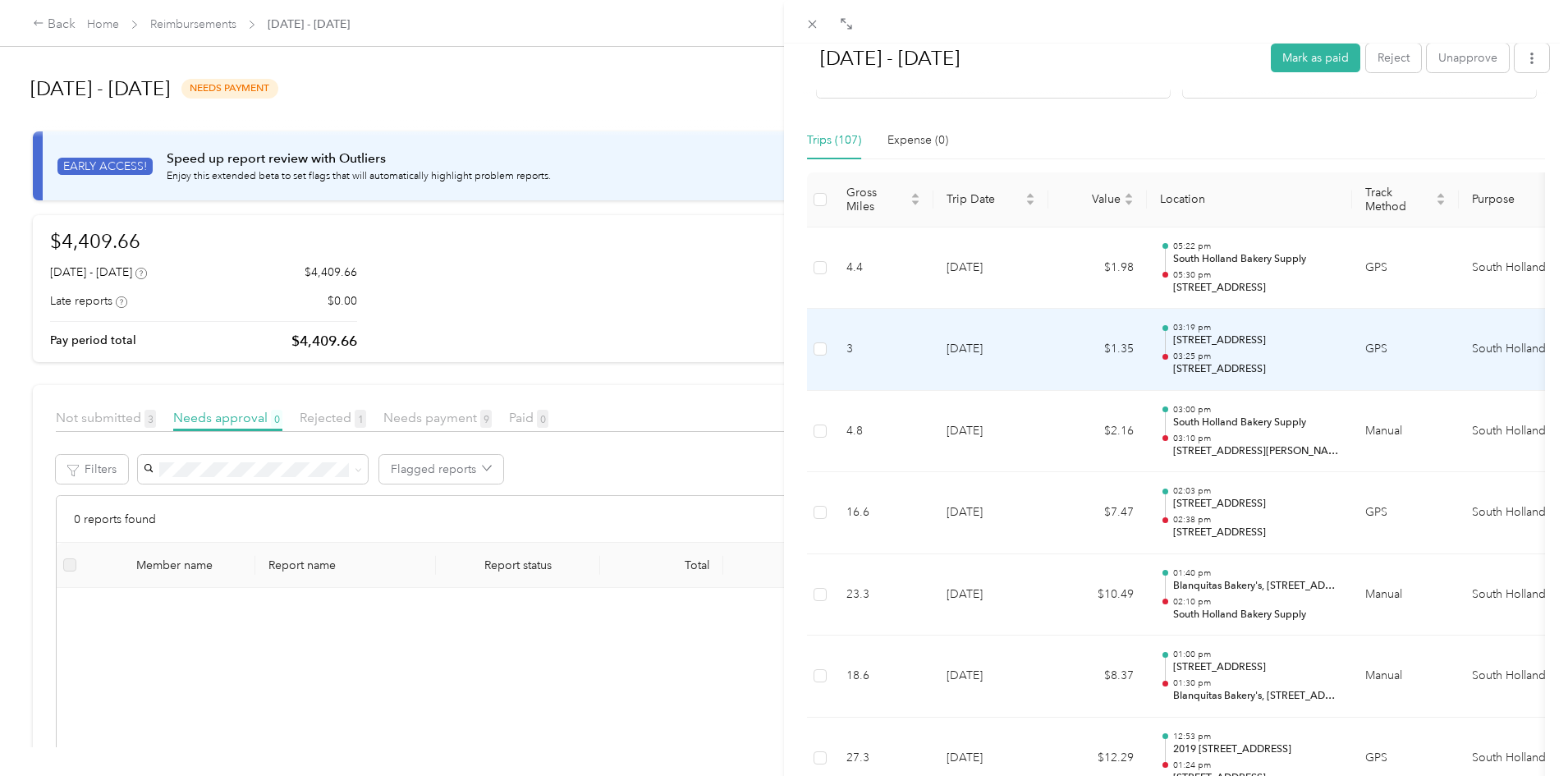
click at [1126, 350] on td "$1.35" at bounding box center [1098, 350] width 99 height 82
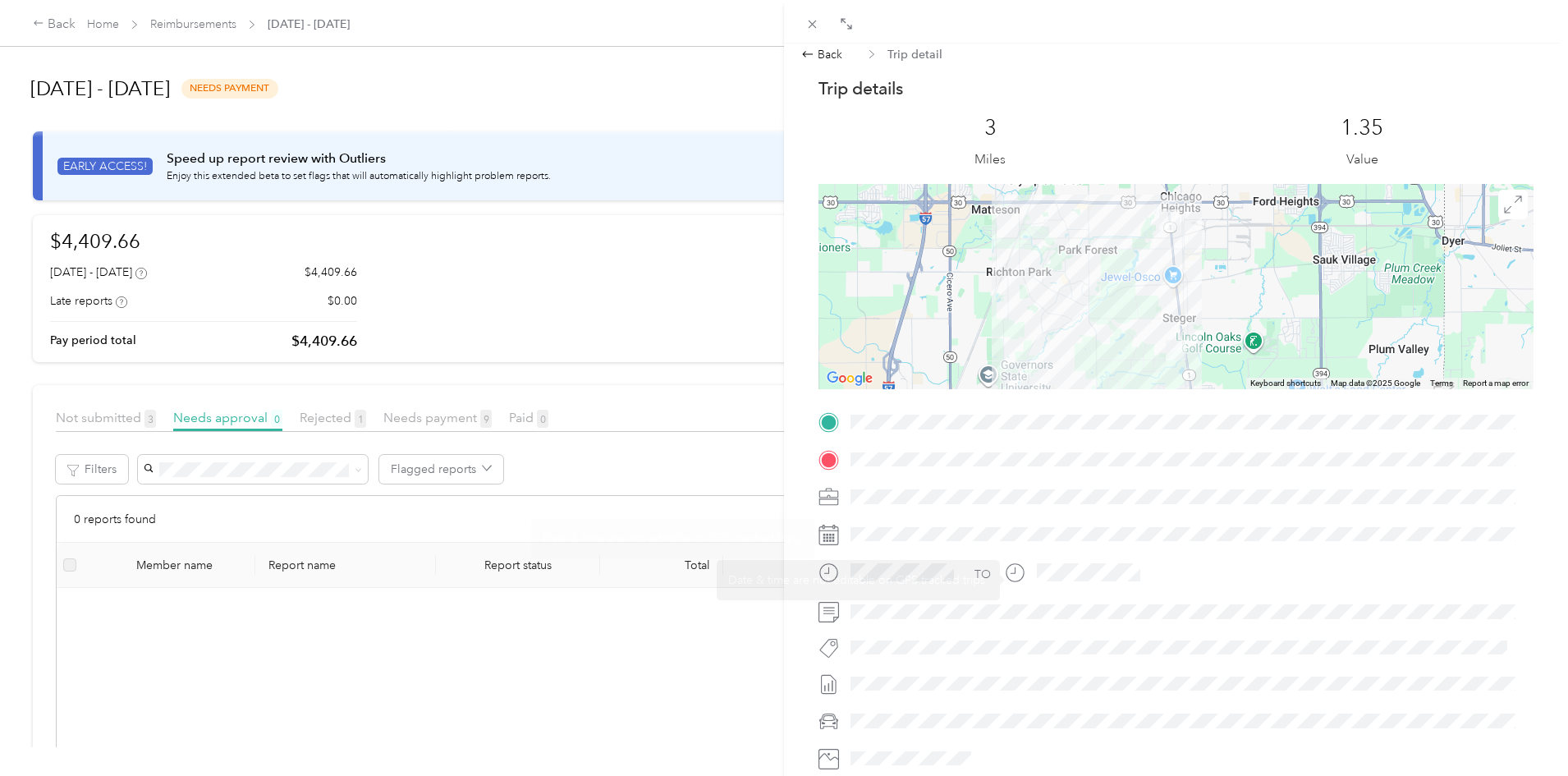
scroll to position [0, 0]
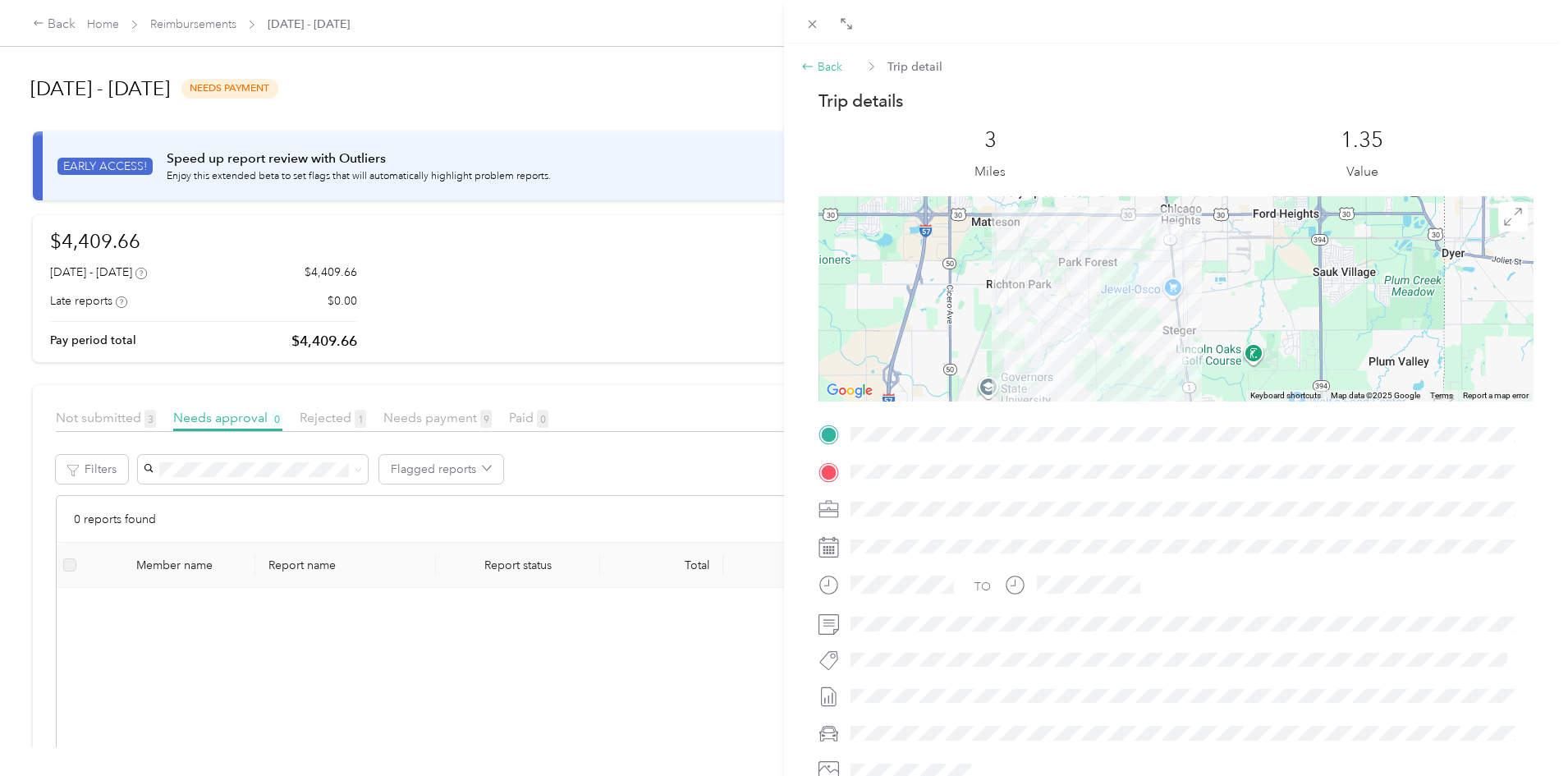
click at [836, 65] on div "Back" at bounding box center [822, 67] width 41 height 17
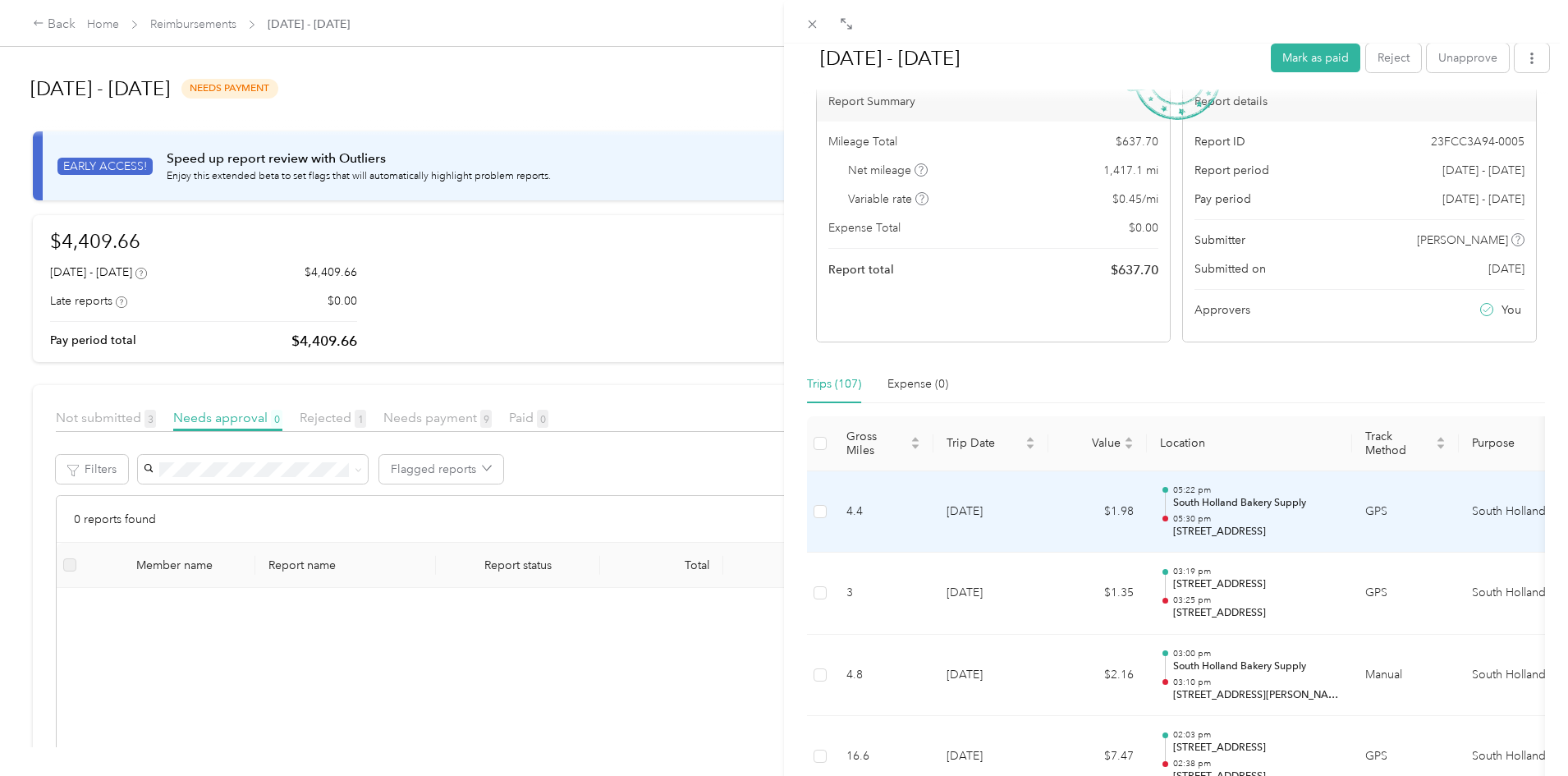
scroll to position [329, 0]
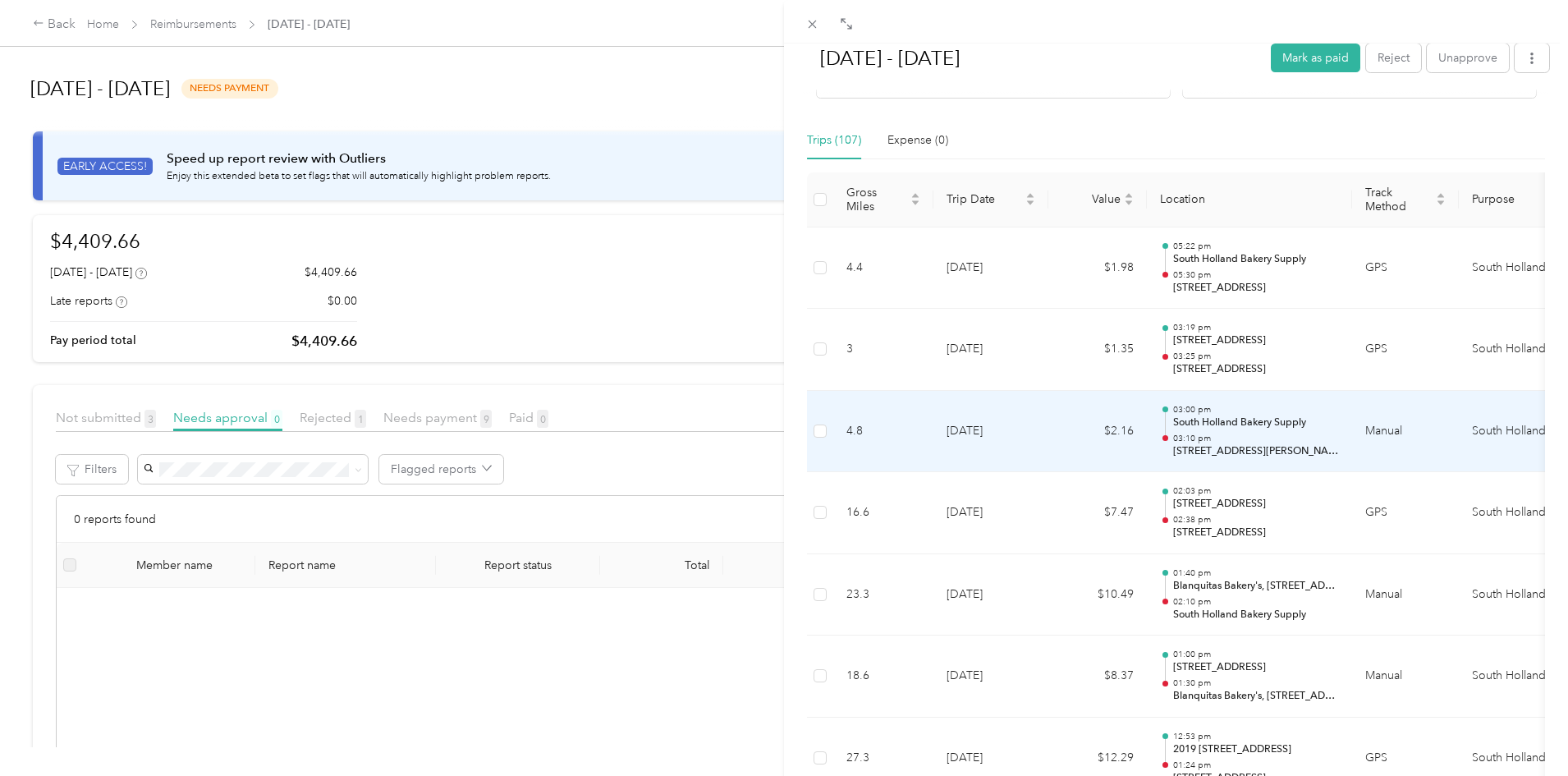
click at [1265, 407] on p "03:00 pm" at bounding box center [1255, 409] width 166 height 12
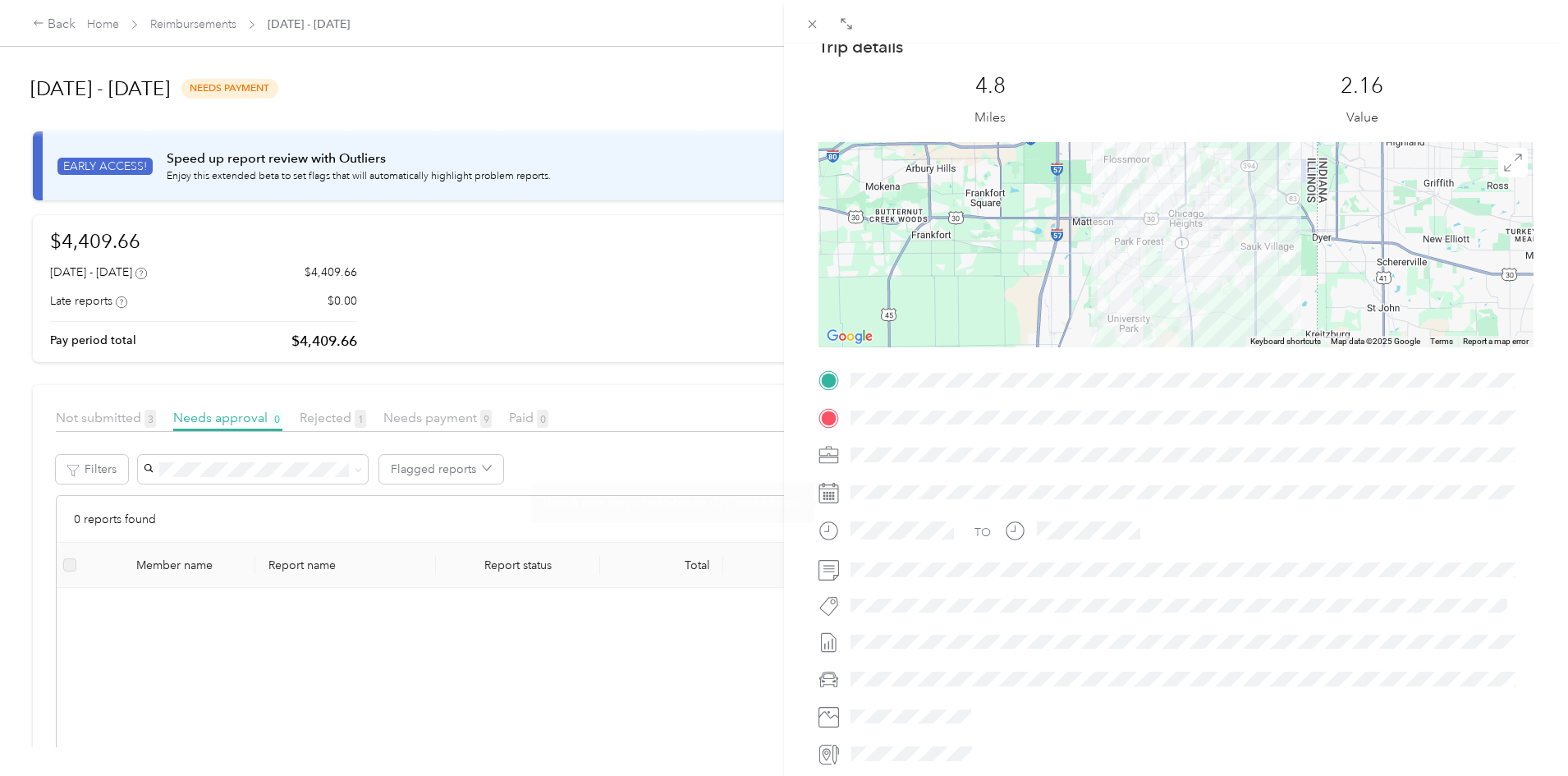
scroll to position [0, 0]
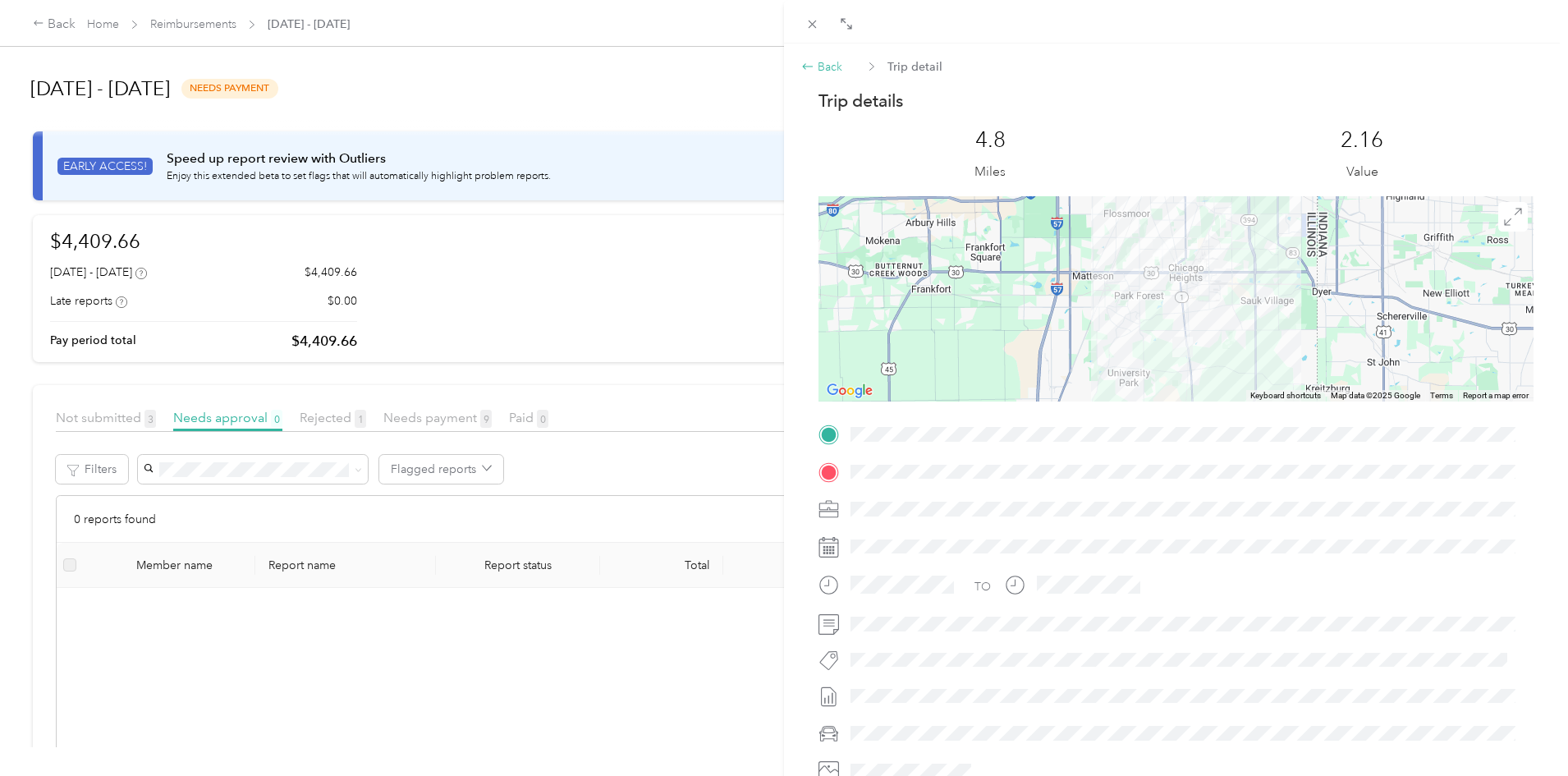
click at [817, 68] on div "Back" at bounding box center [822, 67] width 41 height 17
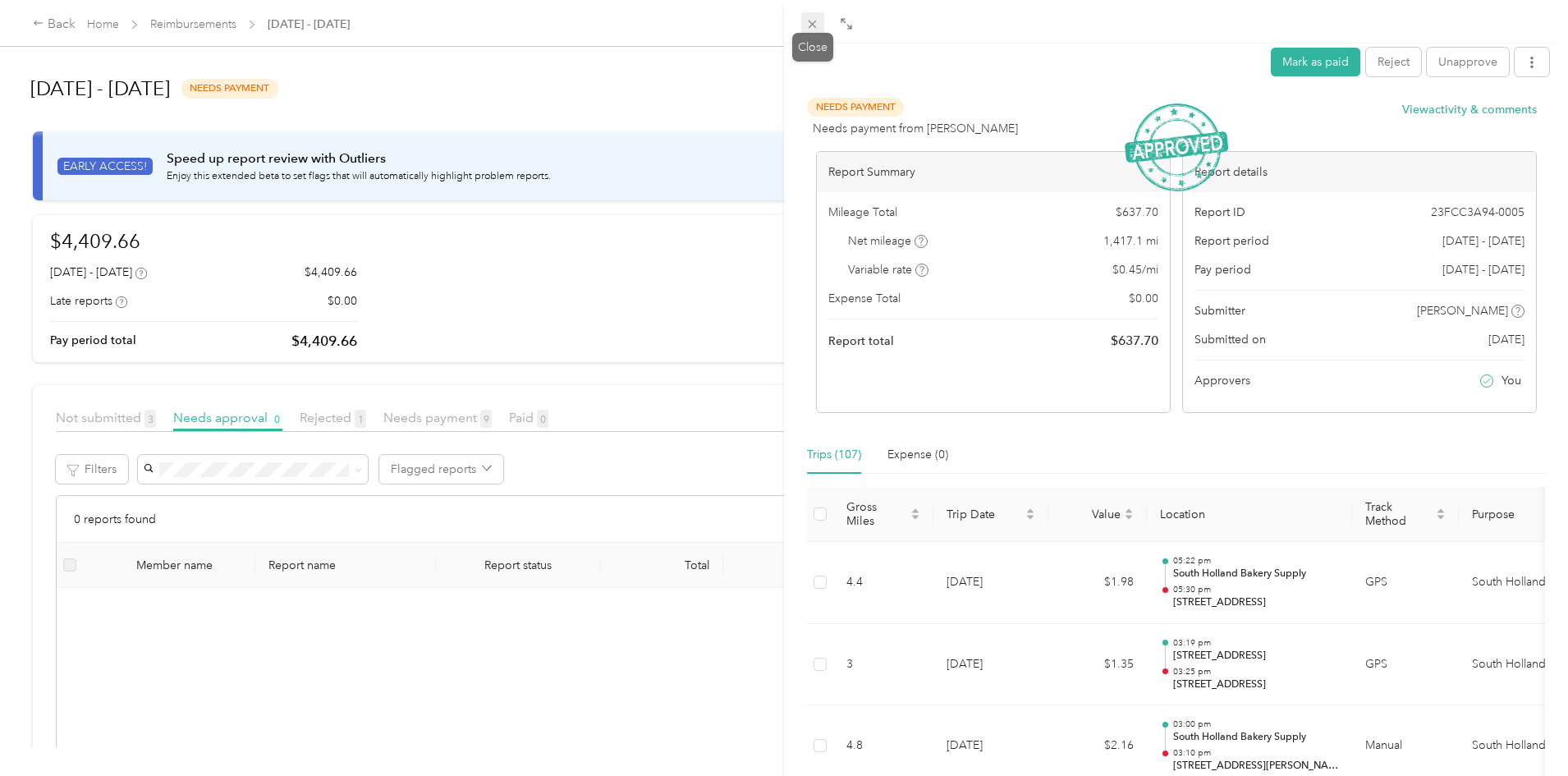
click at [811, 31] on span at bounding box center [812, 23] width 23 height 23
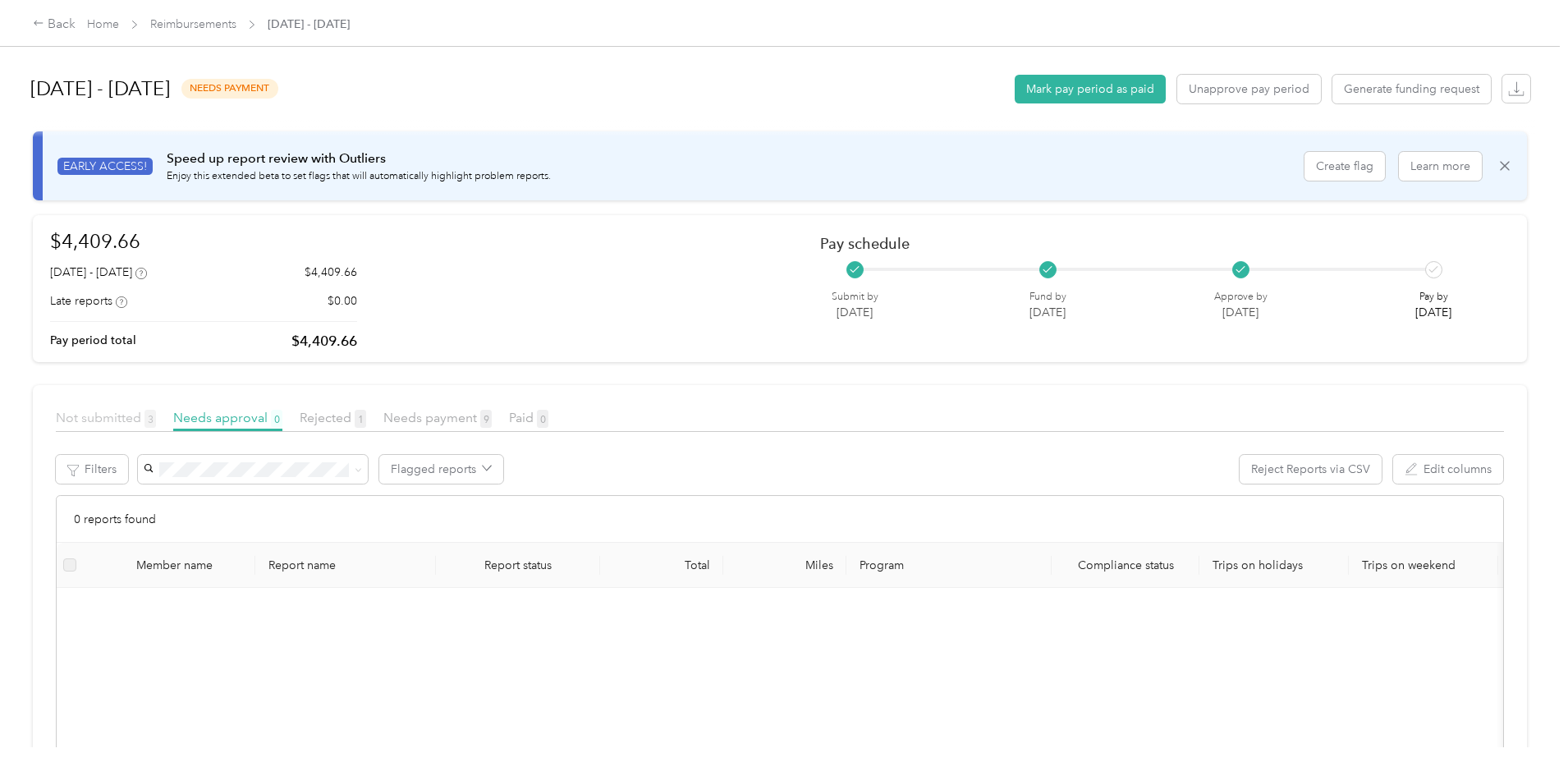
click at [156, 424] on span "Not submitted 3" at bounding box center [105, 417] width 100 height 16
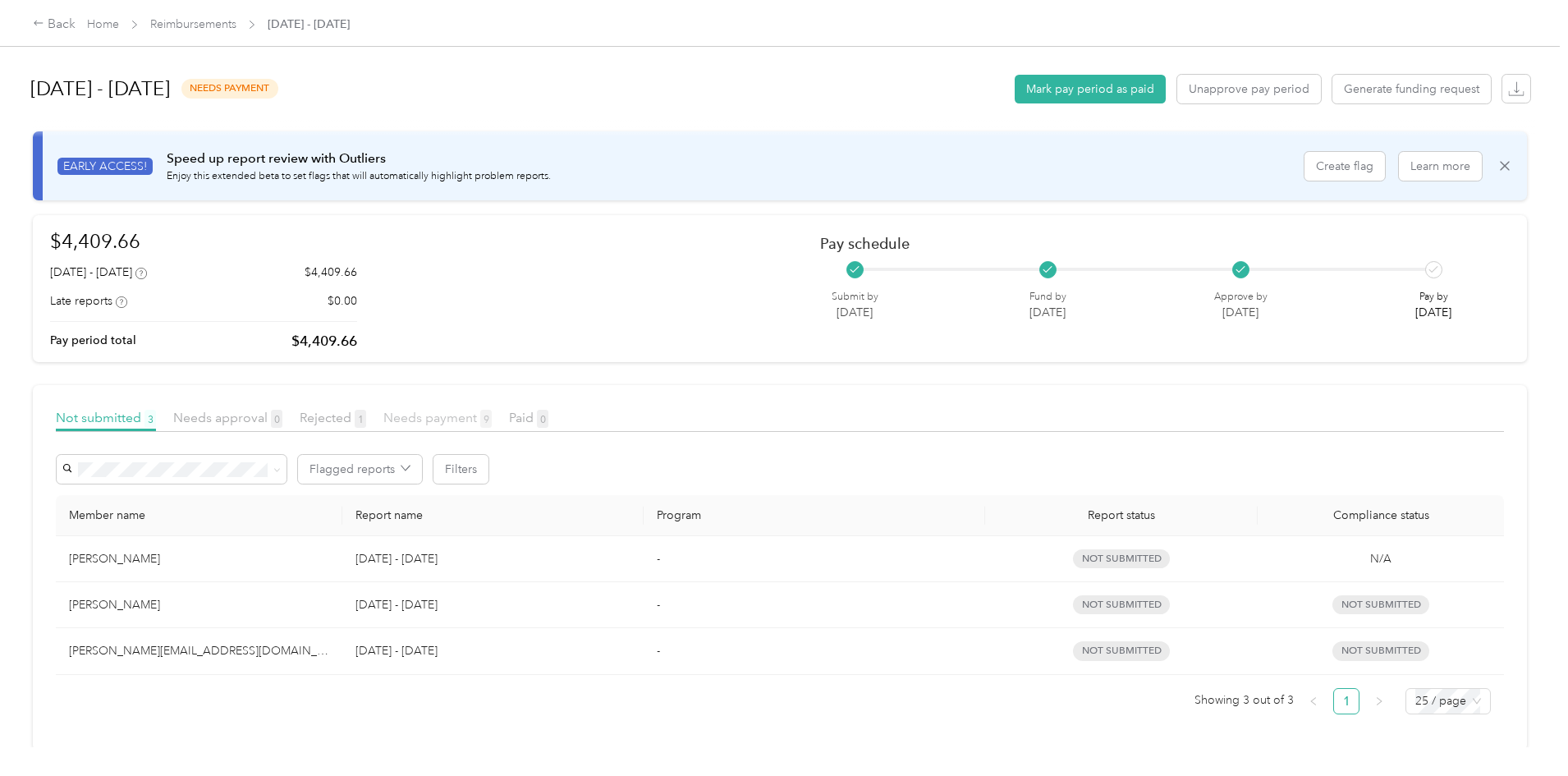
click at [491, 414] on span "Needs payment 9" at bounding box center [437, 417] width 108 height 16
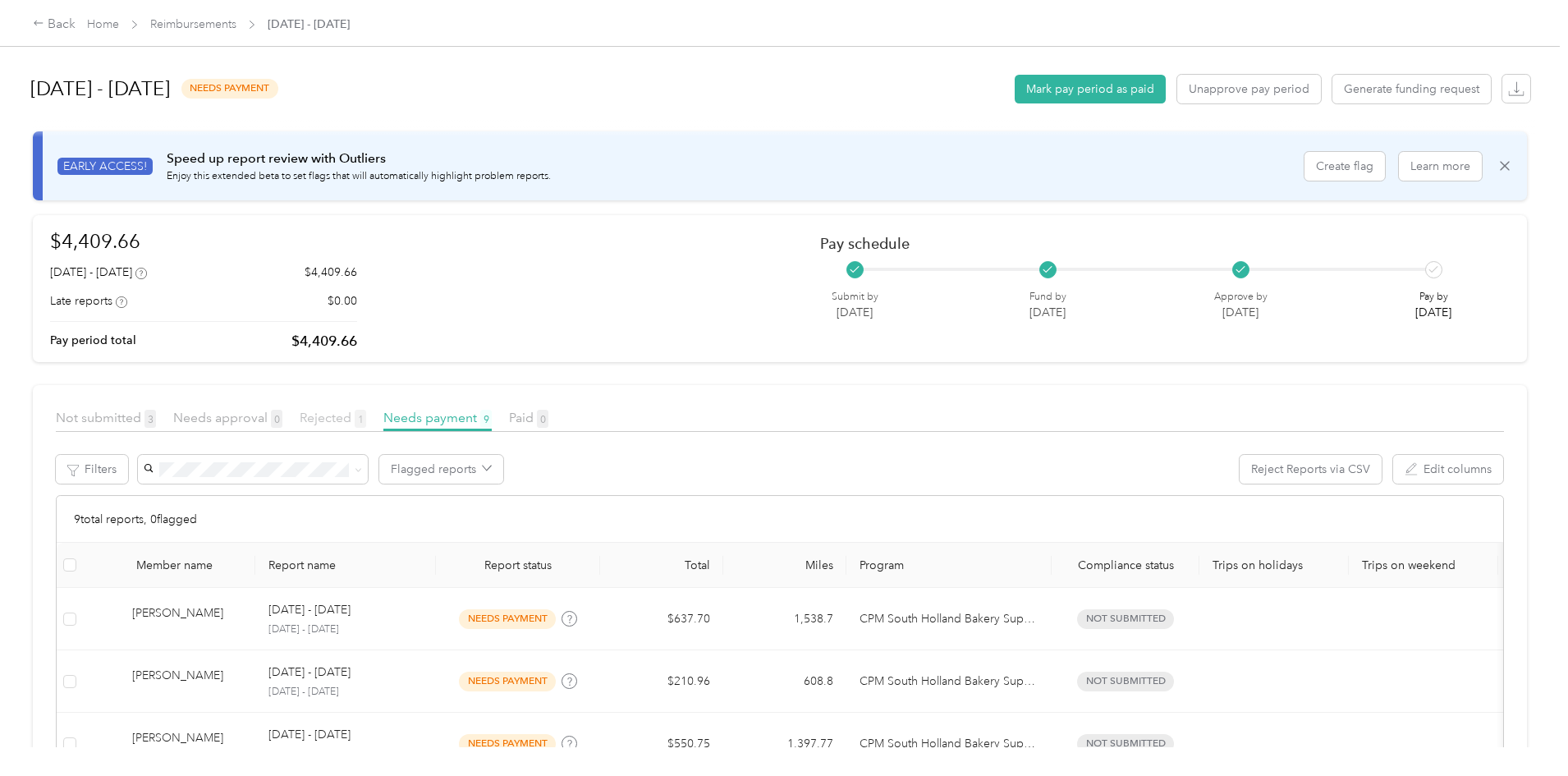
click at [366, 421] on span "1" at bounding box center [360, 419] width 12 height 18
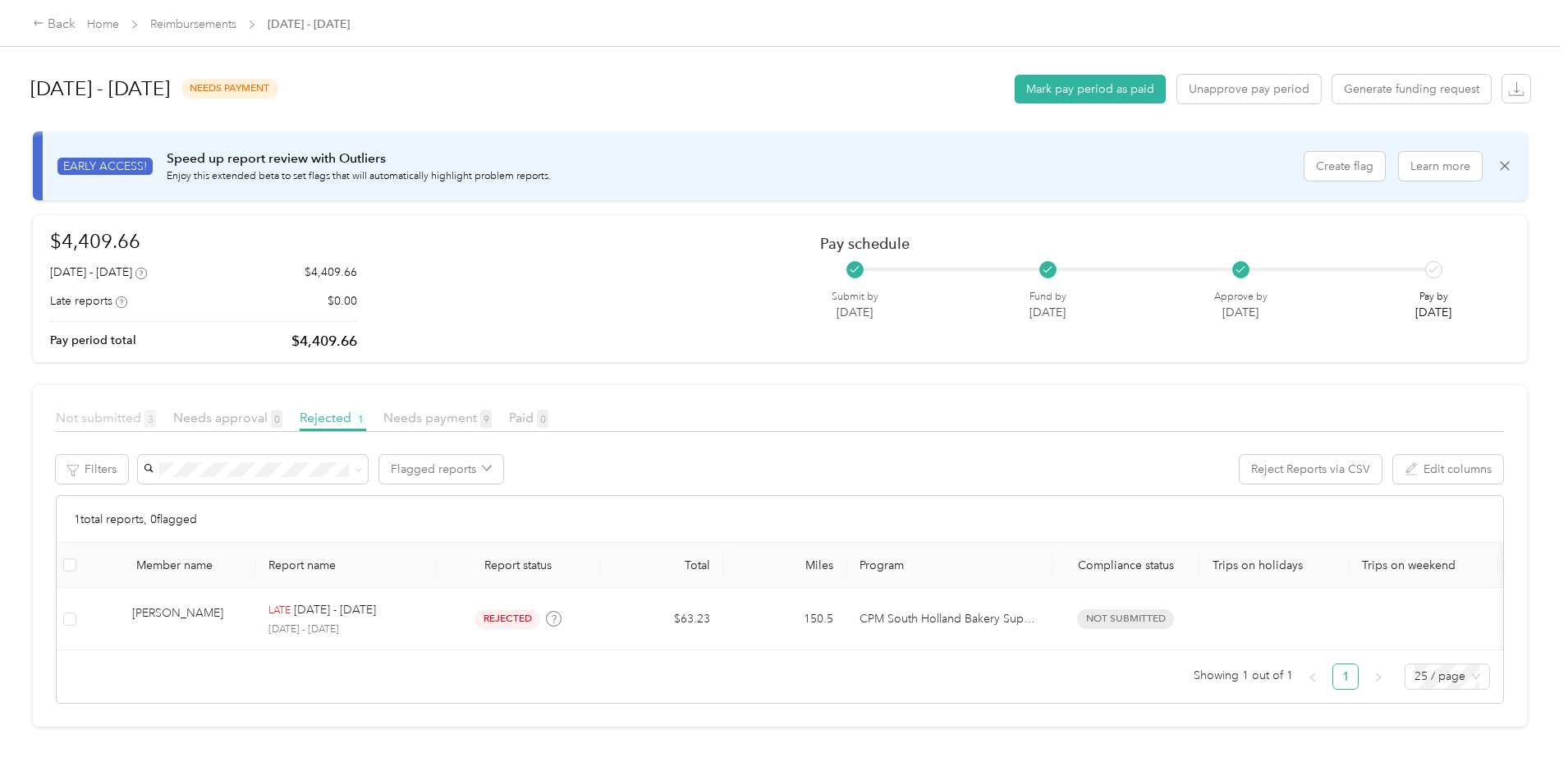
click at [156, 420] on span "Not submitted 3" at bounding box center [105, 417] width 100 height 16
